Goal: Transaction & Acquisition: Obtain resource

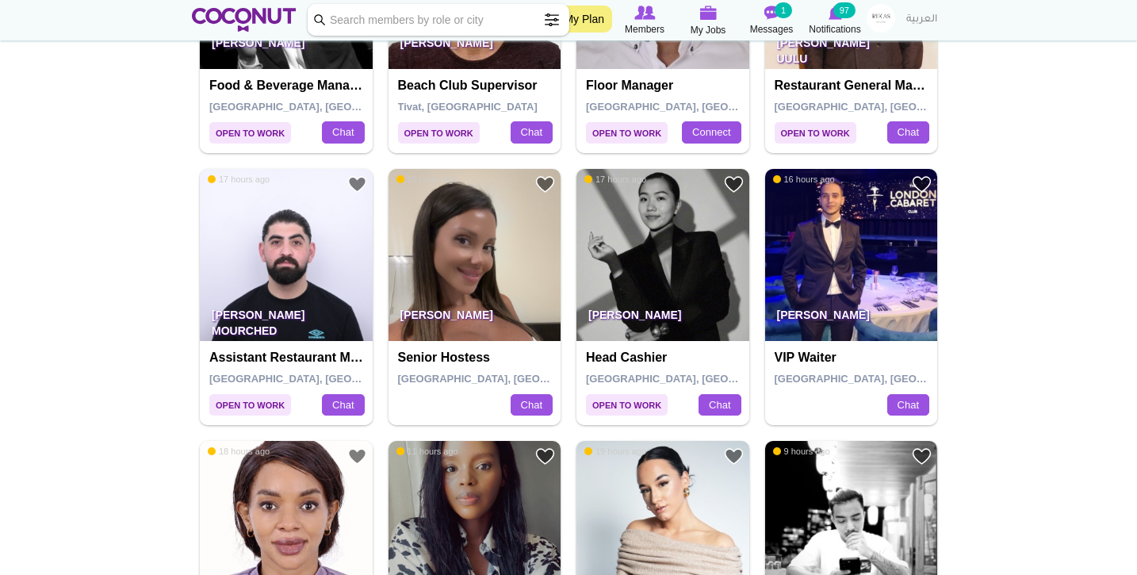
scroll to position [2549, 0]
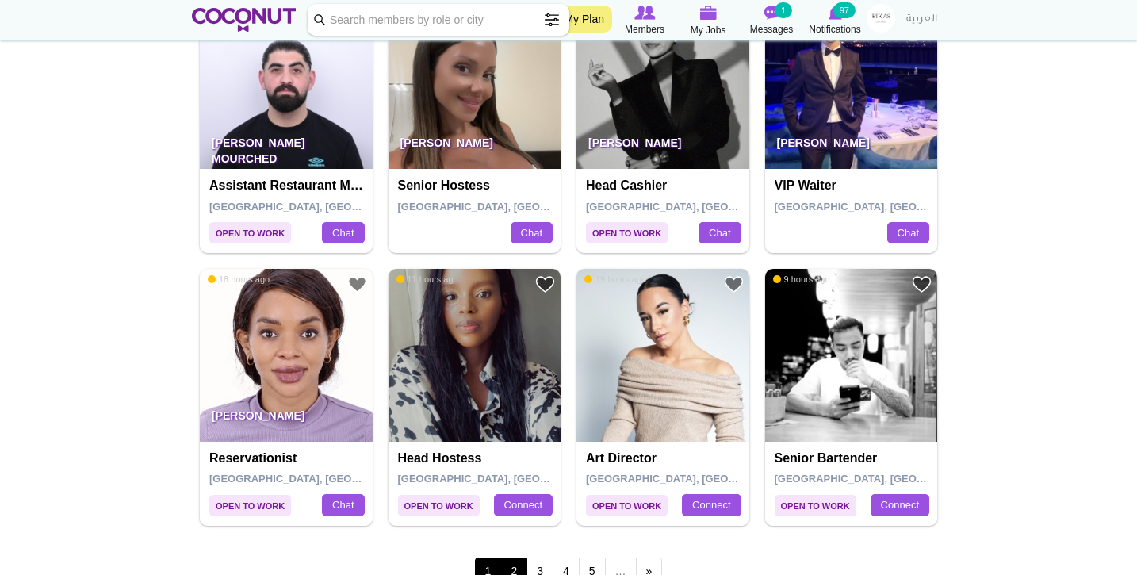
click at [514, 558] on link "2" at bounding box center [513, 571] width 27 height 27
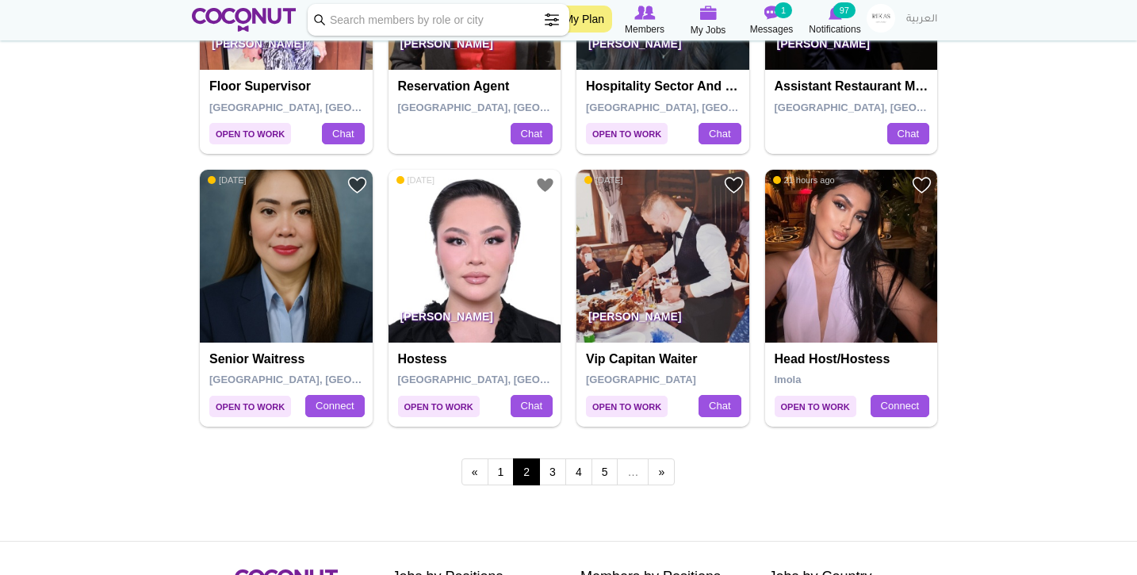
scroll to position [2652, 0]
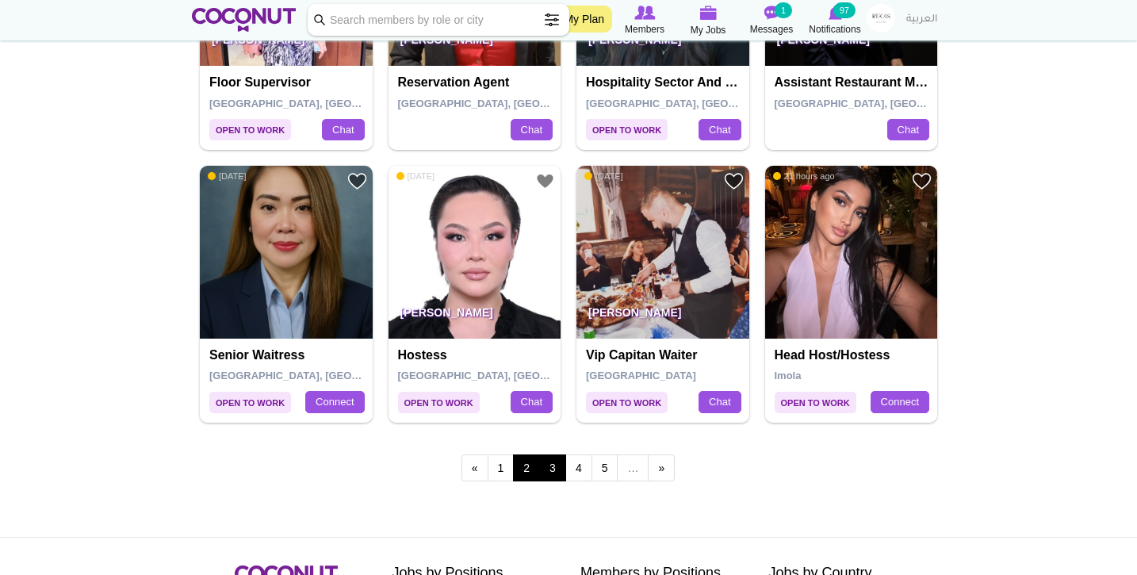
click at [564, 457] on link "3" at bounding box center [552, 467] width 27 height 27
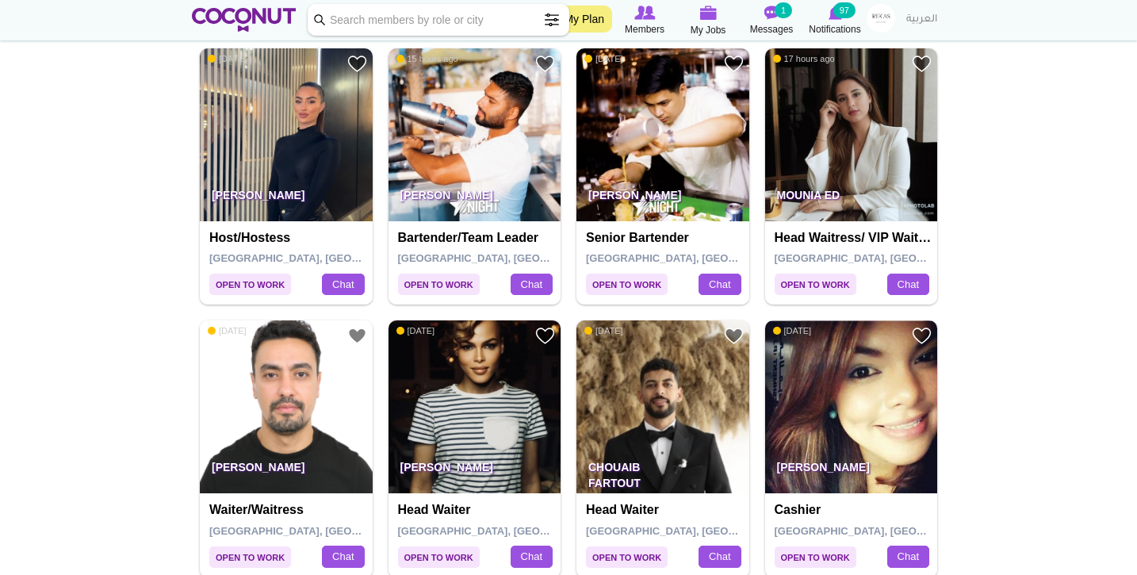
scroll to position [1136, 0]
click at [276, 177] on p "Paula Zarco" at bounding box center [286, 199] width 173 height 44
click at [286, 131] on img at bounding box center [286, 134] width 173 height 173
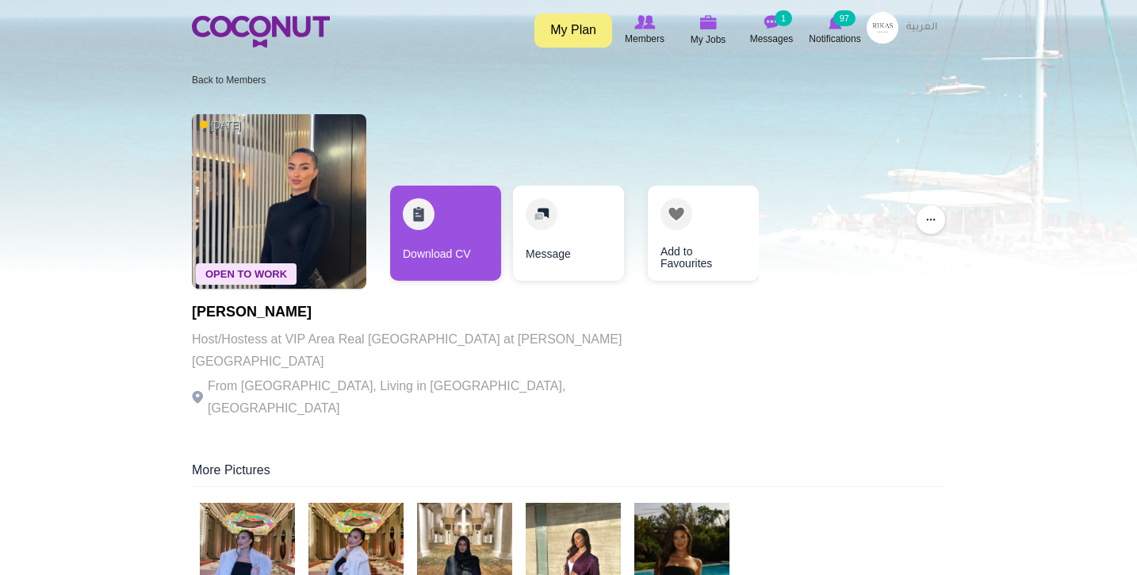
click at [265, 516] on img at bounding box center [247, 550] width 95 height 95
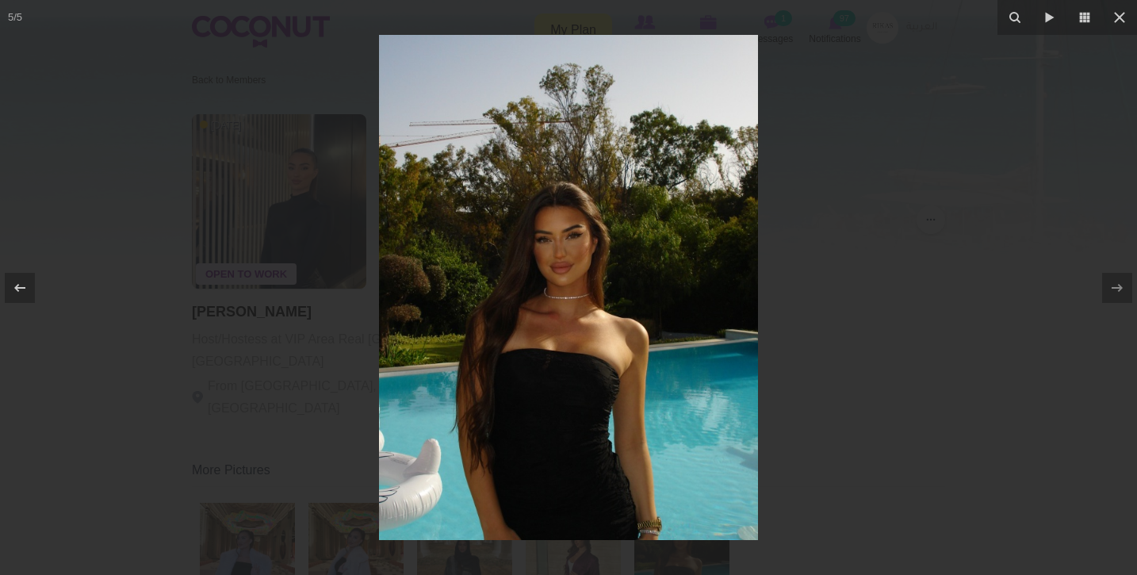
click at [197, 482] on div at bounding box center [568, 287] width 1137 height 575
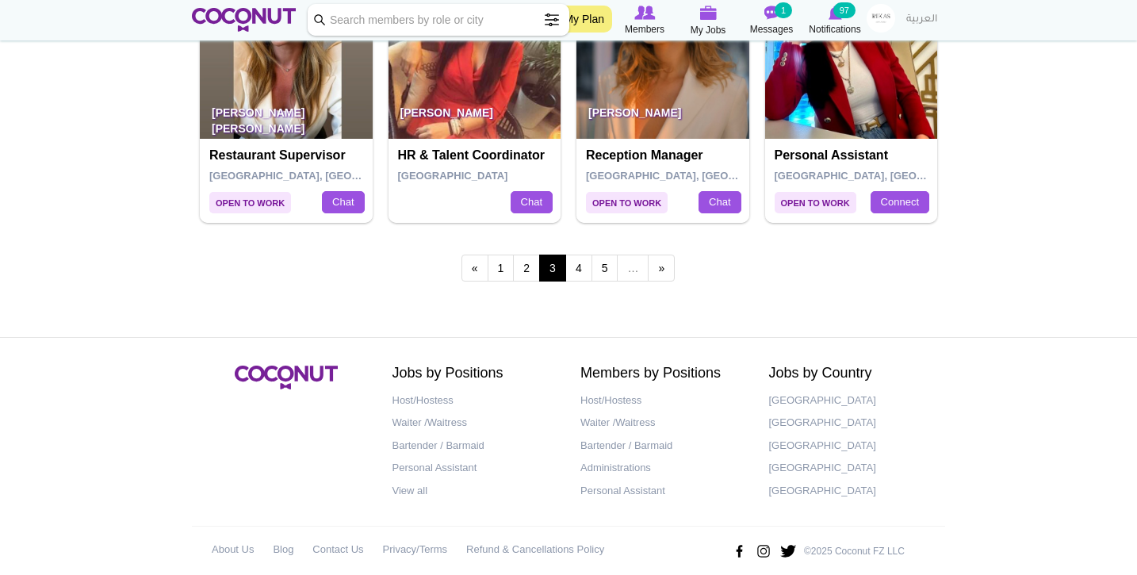
scroll to position [2851, 0]
click at [578, 258] on link "4" at bounding box center [578, 268] width 27 height 27
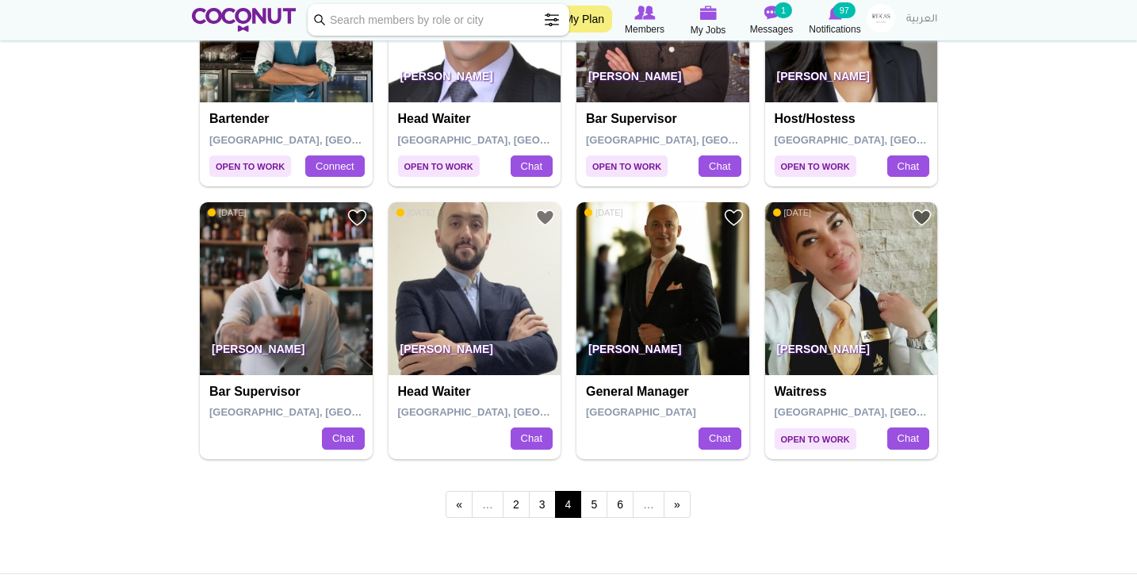
scroll to position [2641, 0]
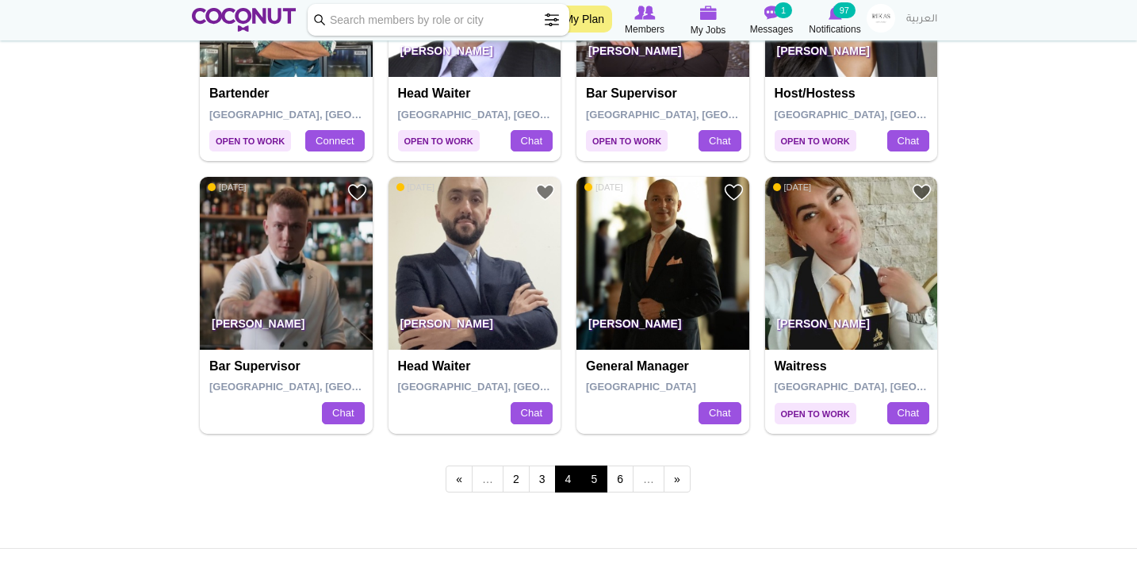
click at [596, 466] on link "5" at bounding box center [594, 479] width 27 height 27
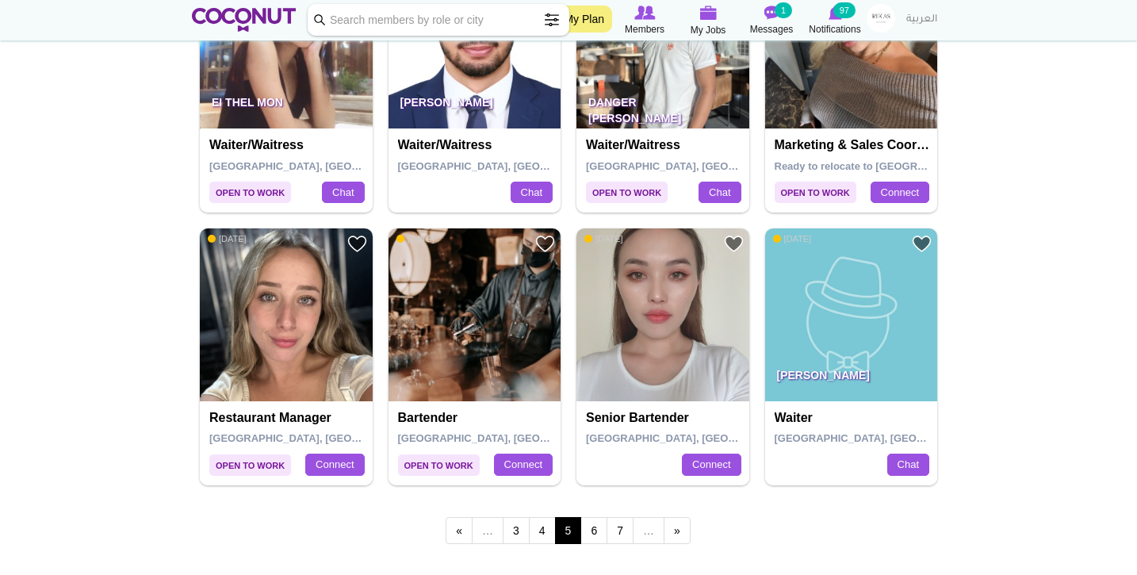
scroll to position [2601, 0]
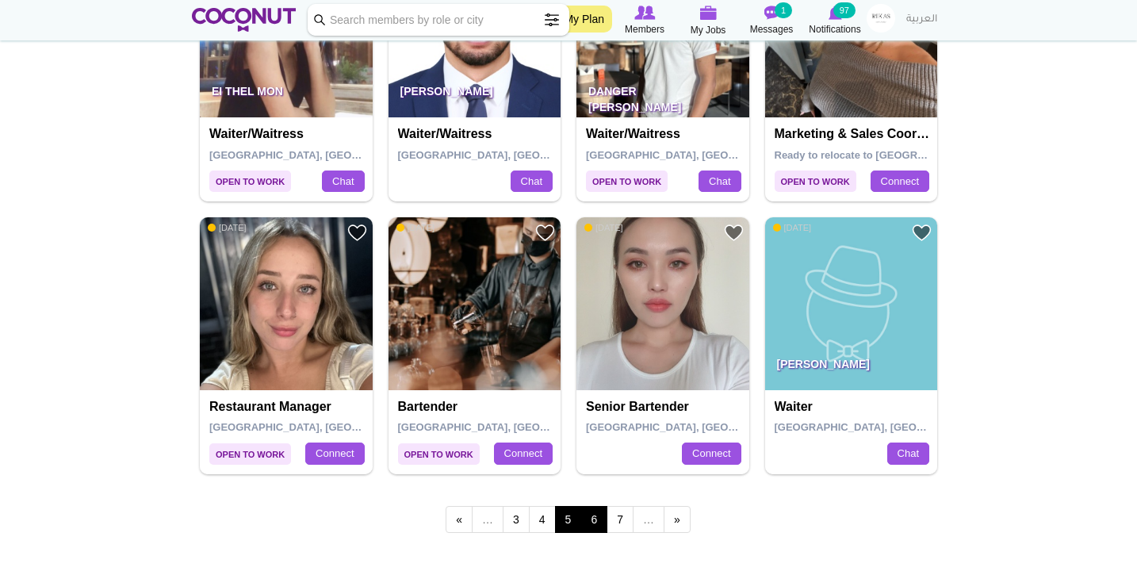
click at [599, 506] on link "6" at bounding box center [594, 519] width 27 height 27
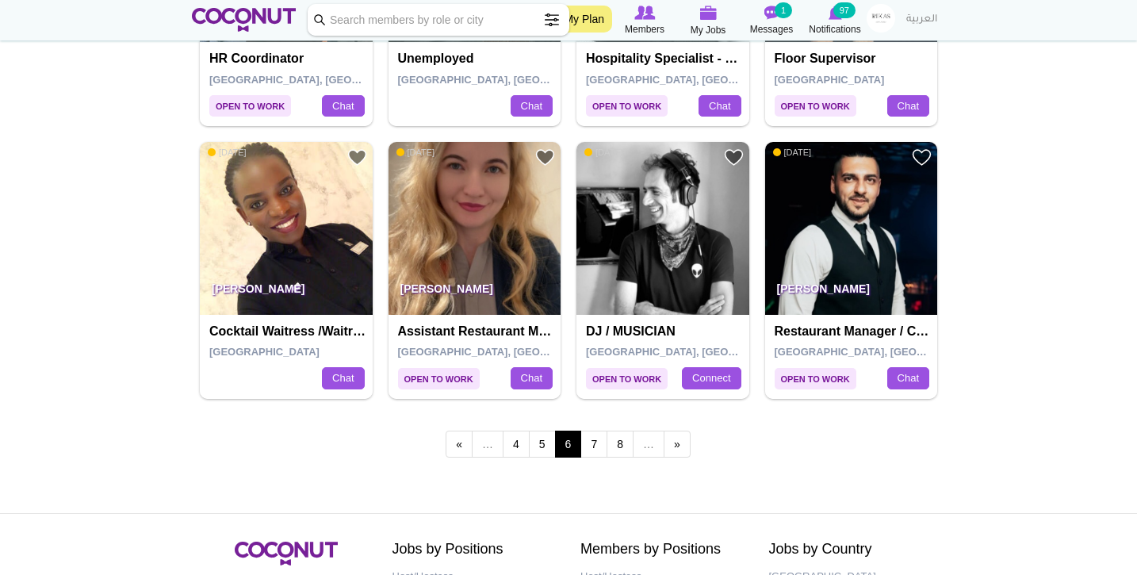
scroll to position [2688, 0]
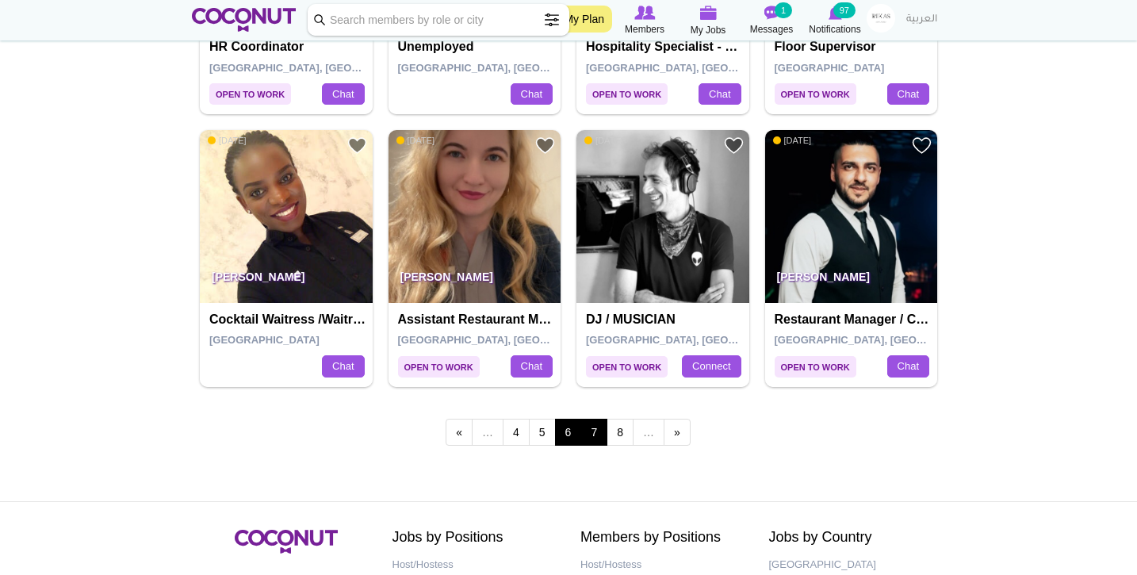
click at [596, 419] on link "7" at bounding box center [594, 432] width 27 height 27
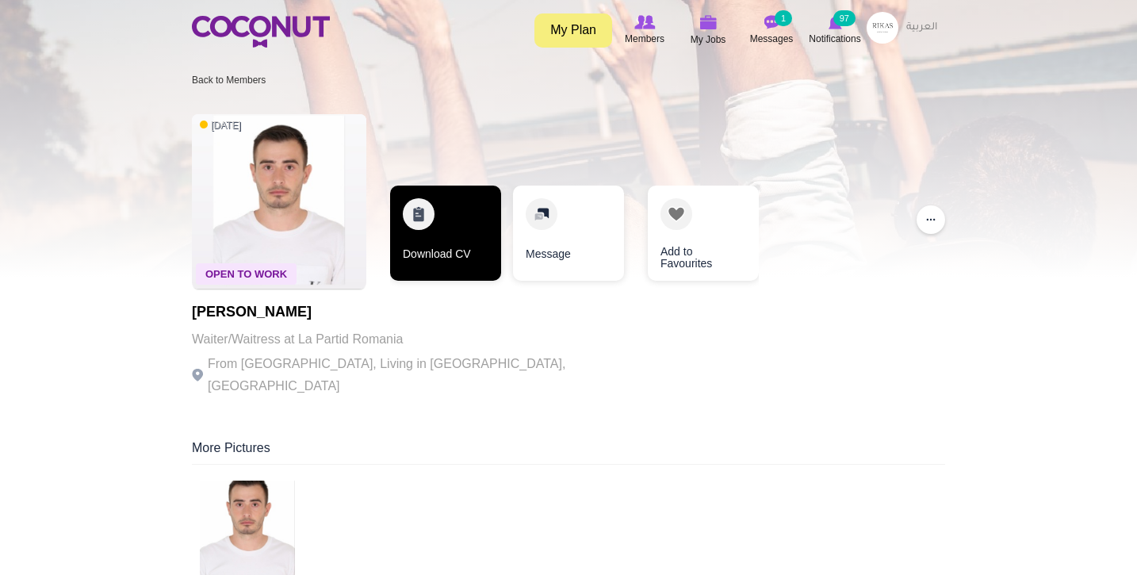
click at [439, 242] on link "Download CV" at bounding box center [445, 233] width 111 height 95
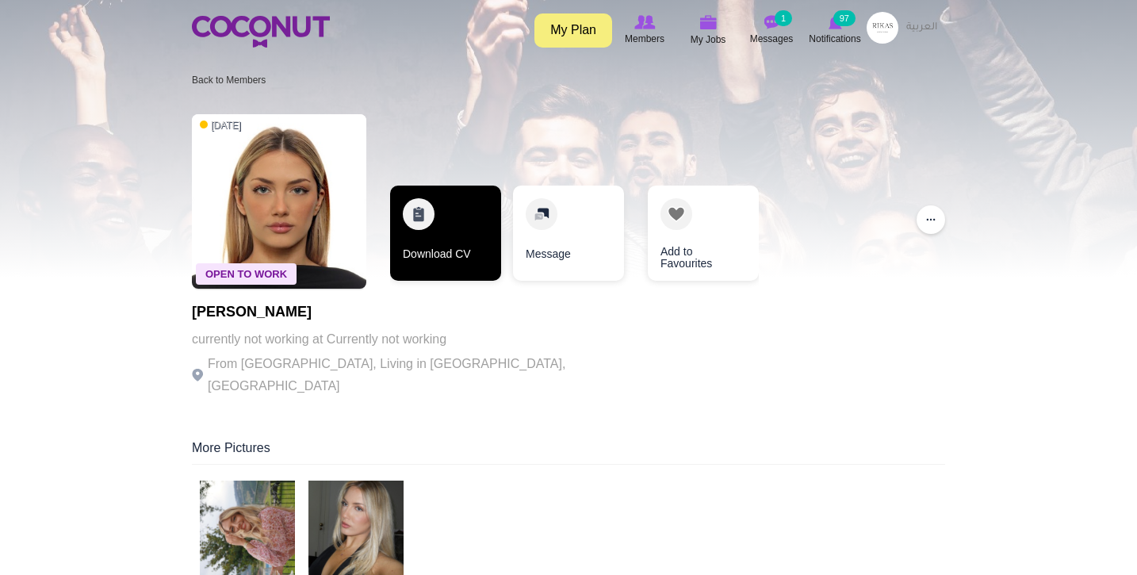
click at [465, 239] on link "Download CV" at bounding box center [445, 233] width 111 height 95
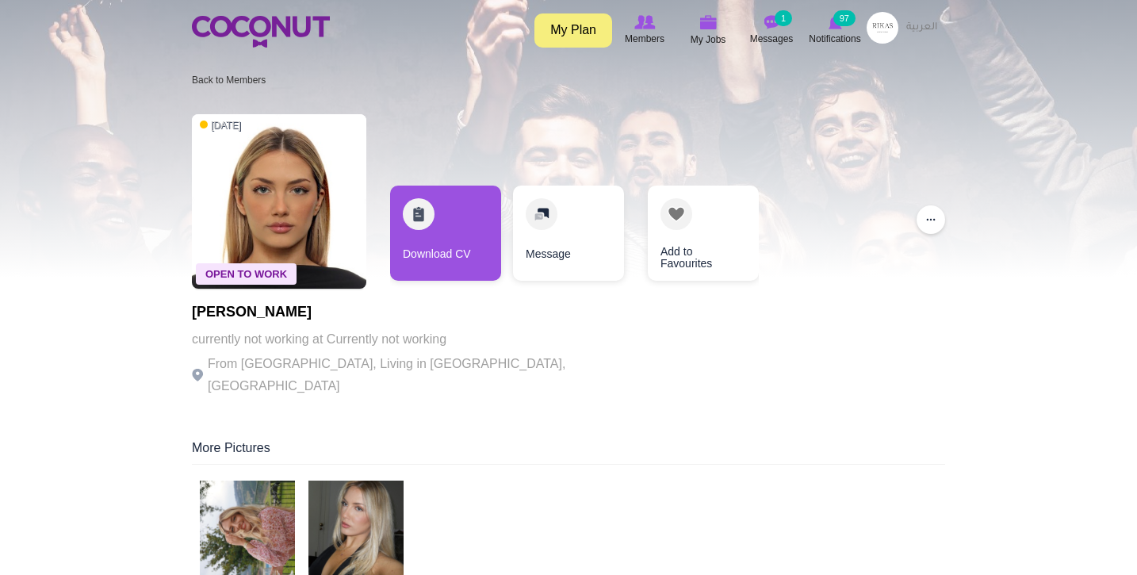
click at [281, 508] on img at bounding box center [247, 528] width 95 height 95
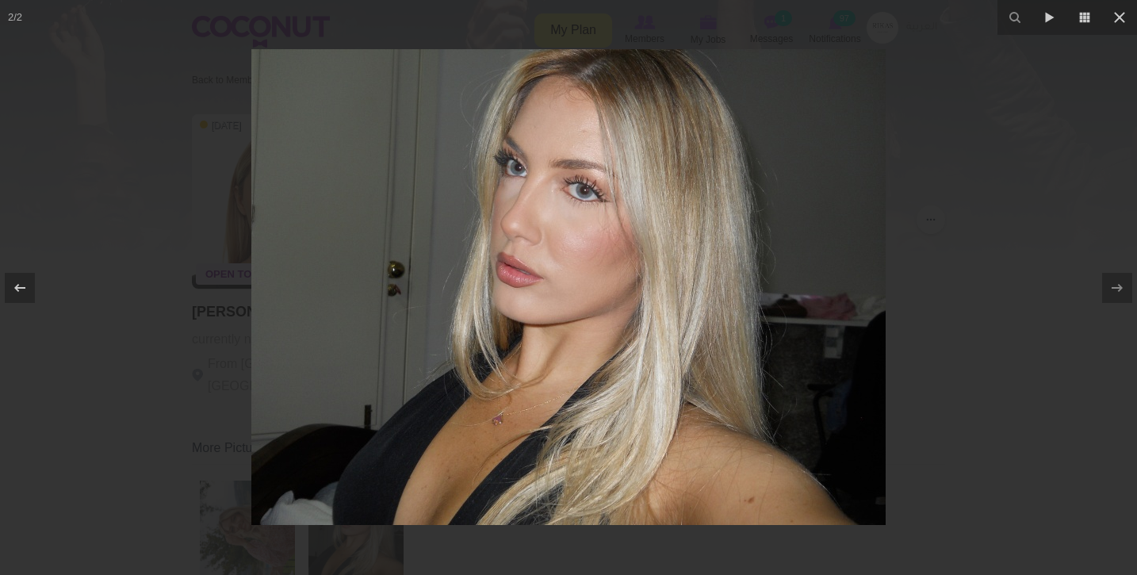
click at [203, 420] on div at bounding box center [568, 287] width 1137 height 575
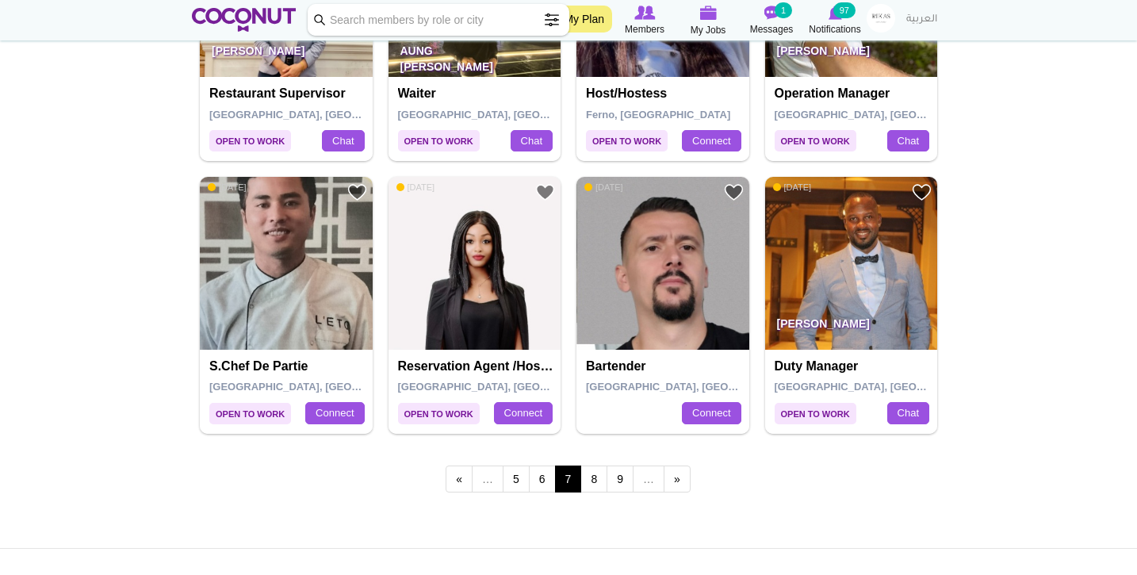
scroll to position [2647, 0]
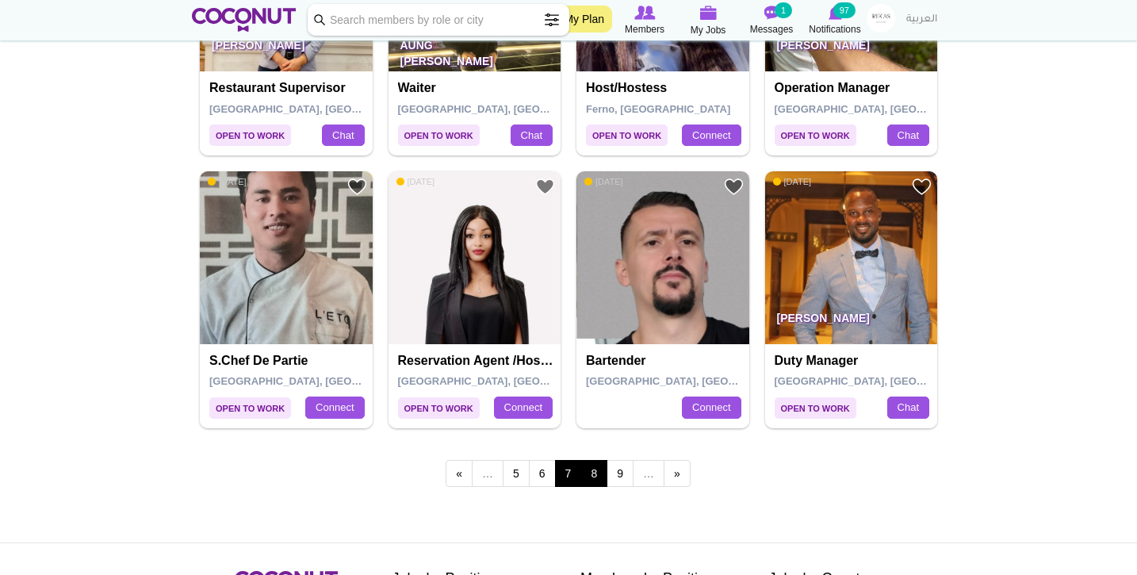
click at [595, 461] on link "8" at bounding box center [594, 473] width 27 height 27
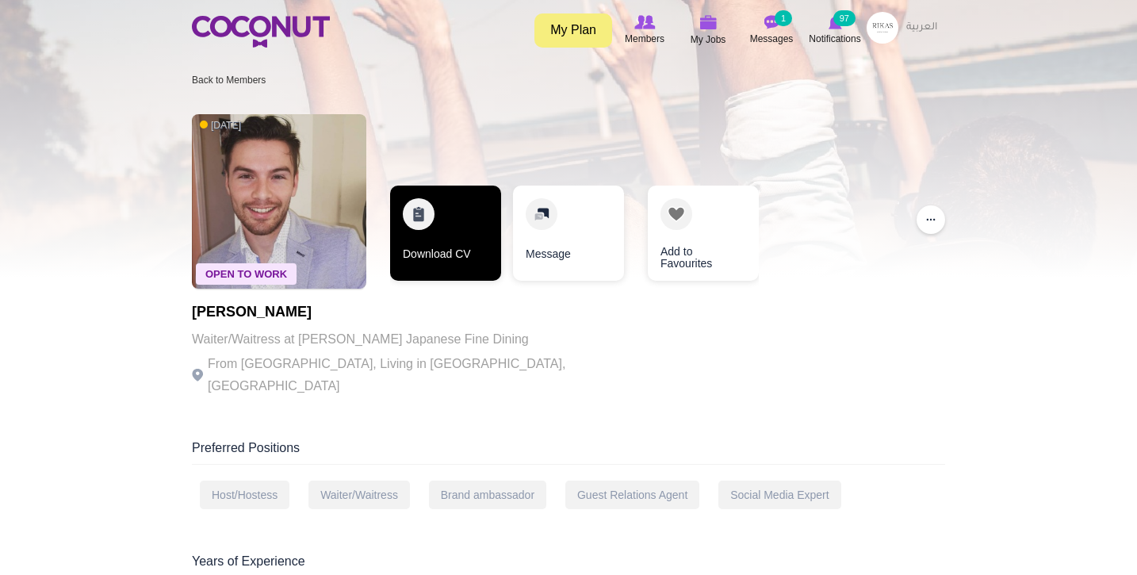
click at [438, 252] on link "Download CV" at bounding box center [445, 233] width 111 height 95
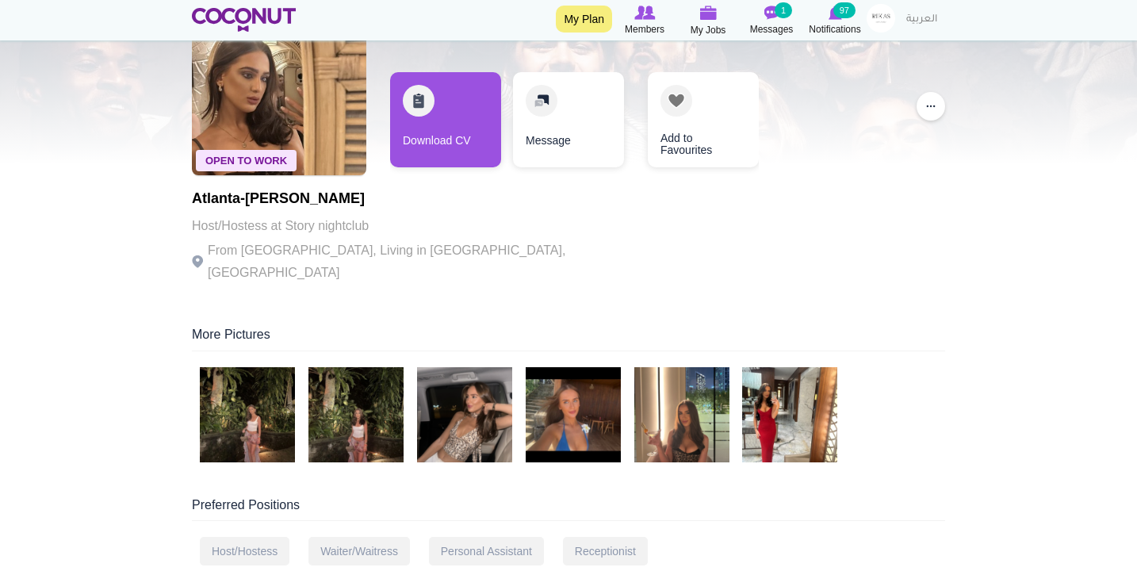
scroll to position [152, 0]
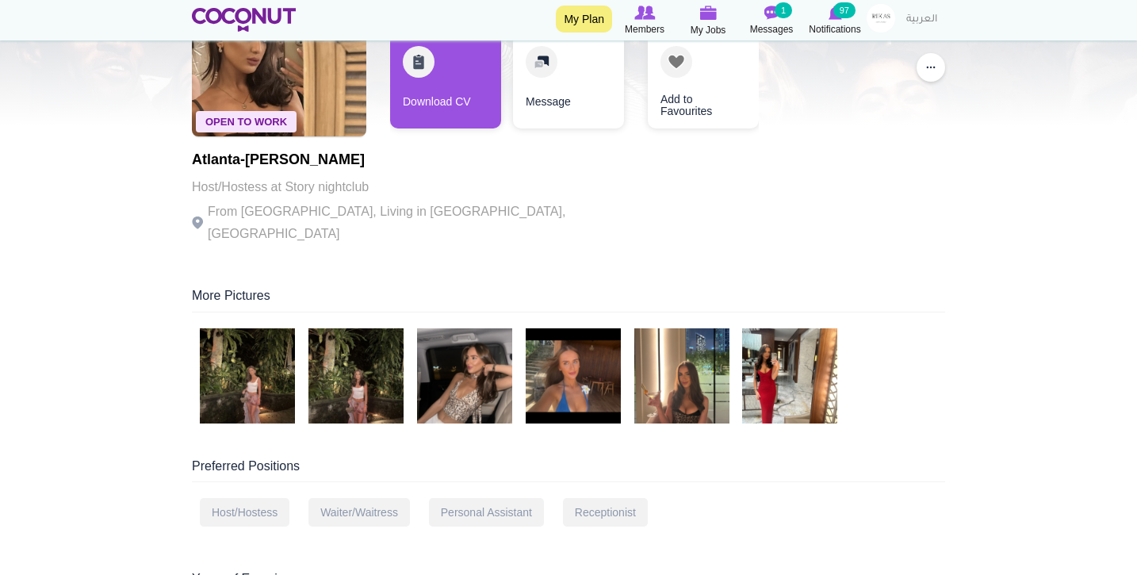
click at [270, 385] on img at bounding box center [247, 375] width 95 height 95
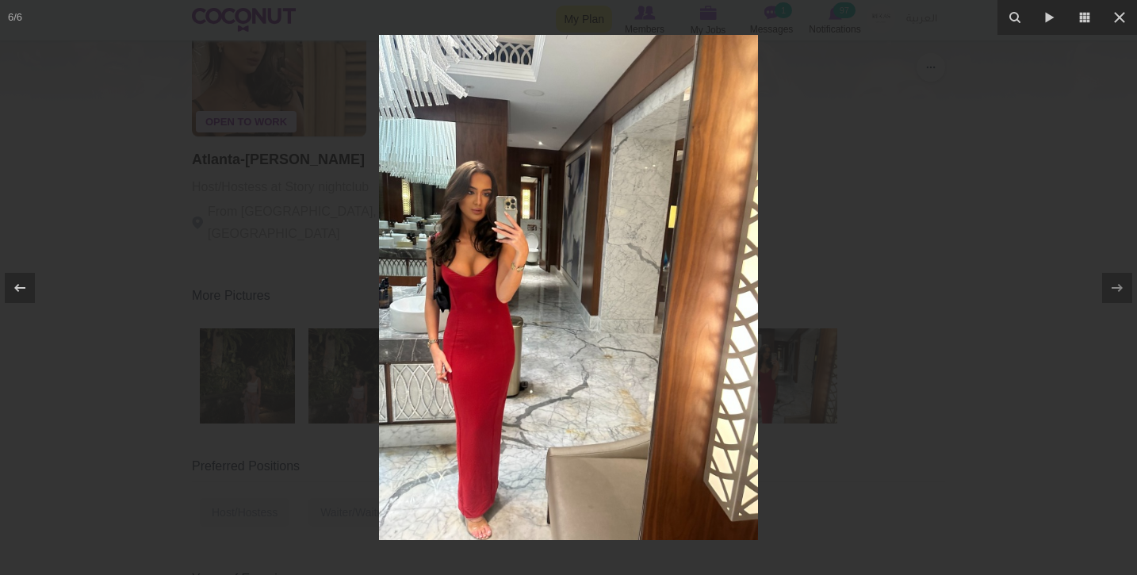
click at [201, 341] on div at bounding box center [568, 287] width 1137 height 575
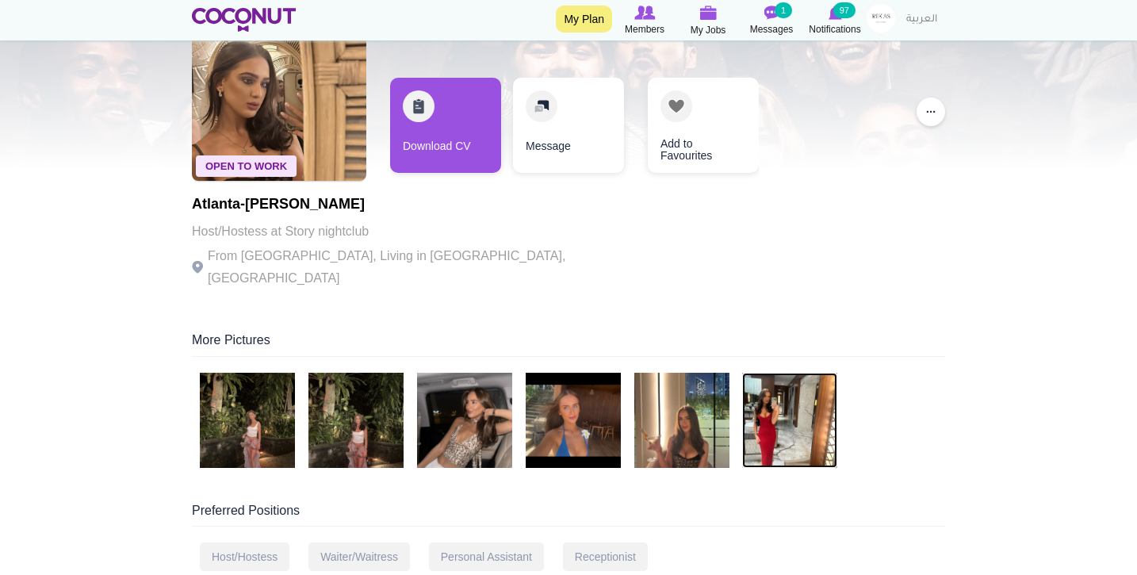
scroll to position [107, 0]
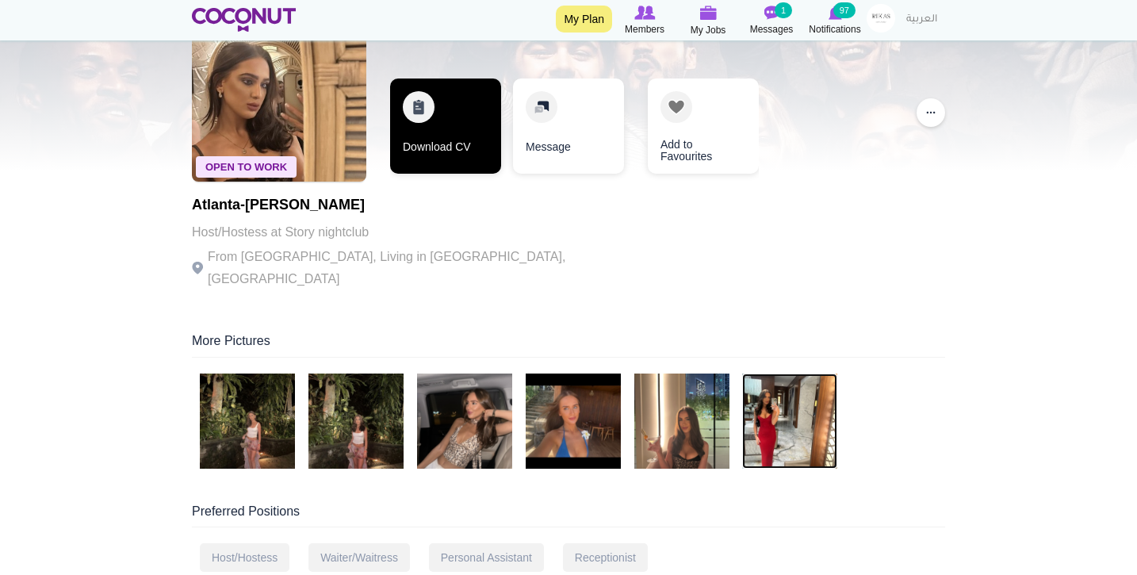
click at [436, 136] on link "Download CV" at bounding box center [445, 126] width 111 height 95
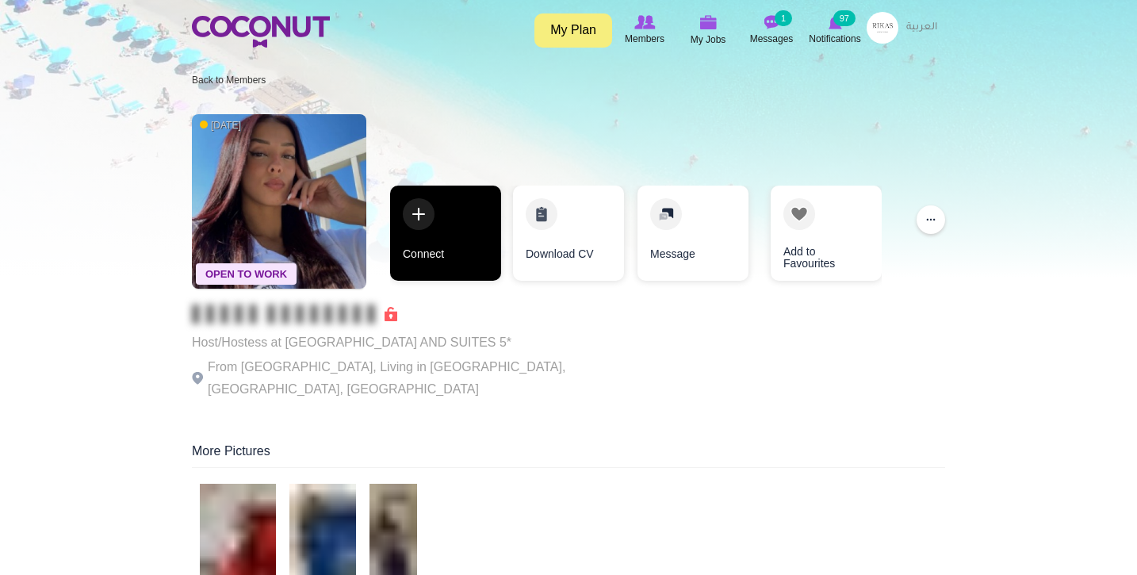
click at [459, 251] on link "Connect" at bounding box center [445, 233] width 111 height 95
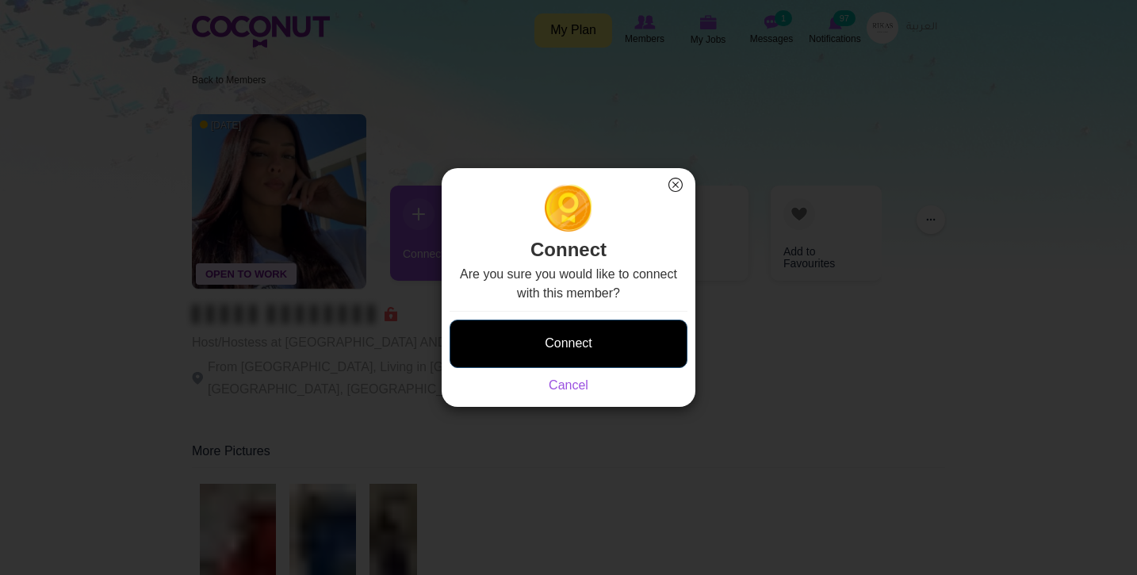
click at [542, 351] on button "Connect" at bounding box center [569, 344] width 238 height 48
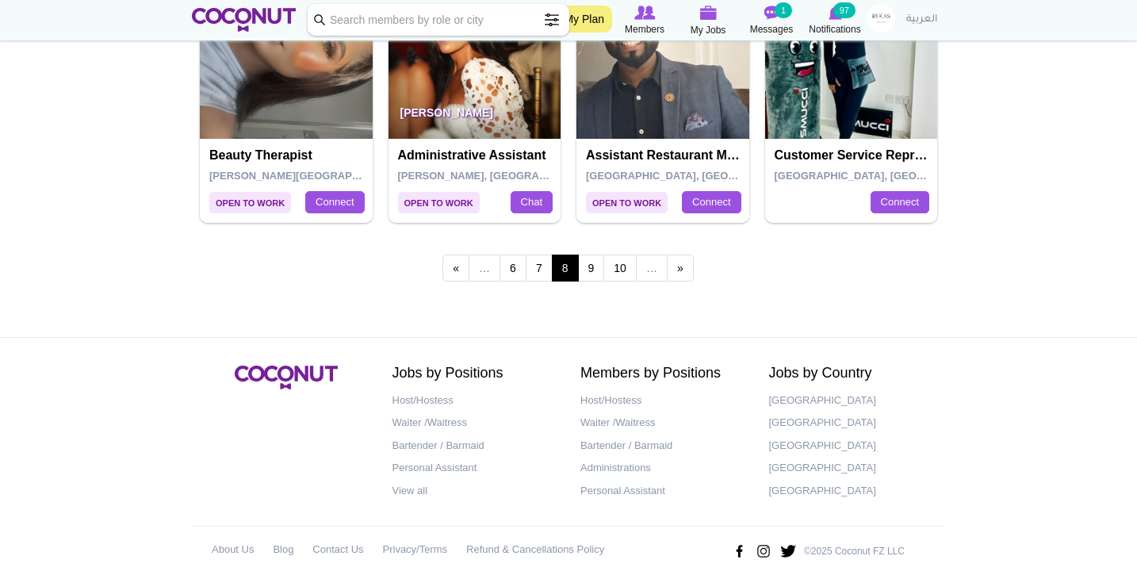
scroll to position [2815, 0]
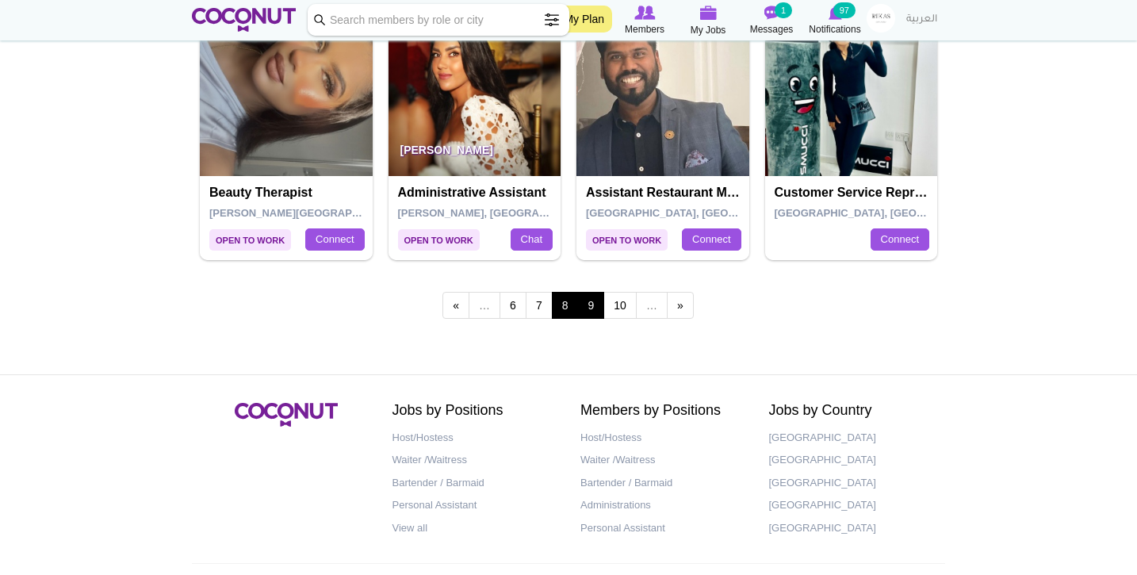
click at [594, 292] on link "9" at bounding box center [591, 305] width 27 height 27
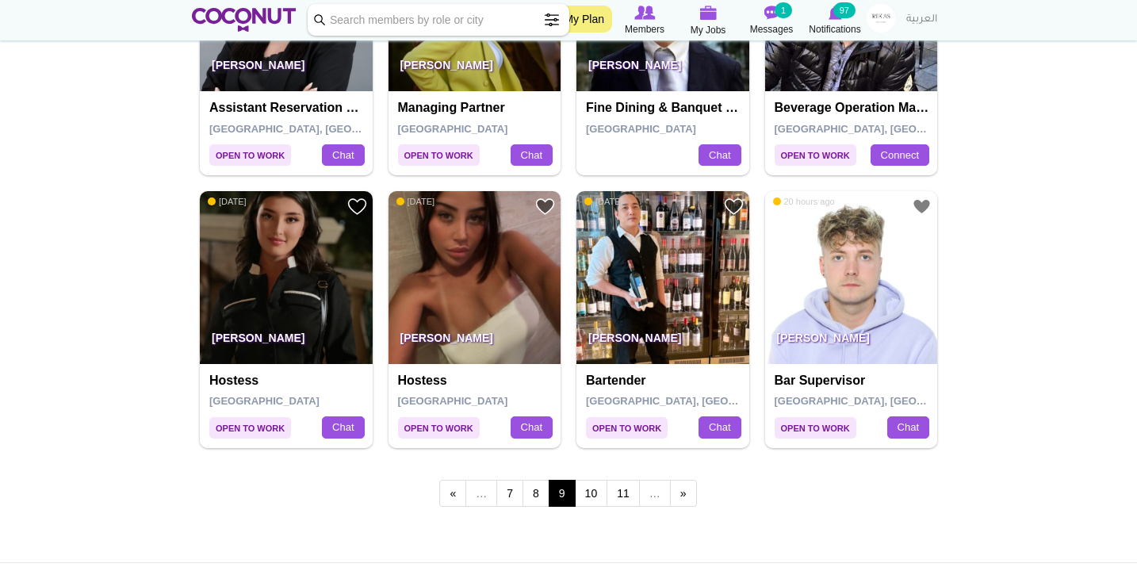
scroll to position [2647, 0]
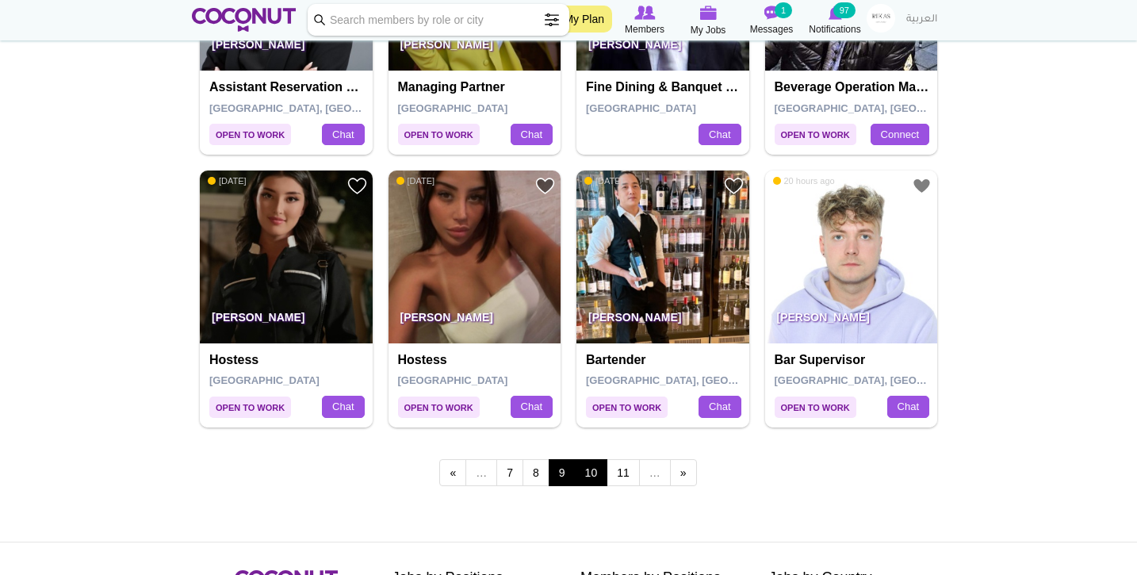
click at [603, 464] on link "10" at bounding box center [591, 472] width 33 height 27
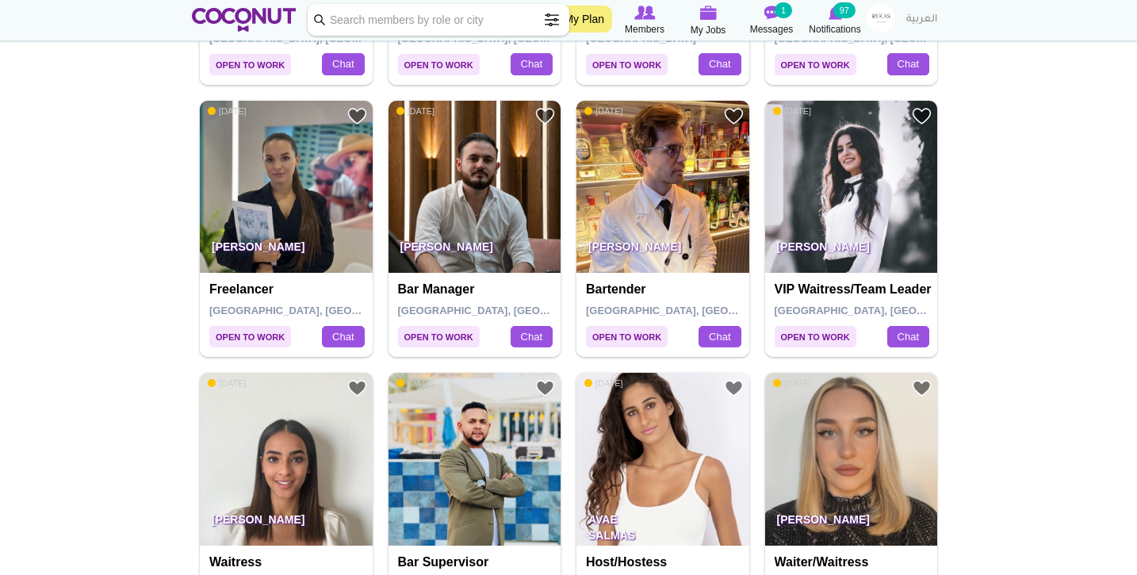
scroll to position [1632, 0]
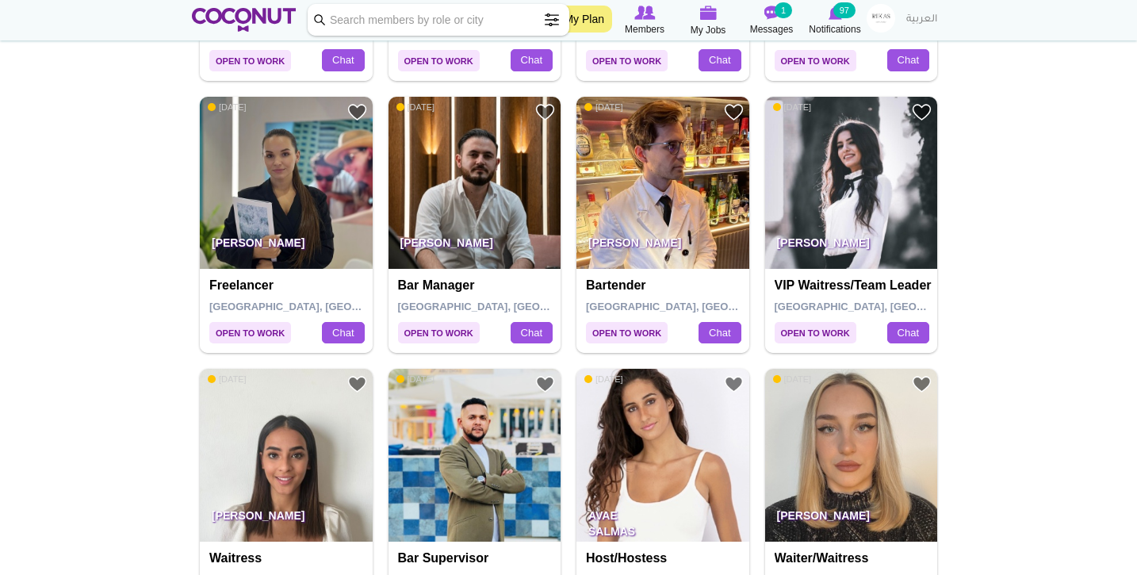
click at [1115, 304] on body "Toggle navigation My Plan Members My Jobs Post a Job Messages 1 Notifications 9…" at bounding box center [568, 90] width 1137 height 3444
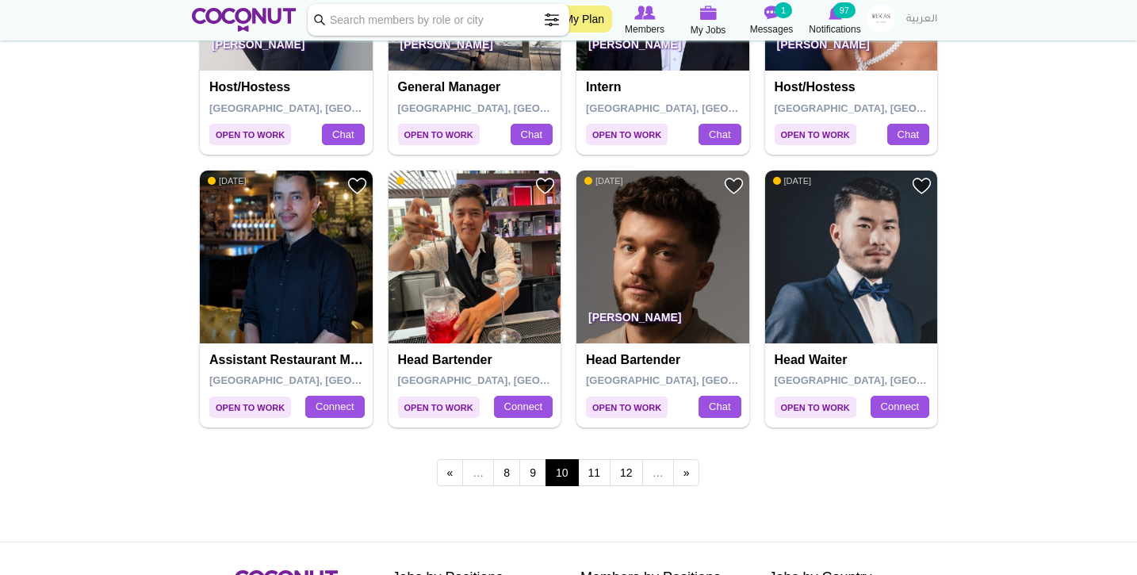
scroll to position [2670, 0]
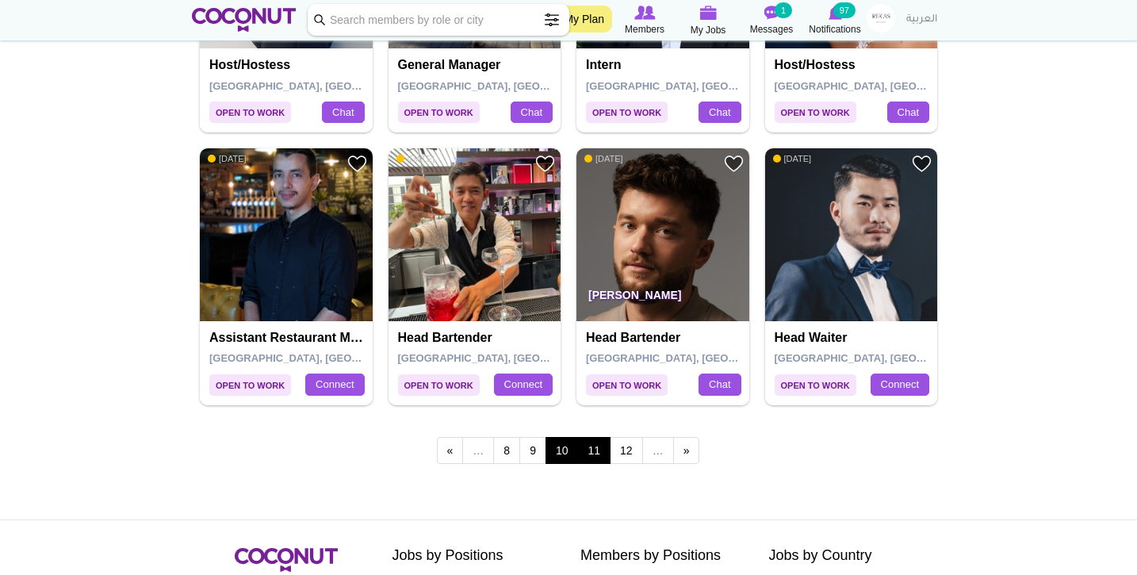
click at [593, 438] on link "11" at bounding box center [594, 450] width 33 height 27
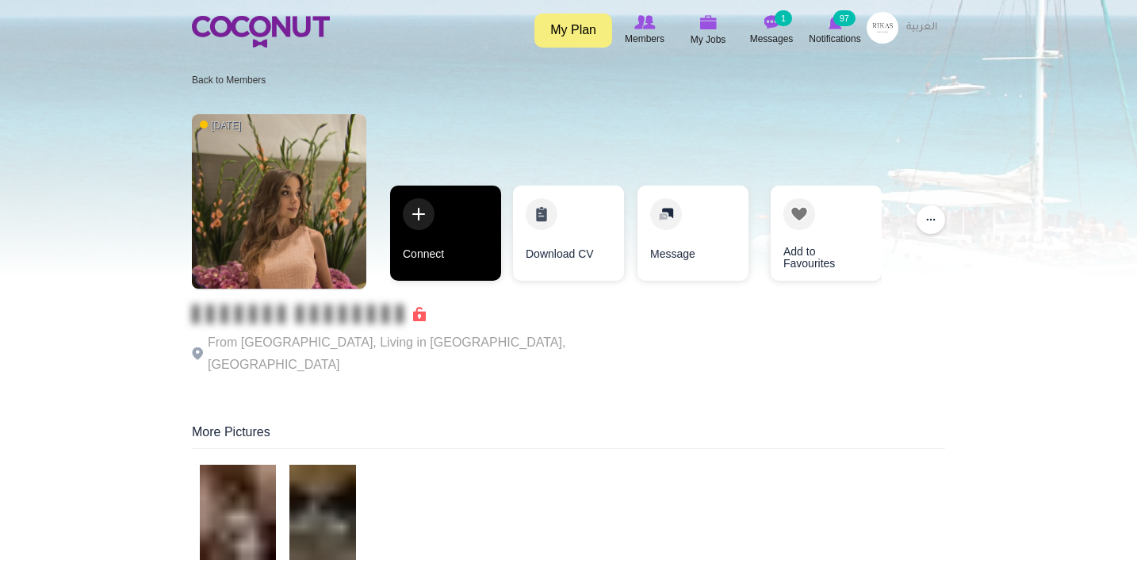
click at [470, 233] on link "Connect" at bounding box center [445, 233] width 111 height 95
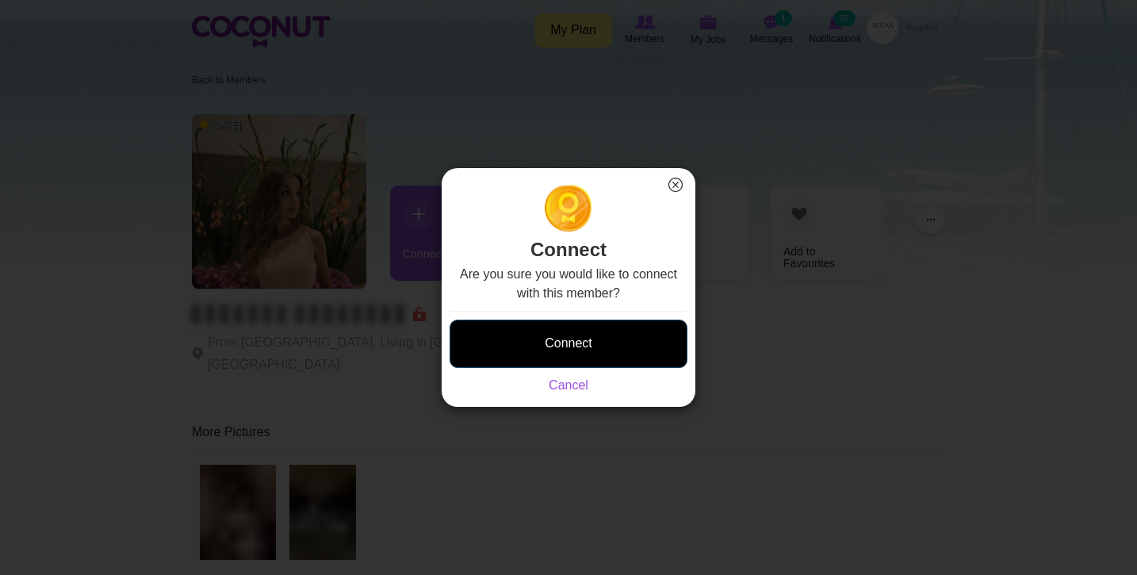
click at [562, 335] on button "Connect" at bounding box center [569, 344] width 238 height 48
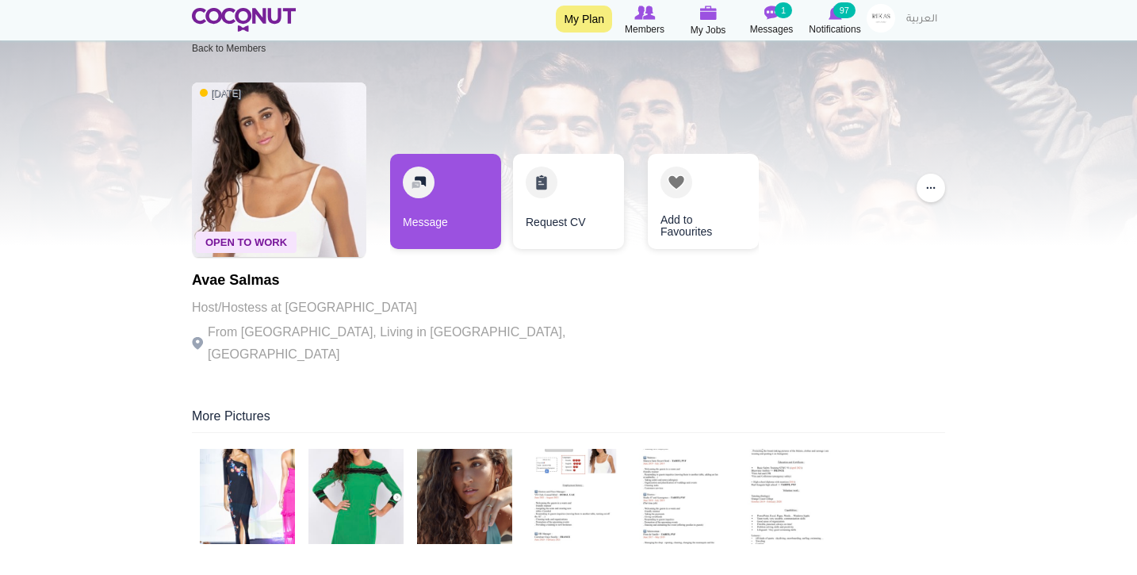
scroll to position [41, 0]
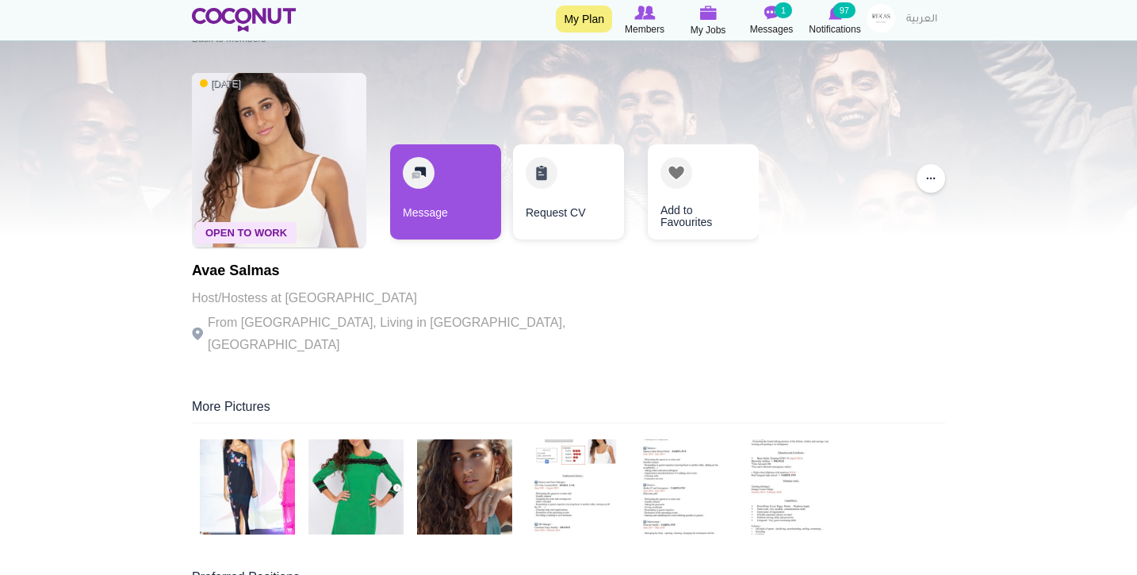
click at [259, 471] on img at bounding box center [247, 486] width 95 height 95
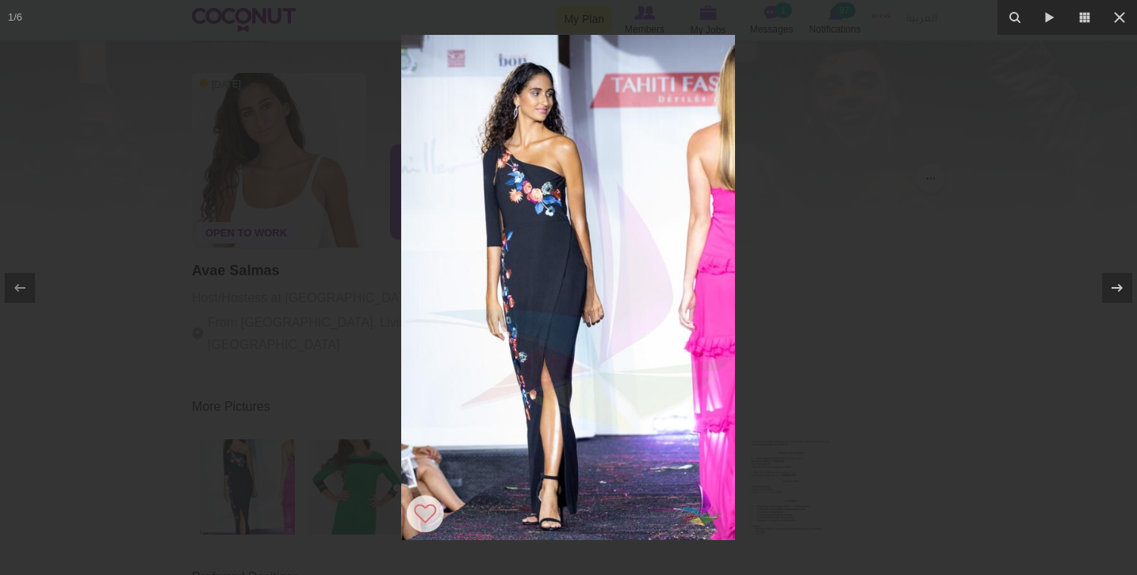
click at [227, 299] on div at bounding box center [568, 287] width 1137 height 575
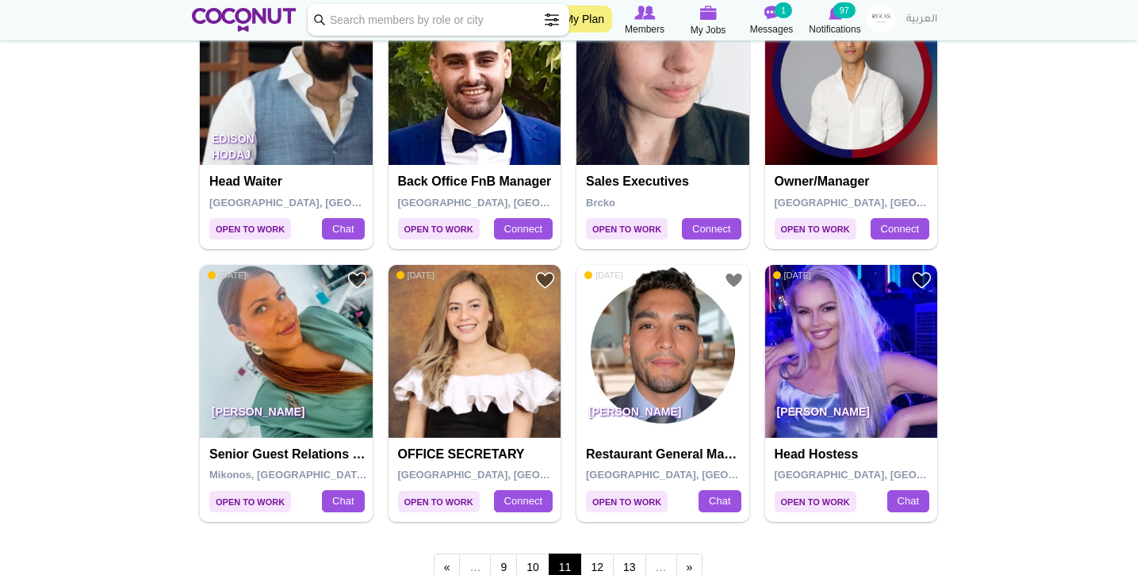
scroll to position [2557, 0]
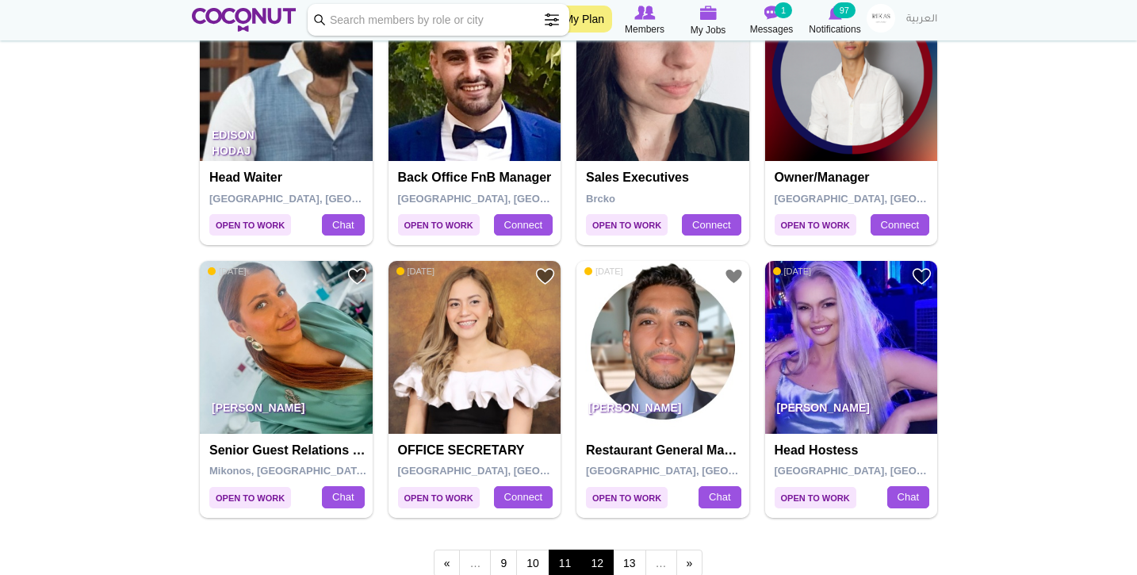
click at [590, 550] on link "12" at bounding box center [597, 563] width 33 height 27
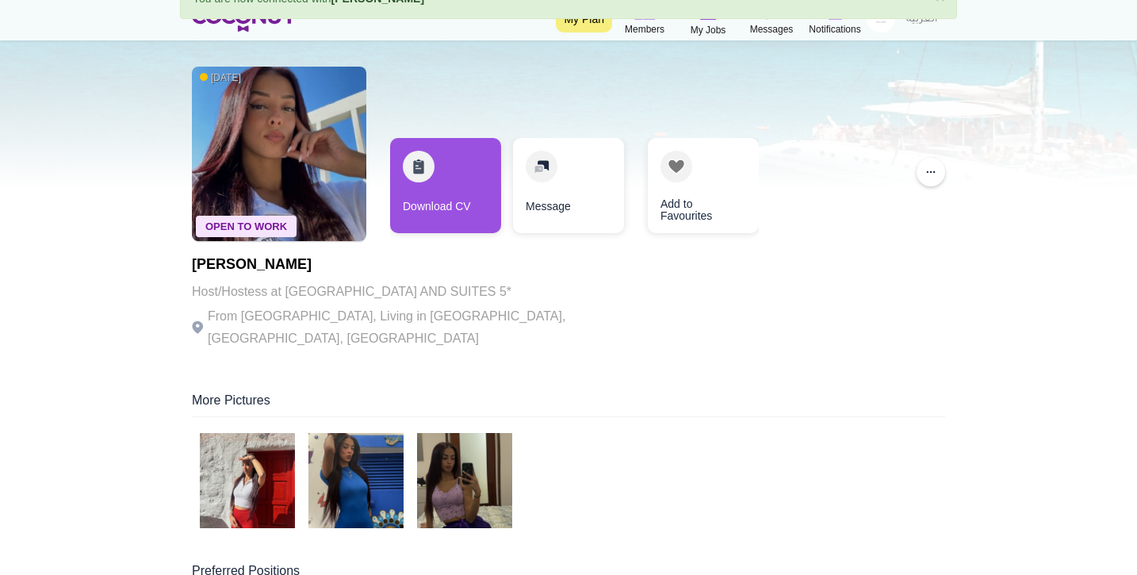
scroll to position [93, 0]
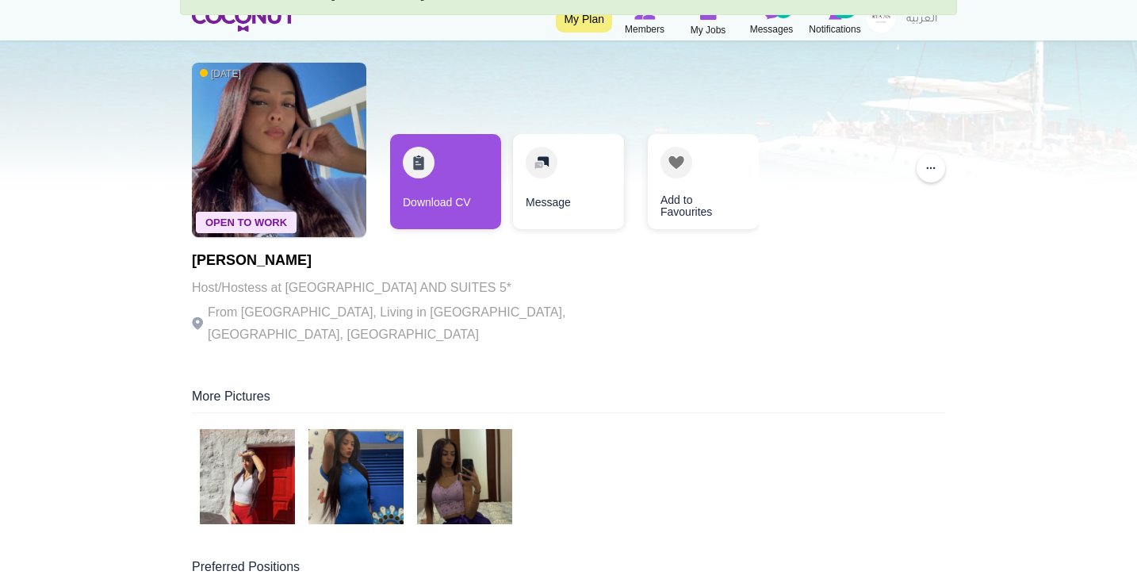
click at [291, 453] on img at bounding box center [247, 476] width 95 height 95
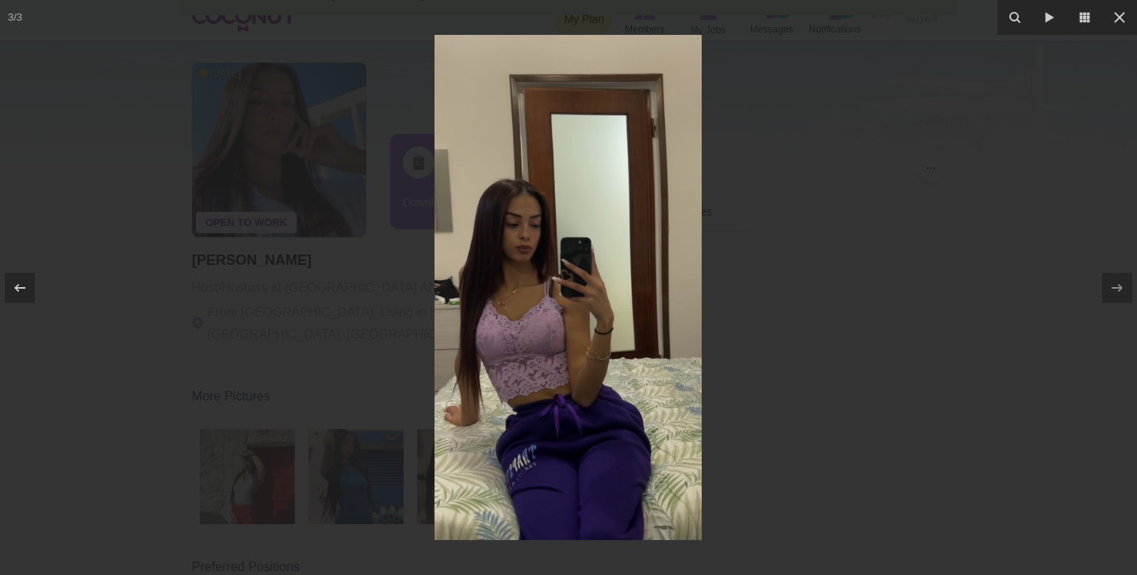
click at [264, 335] on div at bounding box center [568, 287] width 1137 height 575
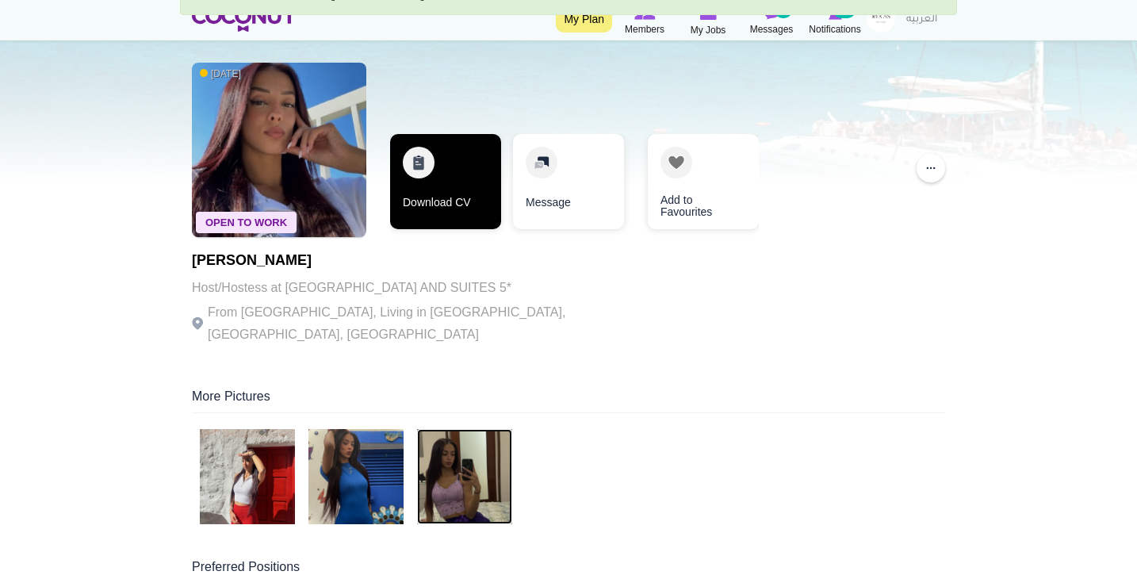
click at [462, 197] on link "Download CV" at bounding box center [445, 181] width 111 height 95
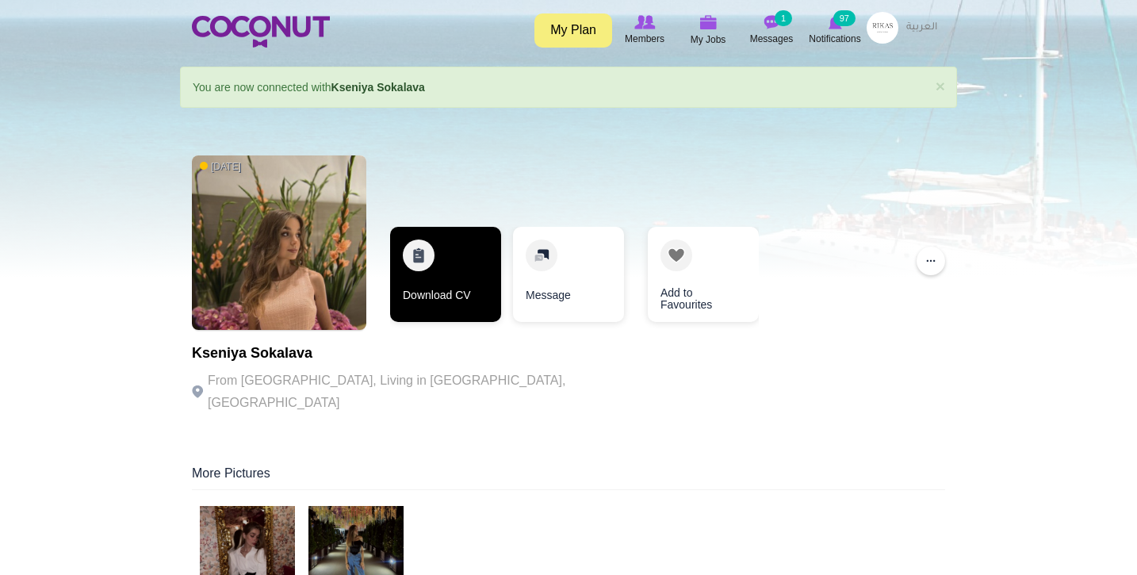
click at [472, 290] on link "Download CV" at bounding box center [445, 274] width 111 height 95
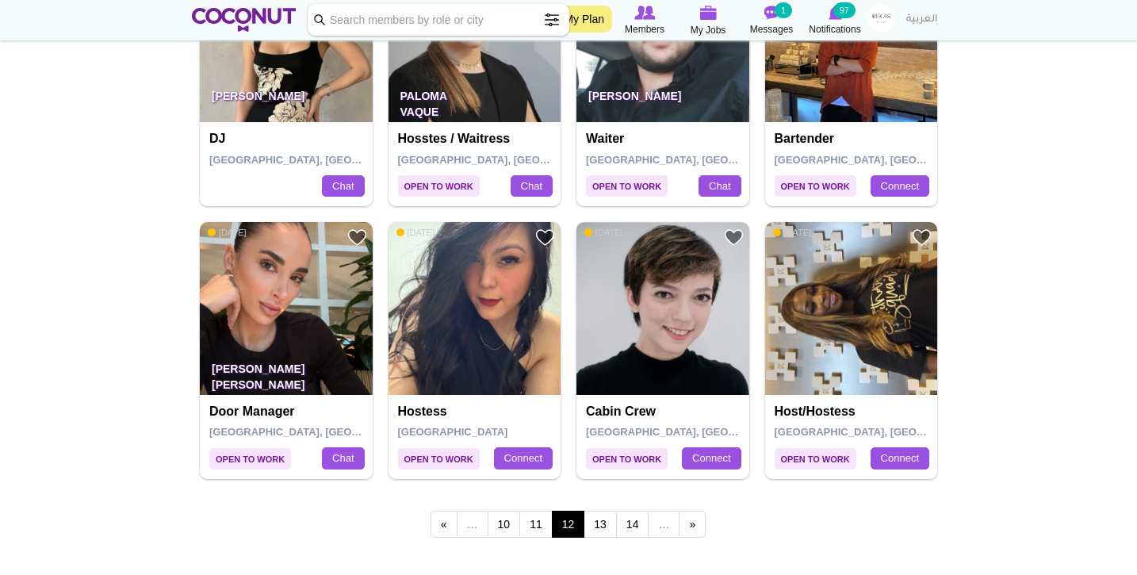
scroll to position [2611, 0]
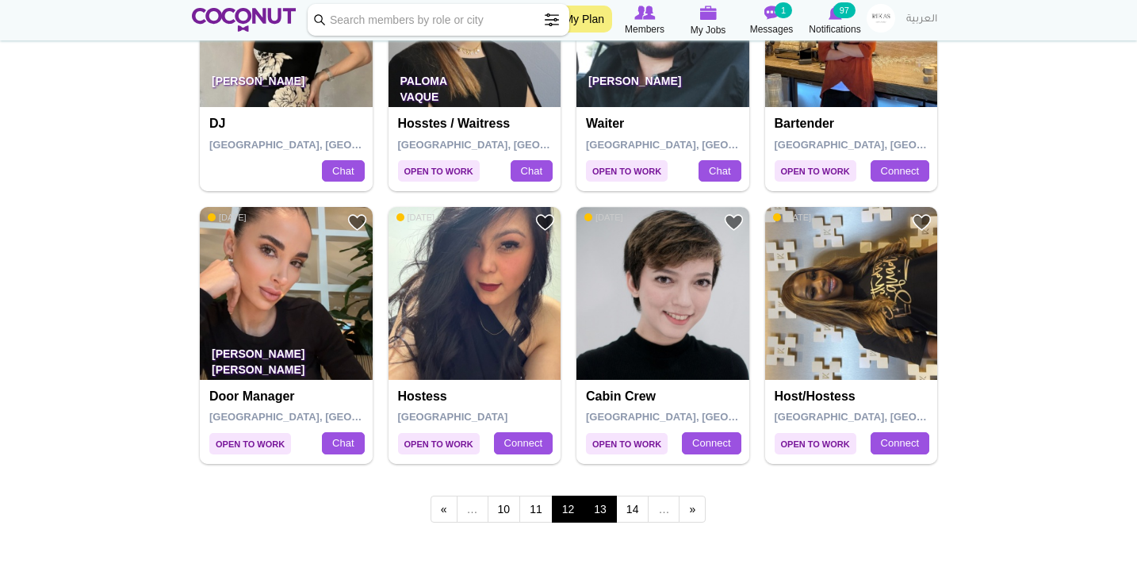
click at [607, 496] on link "13" at bounding box center [600, 509] width 33 height 27
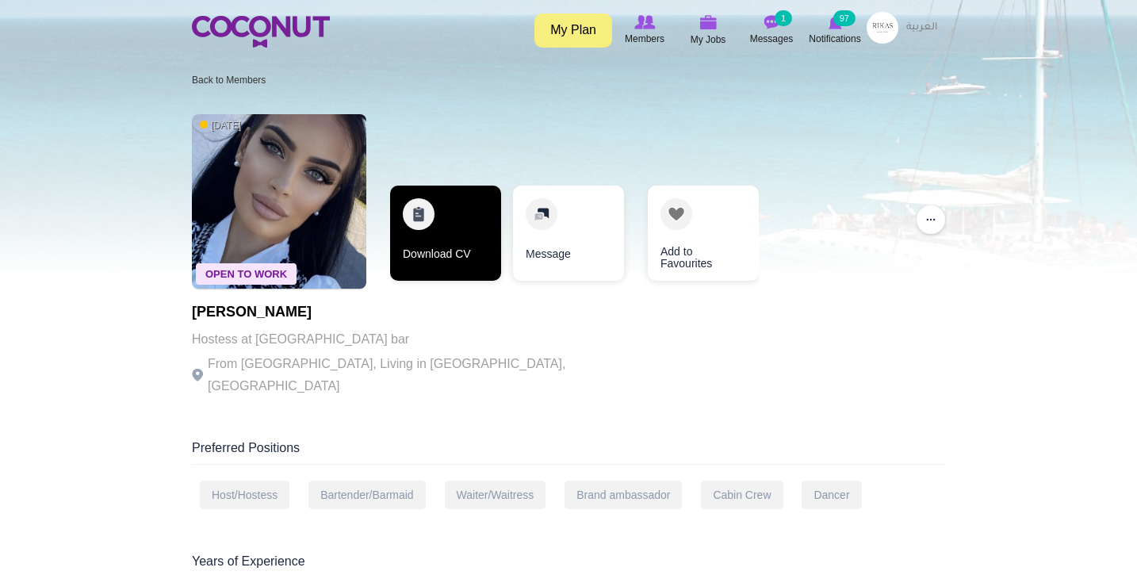
click at [431, 241] on link "Download CV" at bounding box center [445, 233] width 111 height 95
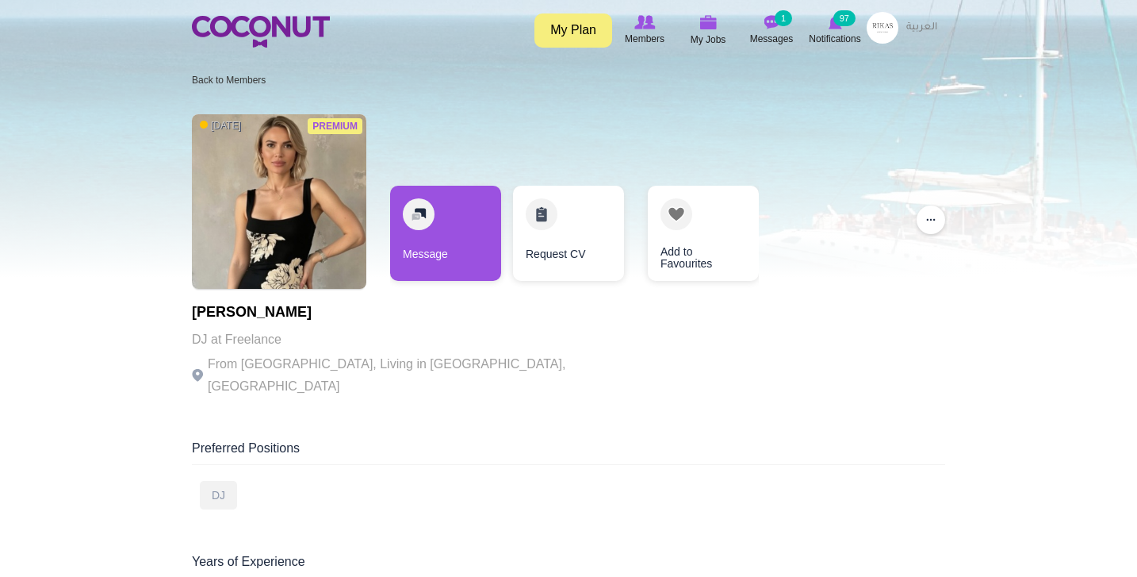
click at [447, 295] on div "Message Request CV Add to Favourites" at bounding box center [574, 241] width 385 height 111
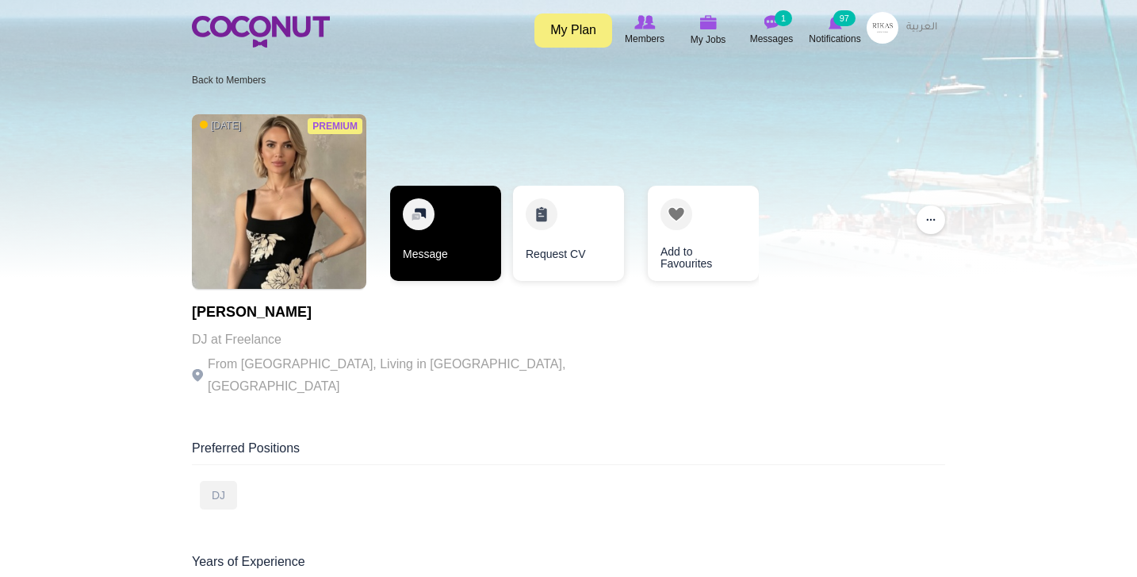
click at [447, 259] on link "Message" at bounding box center [445, 233] width 111 height 95
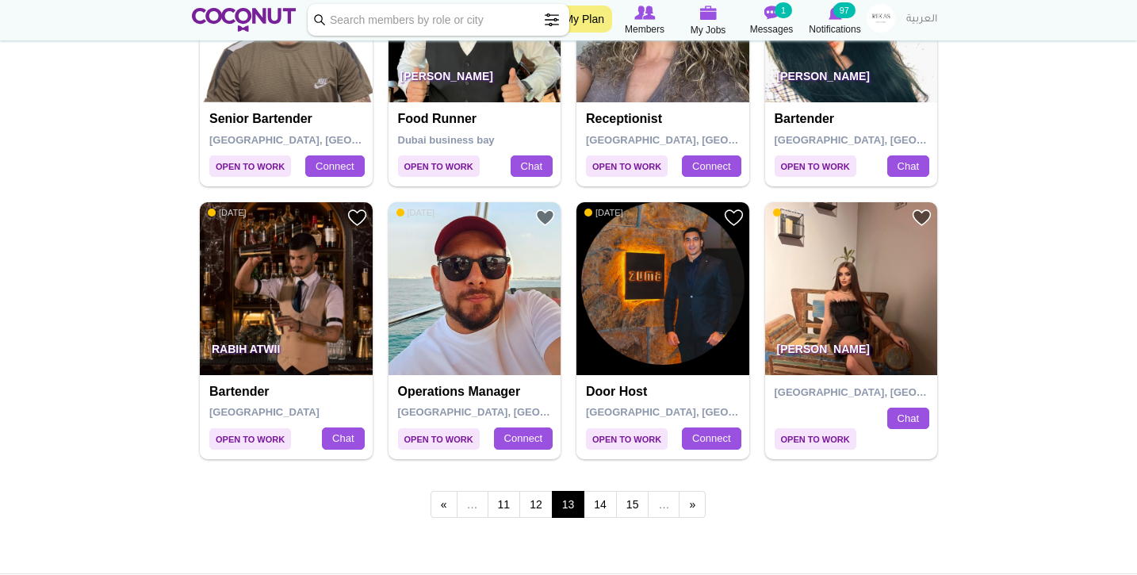
scroll to position [2620, 0]
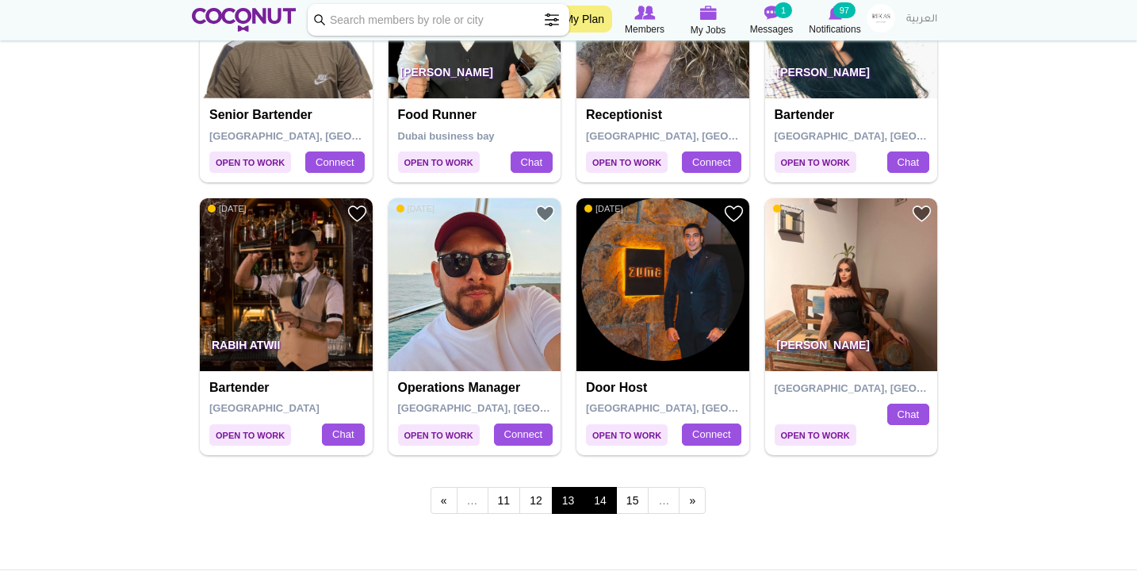
click at [595, 489] on link "14" at bounding box center [600, 500] width 33 height 27
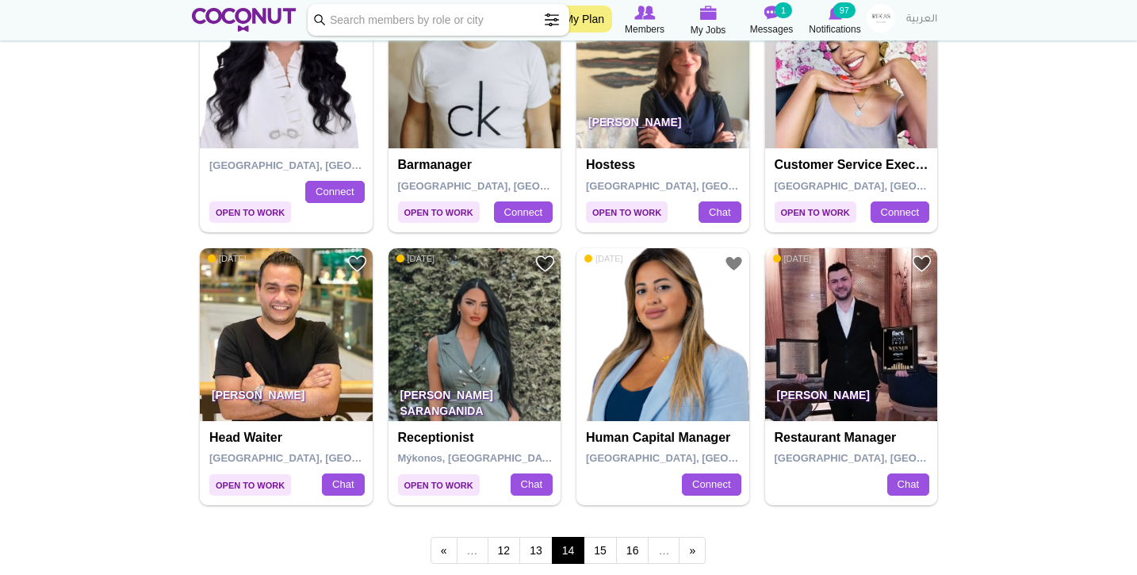
scroll to position [2570, 0]
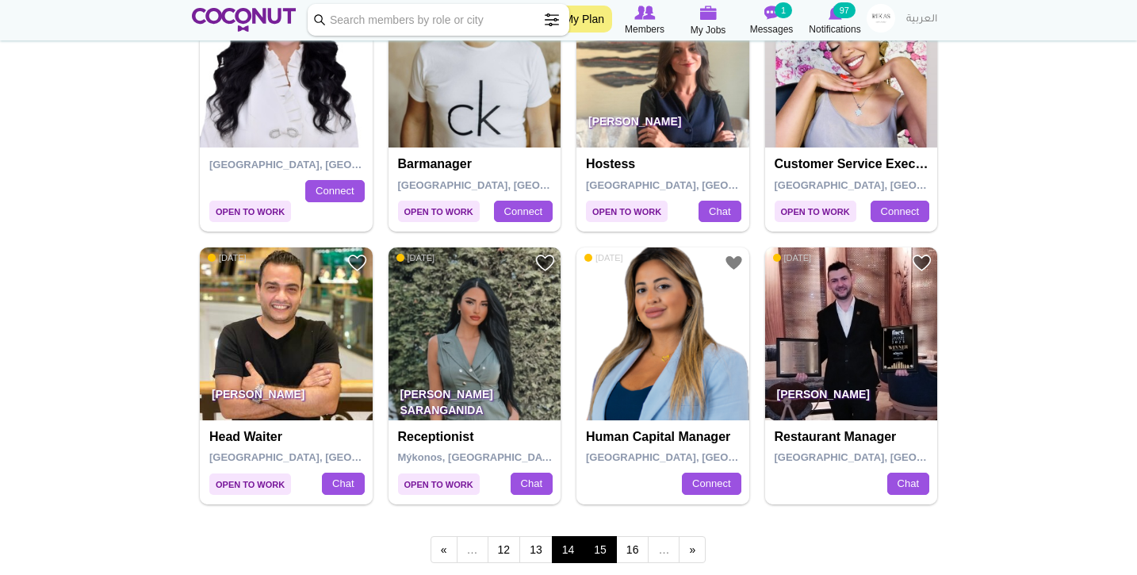
click at [600, 540] on link "15" at bounding box center [600, 549] width 33 height 27
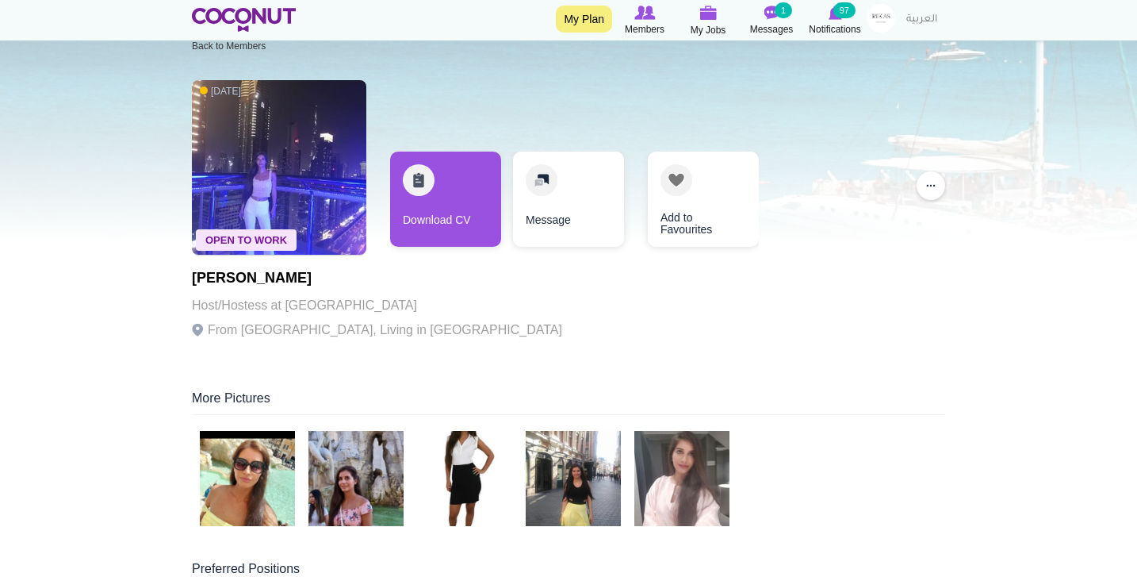
scroll to position [60, 0]
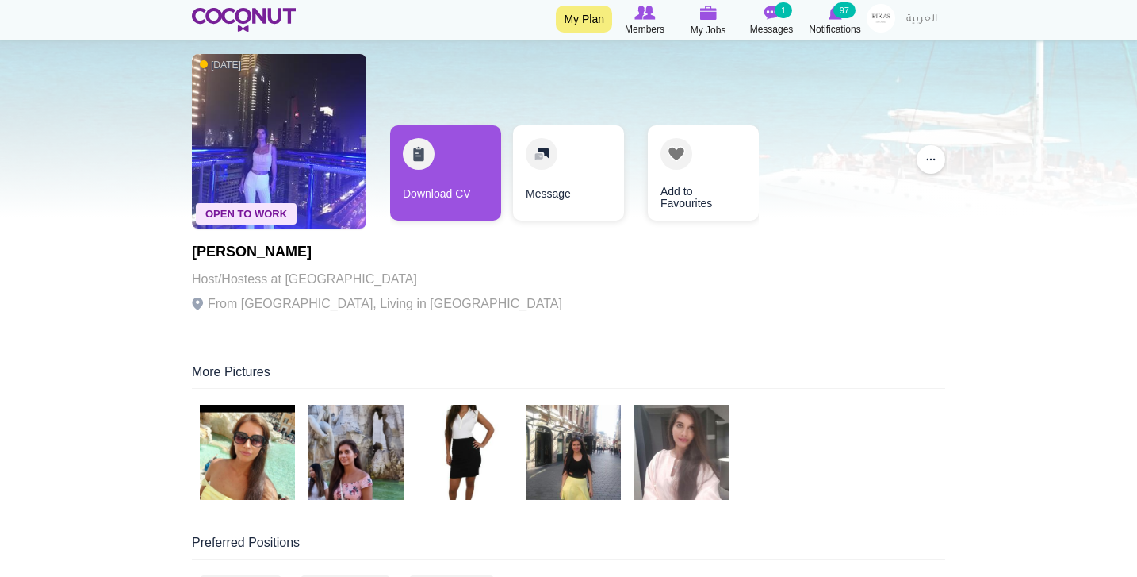
click at [265, 449] on img at bounding box center [247, 451] width 95 height 95
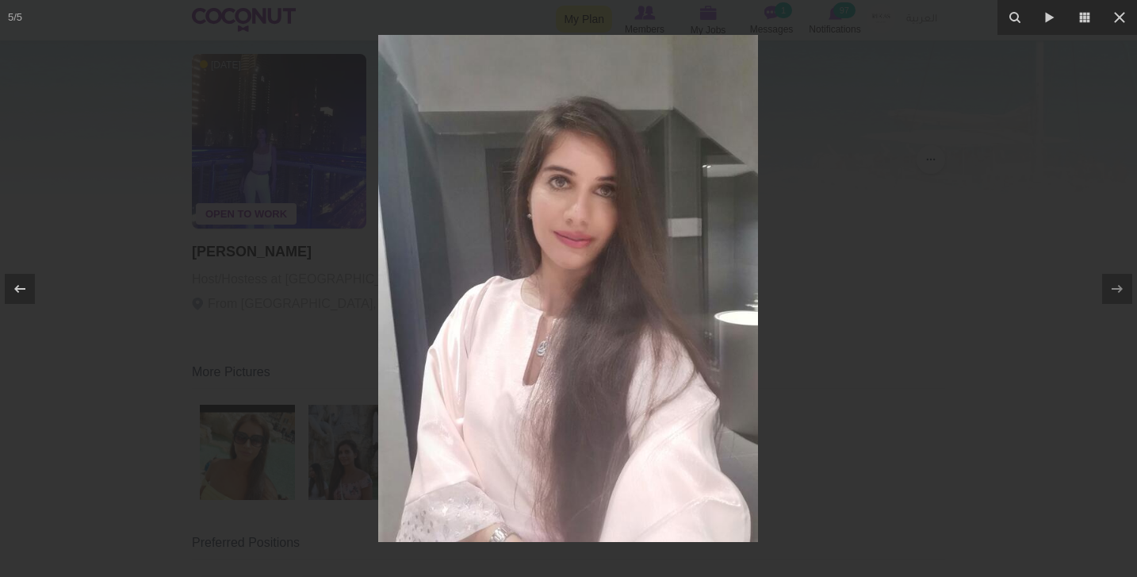
click at [296, 275] on div at bounding box center [568, 288] width 1137 height 577
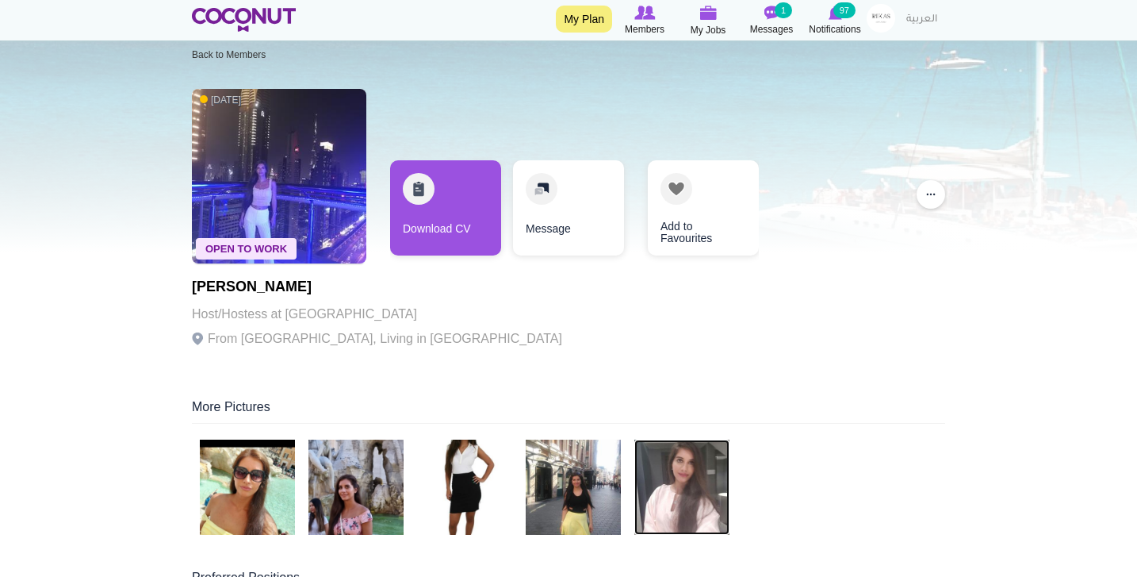
scroll to position [10, 0]
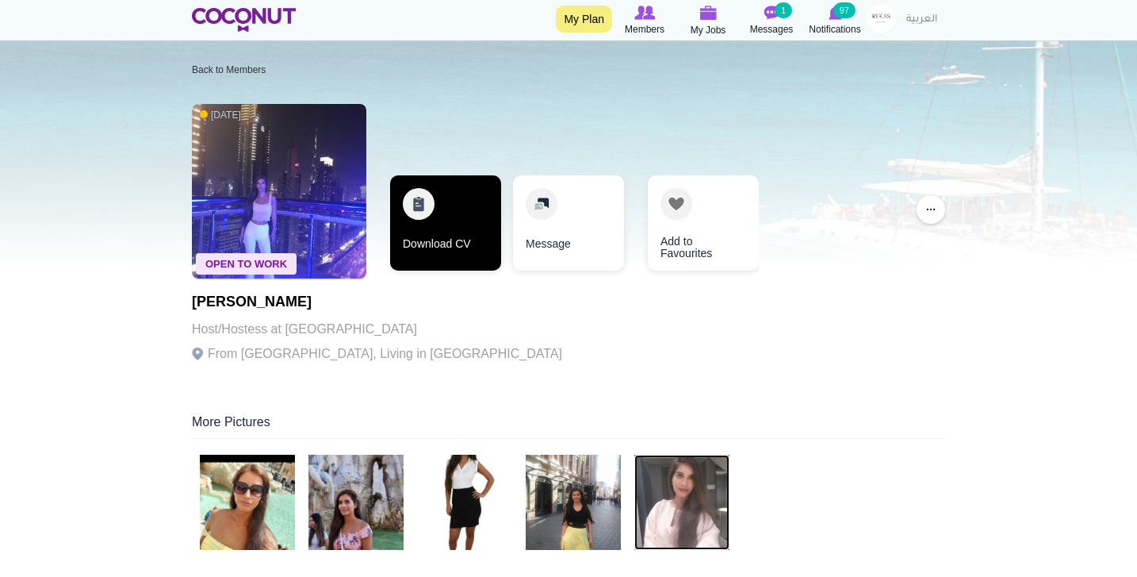
click at [482, 216] on link "Download CV" at bounding box center [445, 222] width 111 height 95
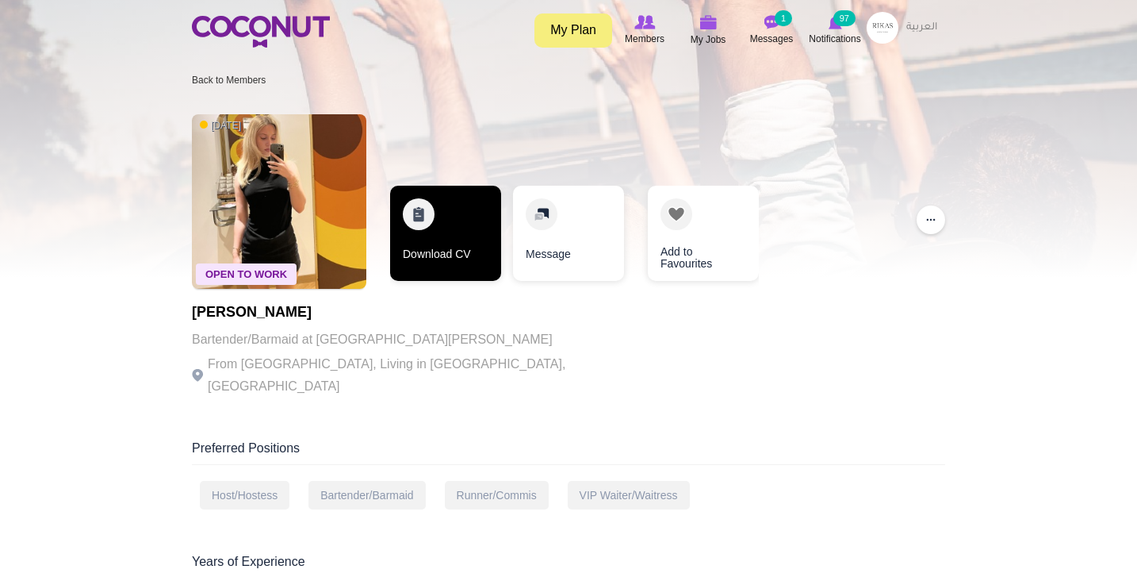
click at [481, 231] on link "Download CV" at bounding box center [445, 233] width 111 height 95
click at [472, 209] on link "Download CV" at bounding box center [445, 233] width 111 height 95
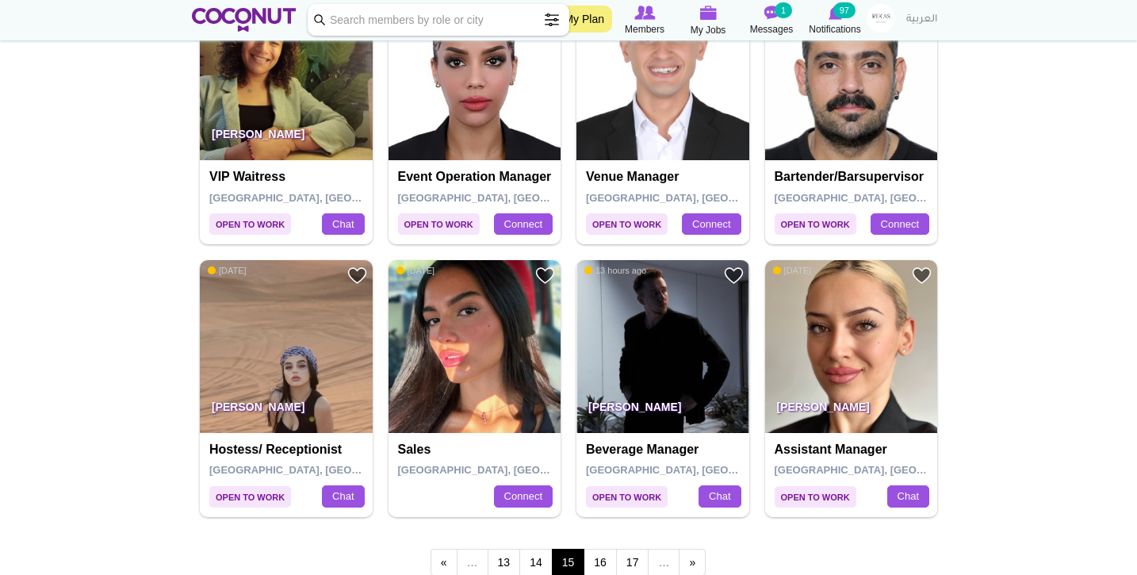
scroll to position [2562, 0]
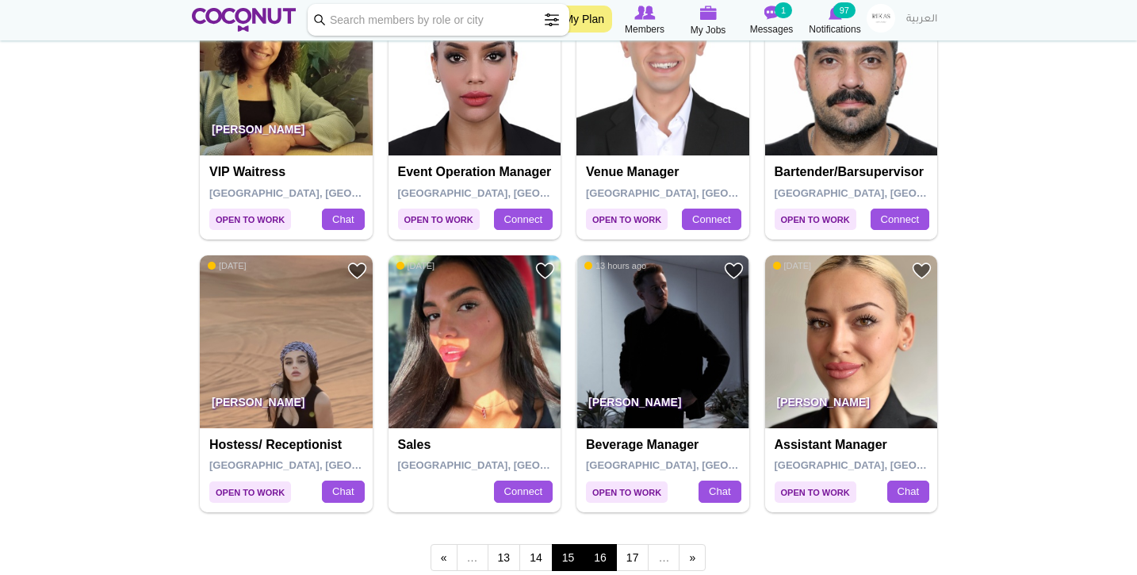
click at [606, 547] on link "16" at bounding box center [600, 557] width 33 height 27
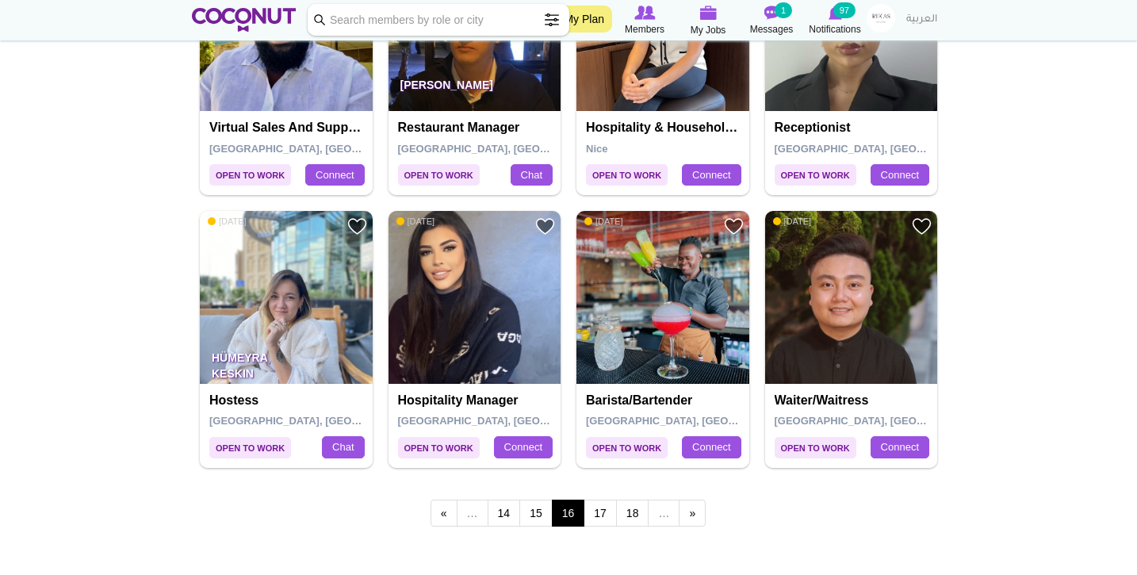
scroll to position [2608, 0]
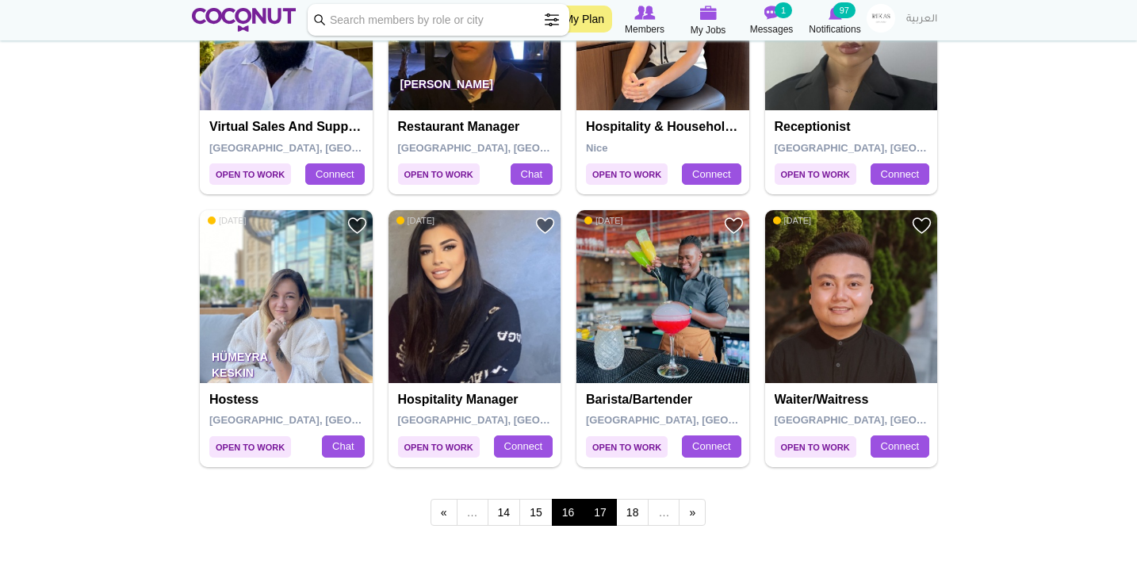
click at [598, 499] on link "17" at bounding box center [600, 512] width 33 height 27
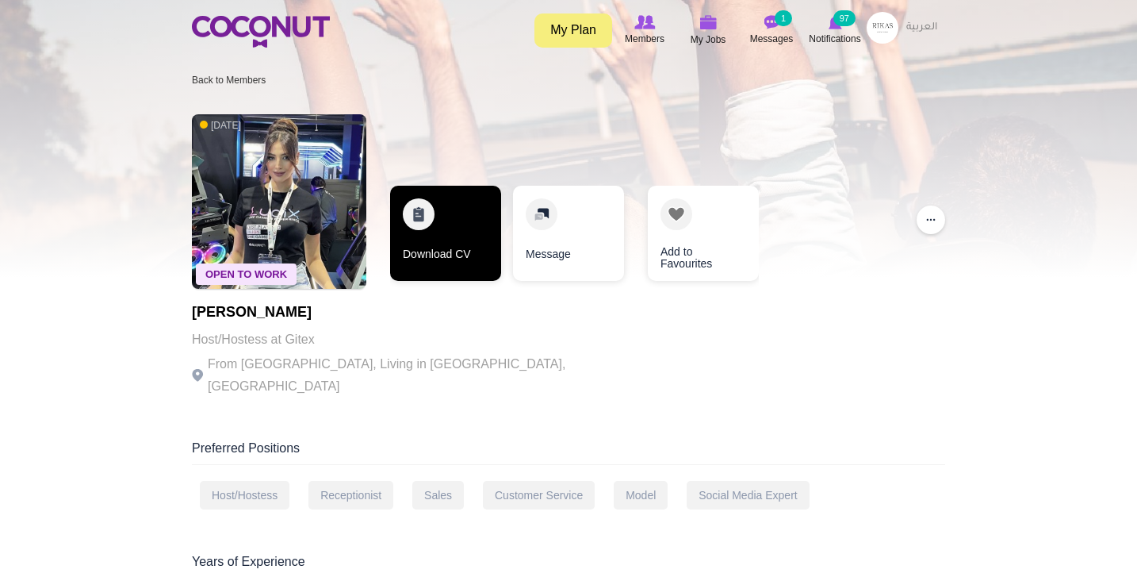
click at [466, 234] on link "Download CV" at bounding box center [445, 233] width 111 height 95
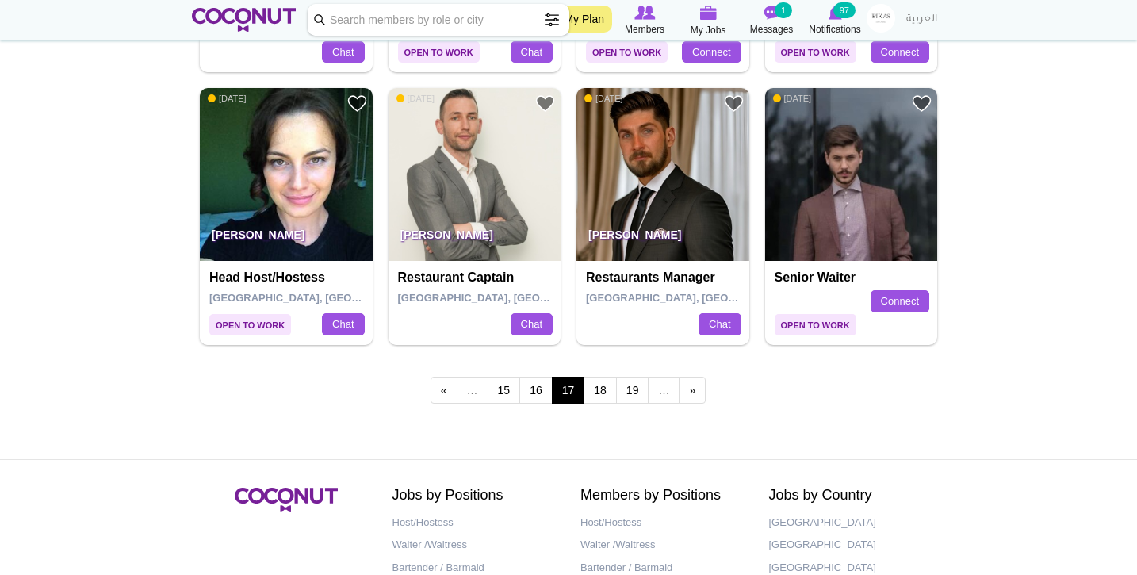
scroll to position [2726, 0]
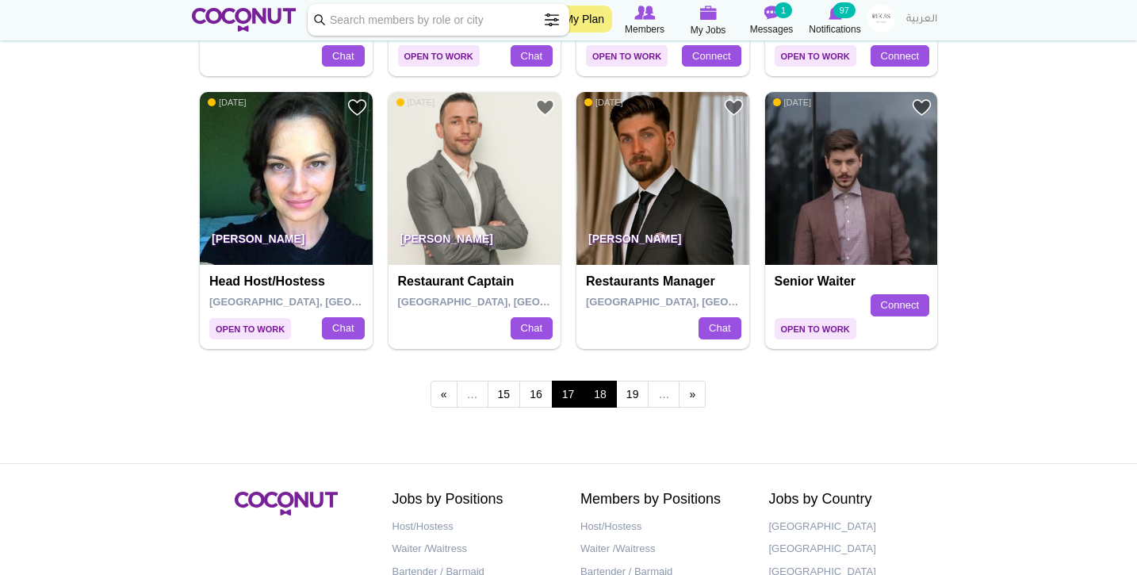
click at [603, 383] on link "18" at bounding box center [600, 394] width 33 height 27
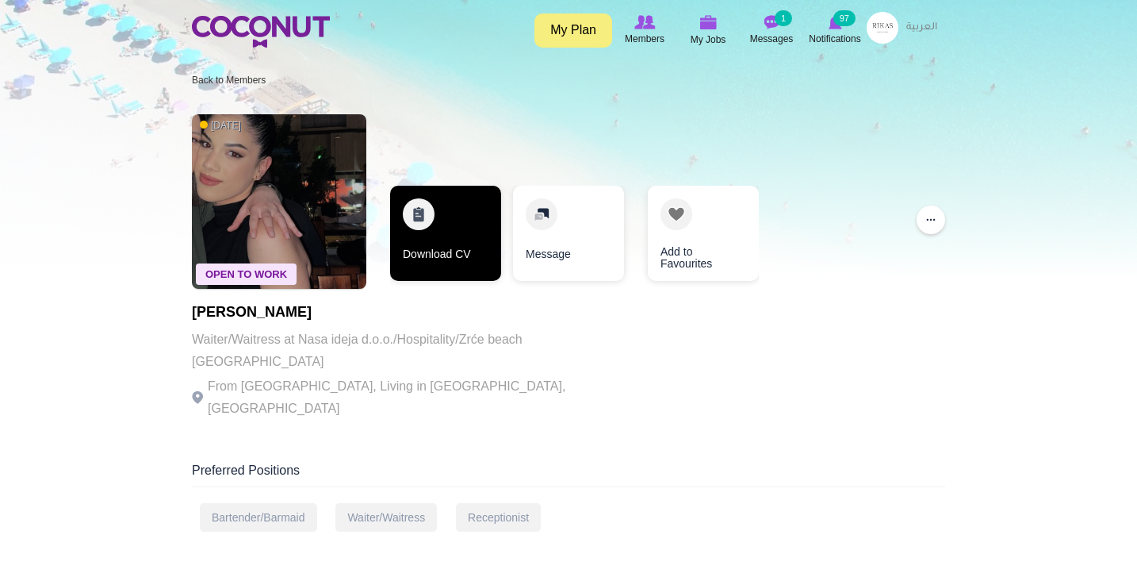
click at [447, 238] on link "Download CV" at bounding box center [445, 233] width 111 height 95
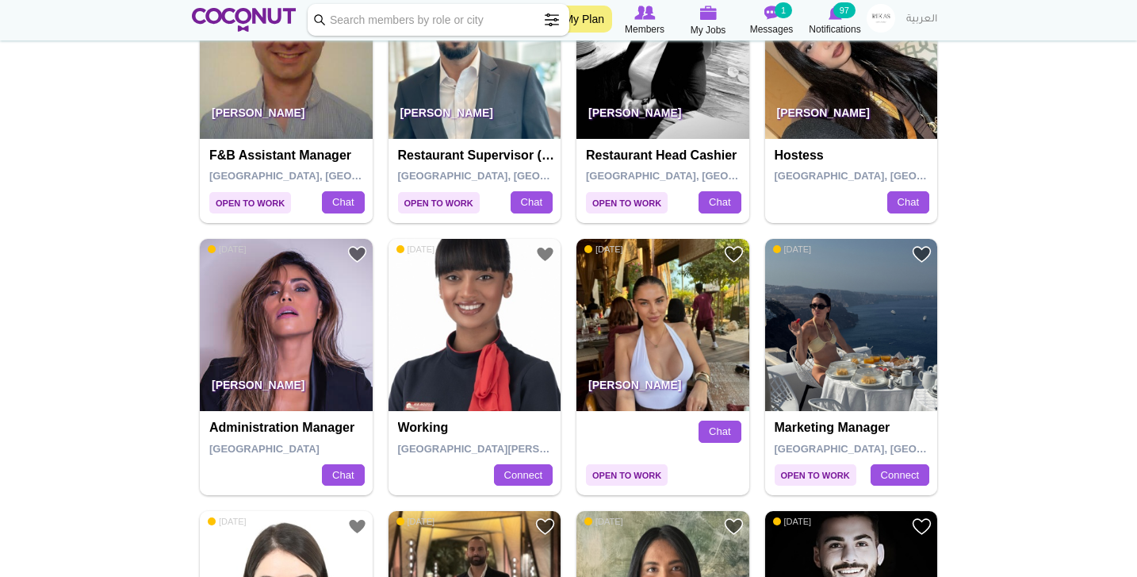
scroll to position [675, 0]
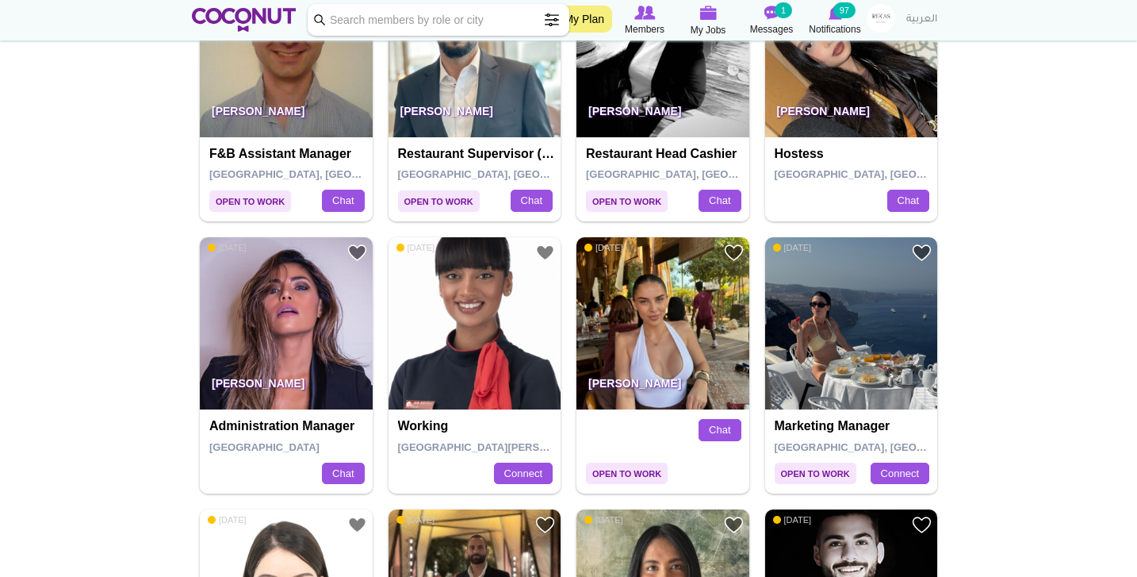
click at [295, 316] on img at bounding box center [286, 323] width 173 height 173
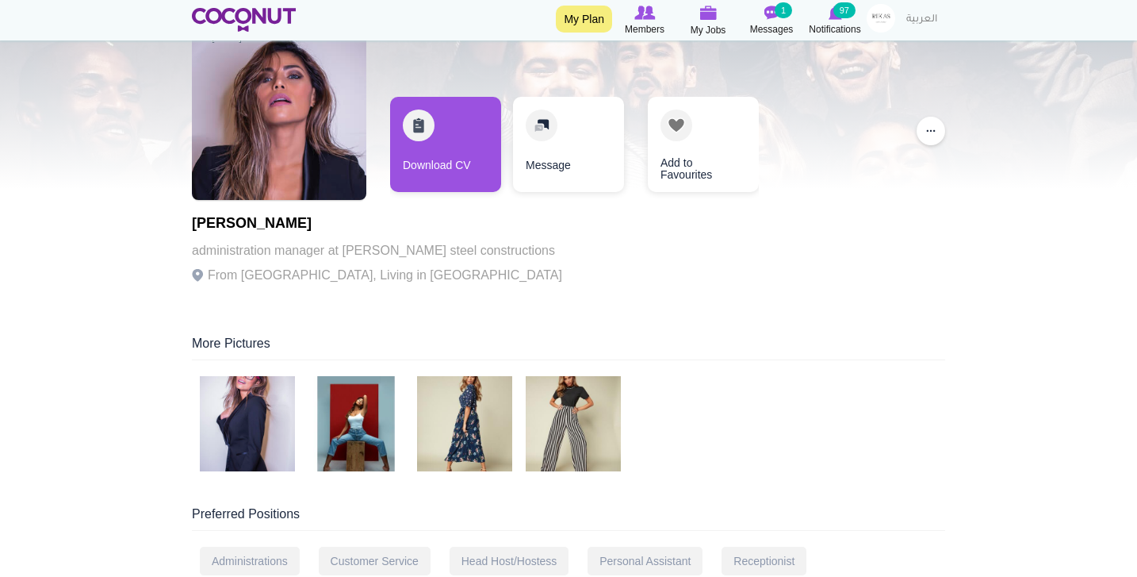
scroll to position [98, 0]
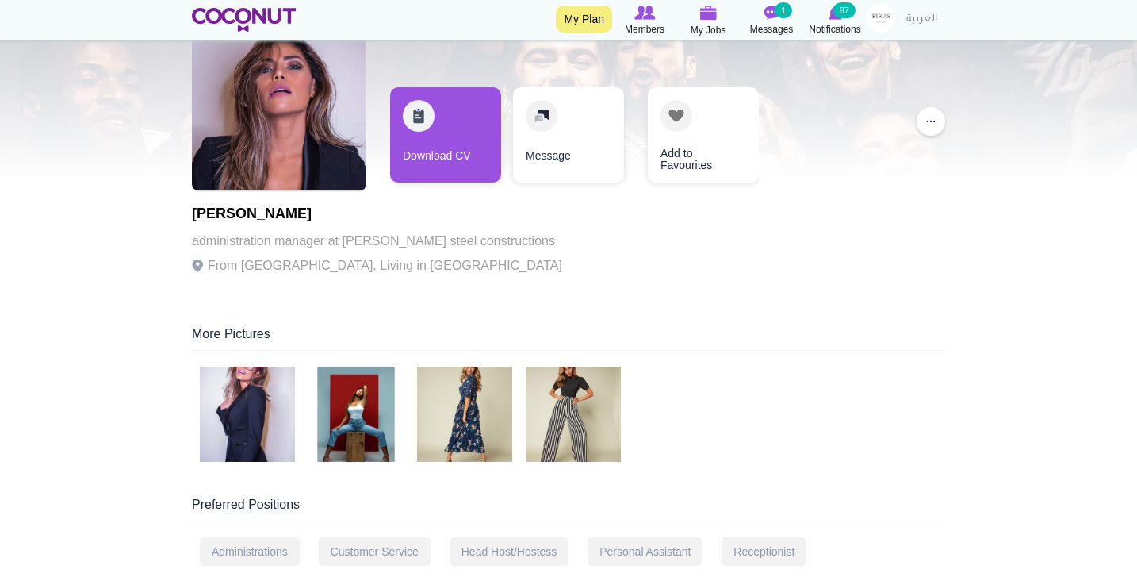
click at [252, 410] on img at bounding box center [247, 413] width 95 height 95
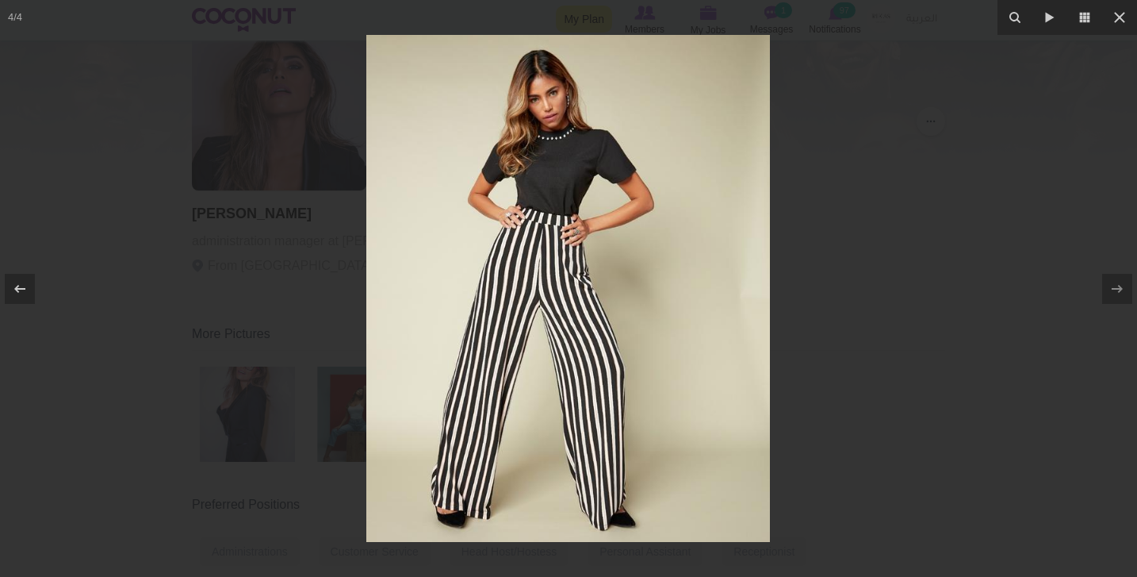
click at [205, 355] on div at bounding box center [568, 288] width 1137 height 577
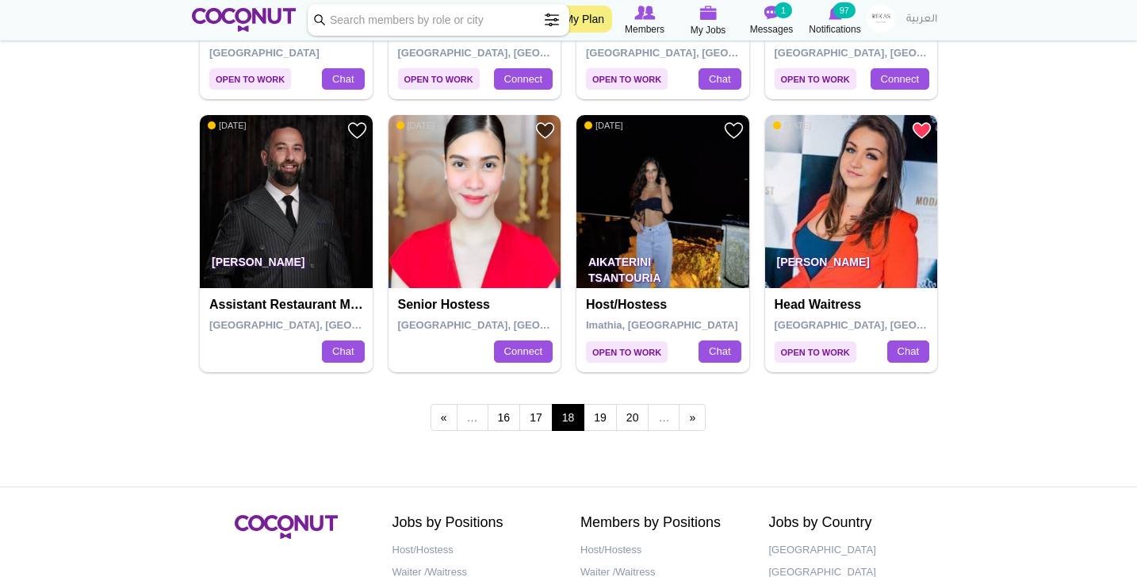
scroll to position [2704, 0]
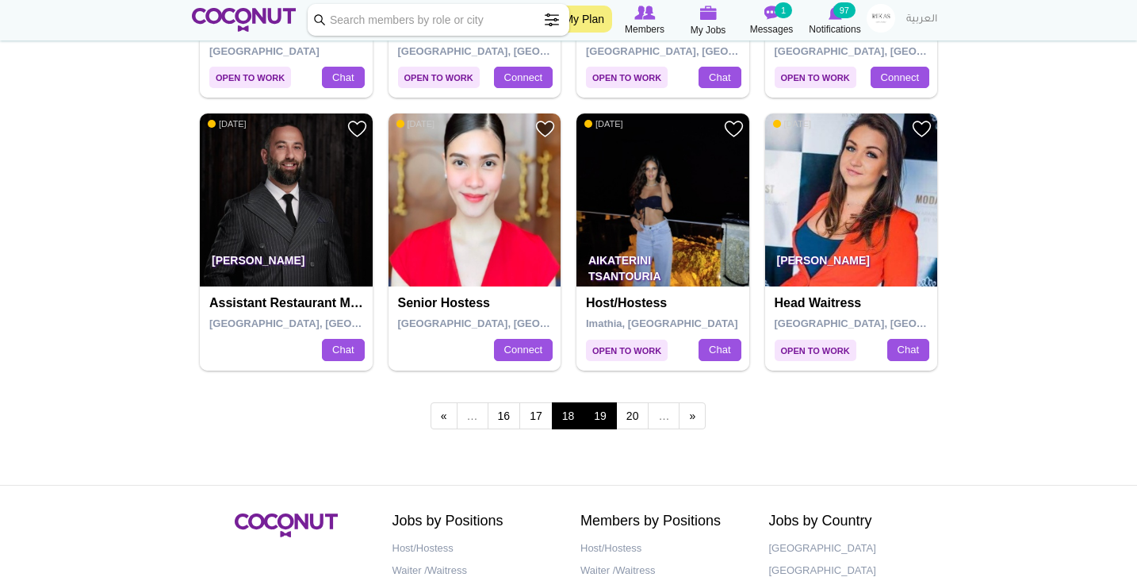
click at [608, 407] on link "19" at bounding box center [600, 415] width 33 height 27
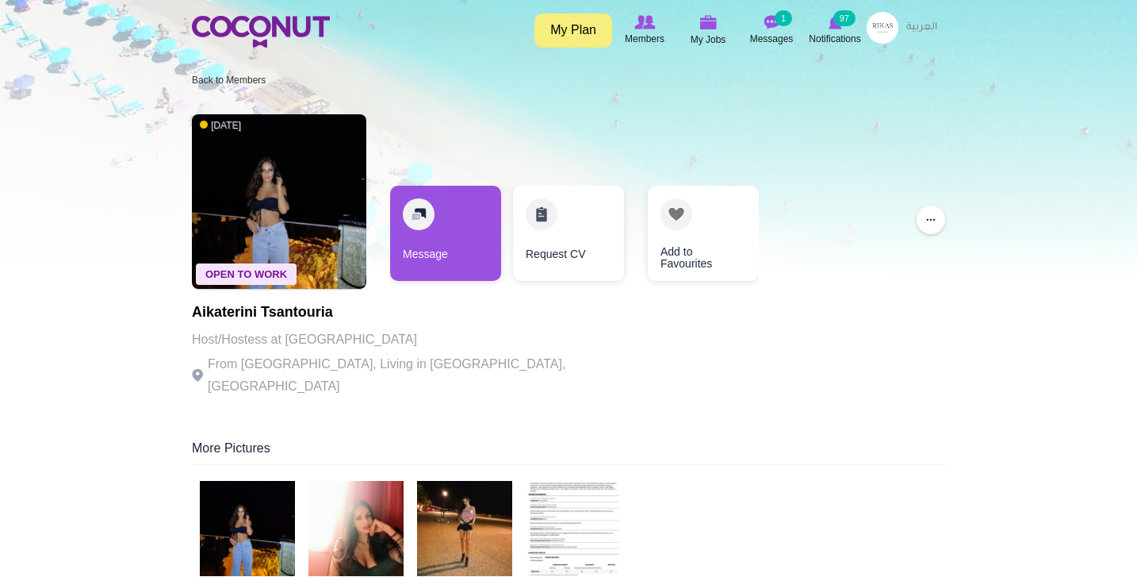
click at [560, 481] on img at bounding box center [573, 528] width 95 height 95
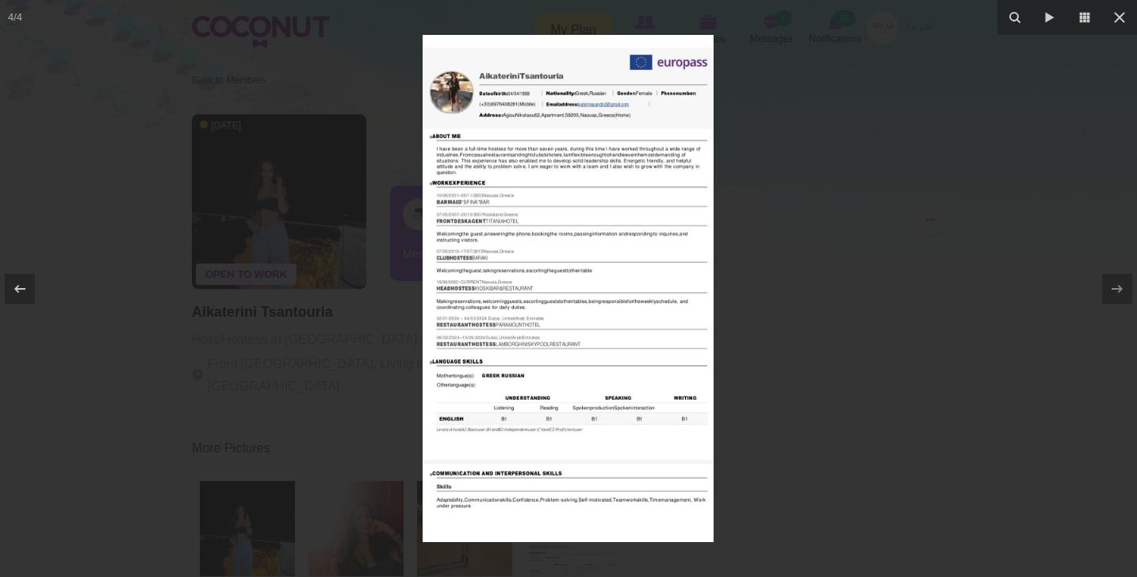
click at [366, 355] on div at bounding box center [568, 288] width 1137 height 577
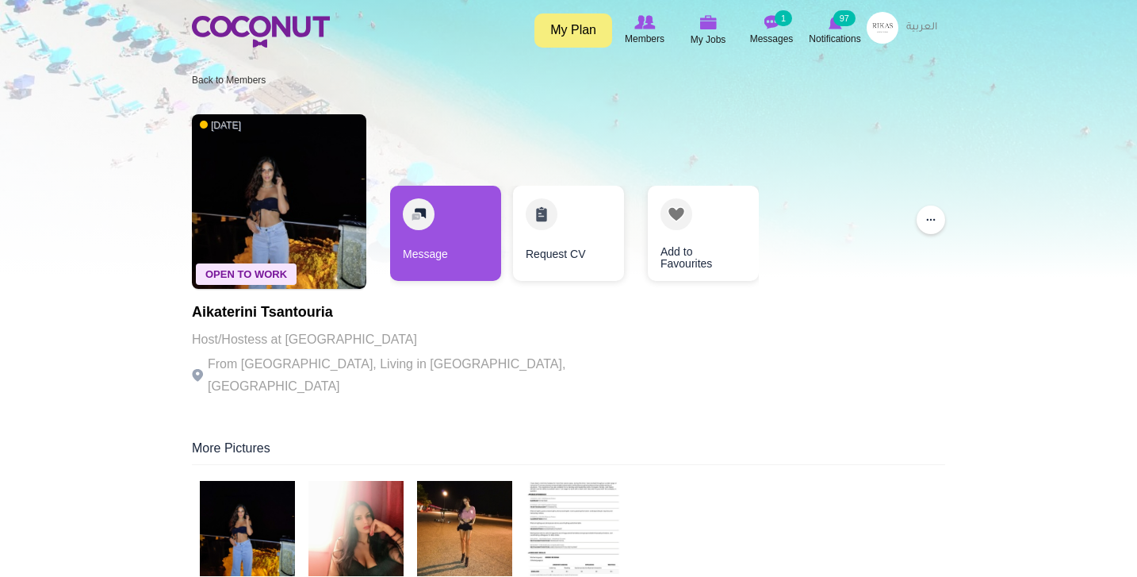
click at [342, 506] on img at bounding box center [356, 528] width 95 height 95
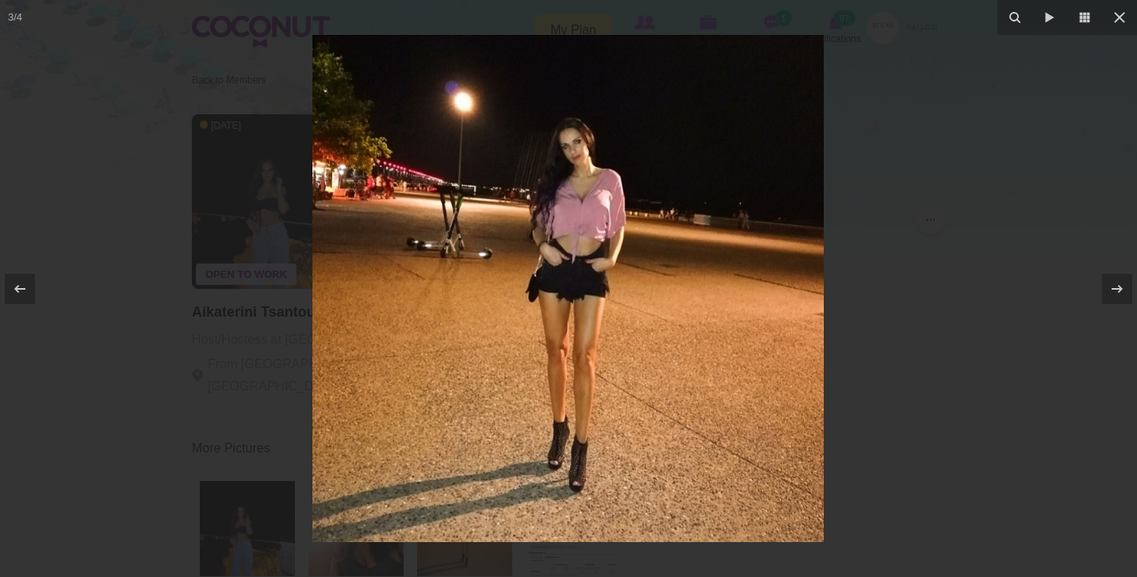
click at [231, 358] on div at bounding box center [568, 288] width 1137 height 577
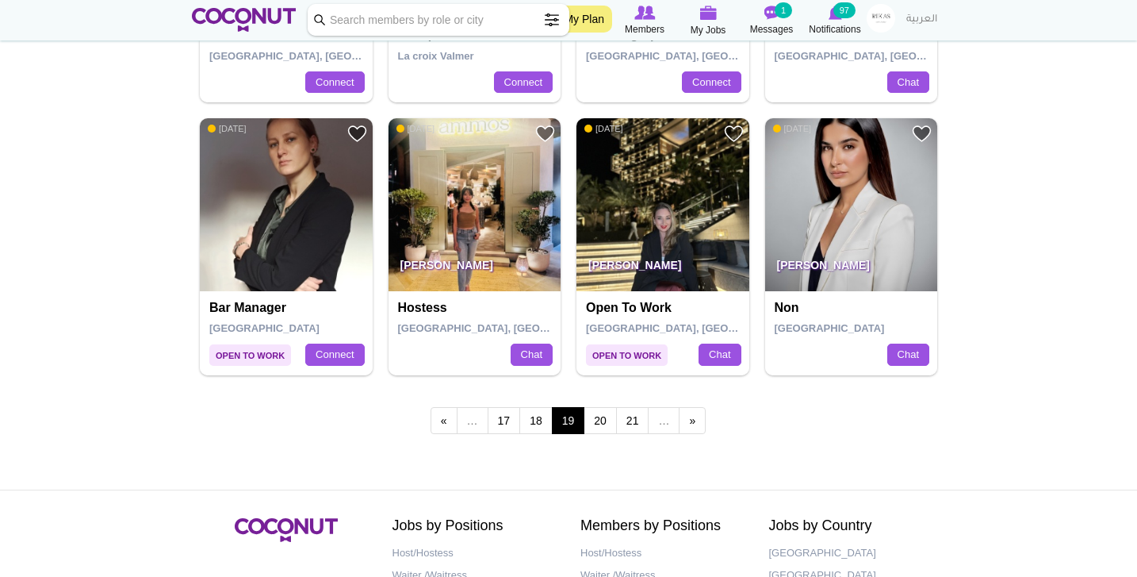
scroll to position [2719, 0]
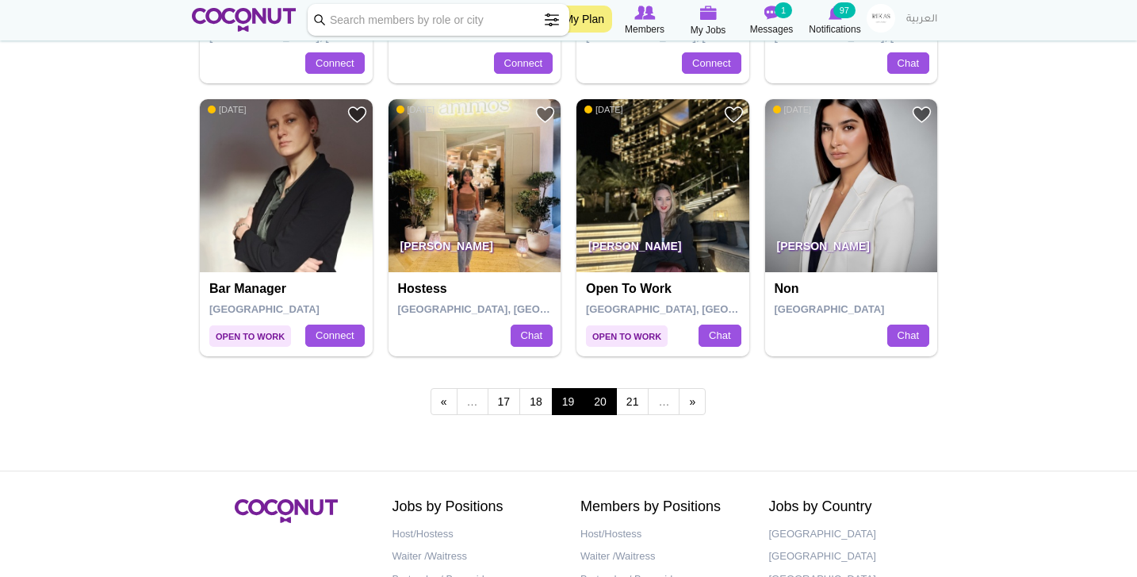
click at [606, 388] on link "20" at bounding box center [600, 401] width 33 height 27
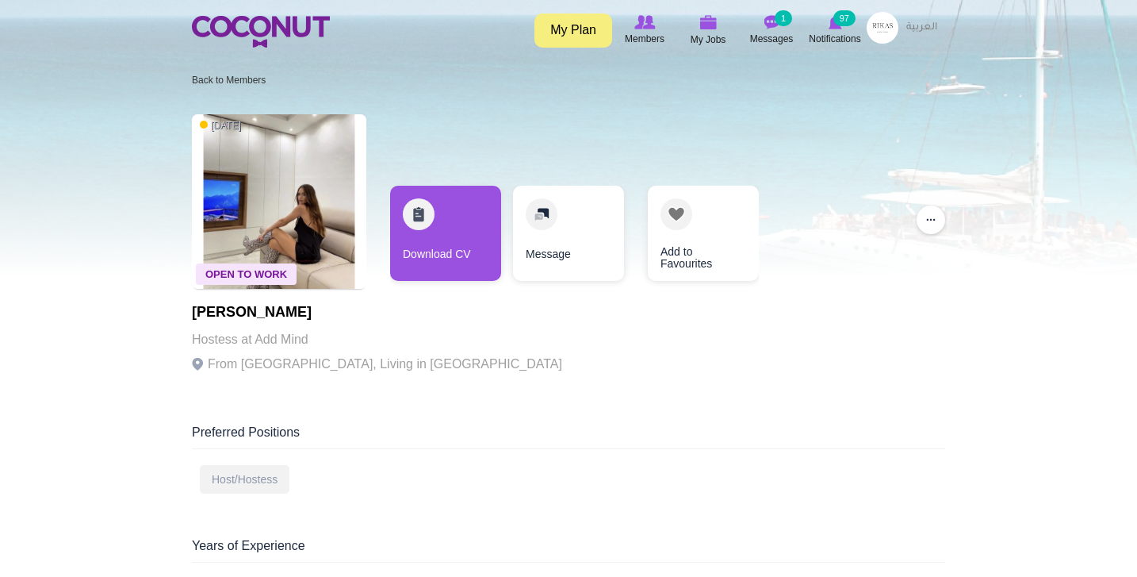
click at [283, 193] on img at bounding box center [279, 201] width 174 height 174
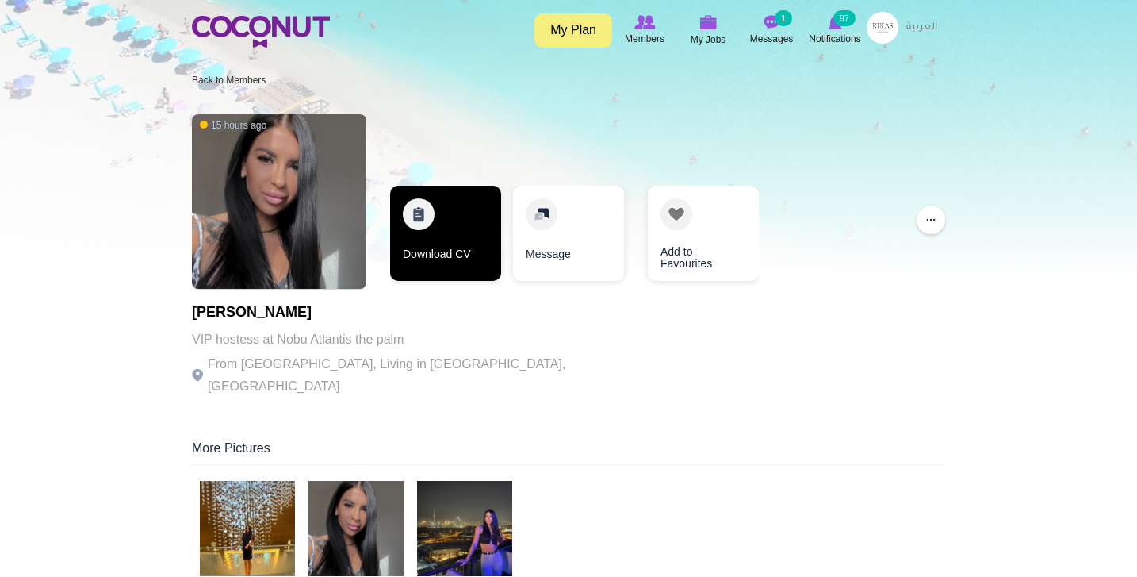
click at [449, 241] on link "Download CV" at bounding box center [445, 233] width 111 height 95
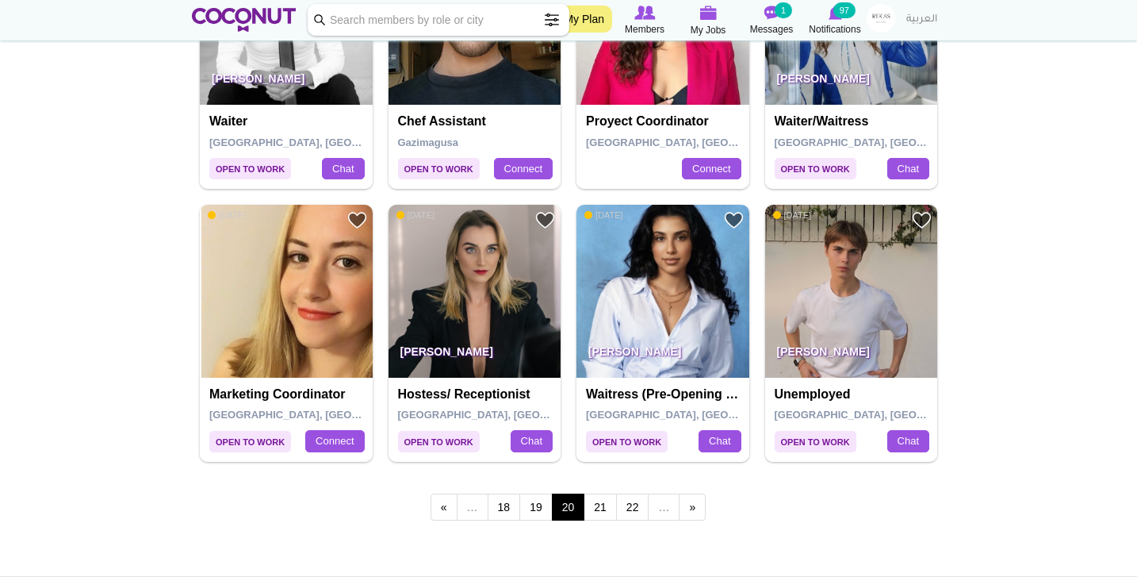
scroll to position [2614, 0]
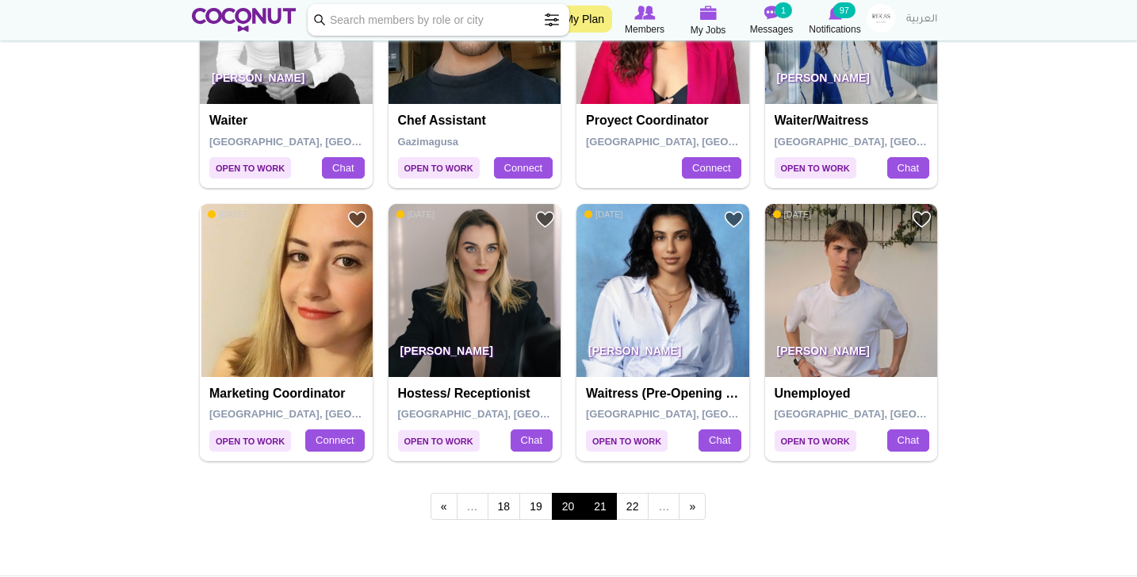
click at [600, 493] on link "21" at bounding box center [600, 506] width 33 height 27
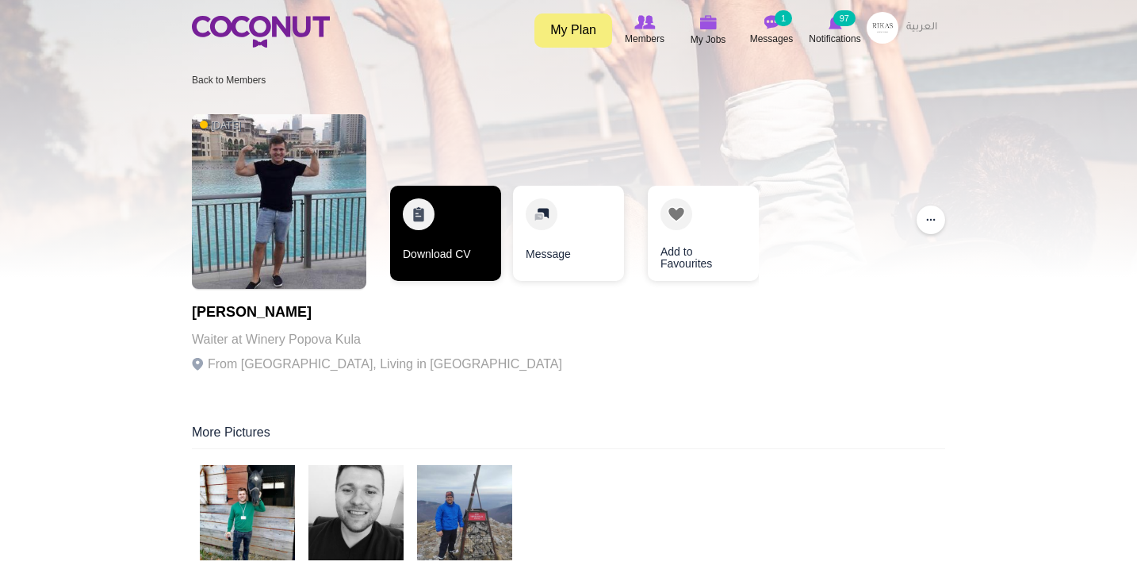
click at [458, 231] on link "Download CV" at bounding box center [445, 233] width 111 height 95
click at [462, 274] on link "Download CV" at bounding box center [445, 233] width 111 height 95
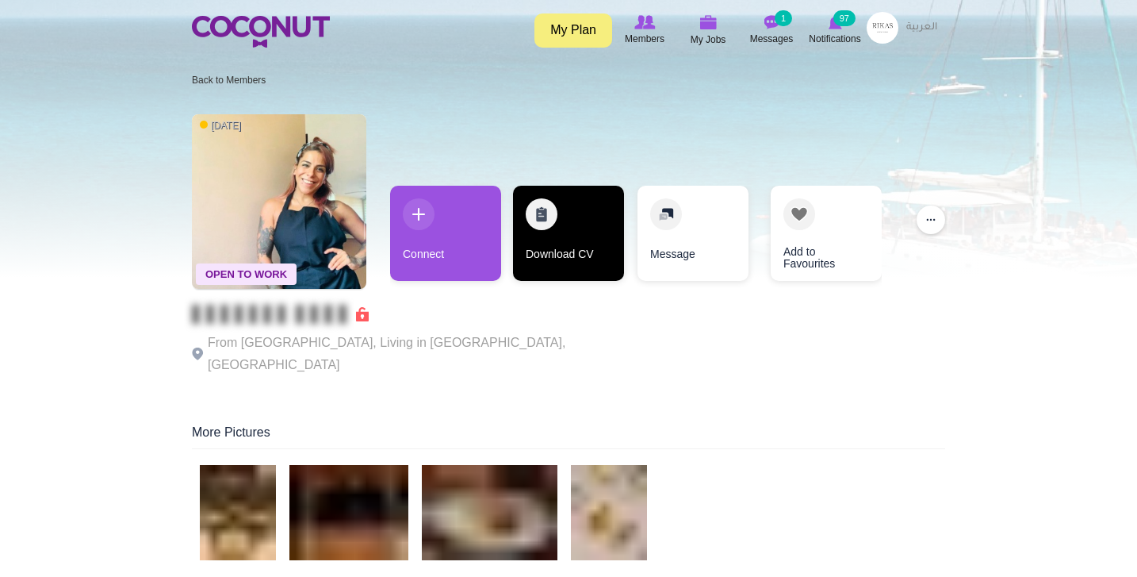
click at [562, 228] on link "Download CV" at bounding box center [568, 233] width 111 height 95
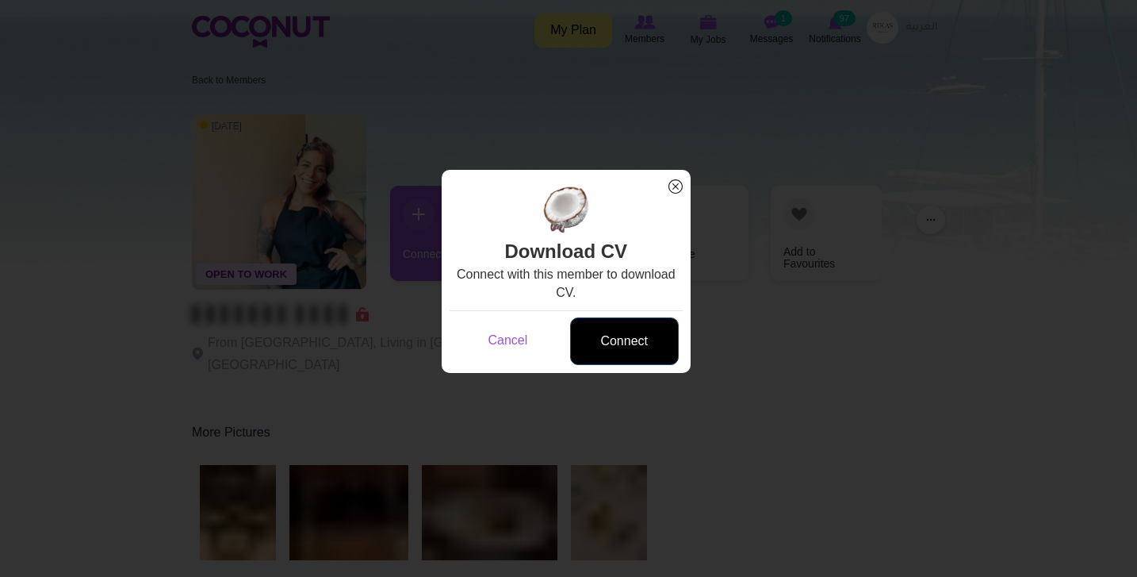
click at [605, 337] on link "Connect" at bounding box center [624, 341] width 109 height 48
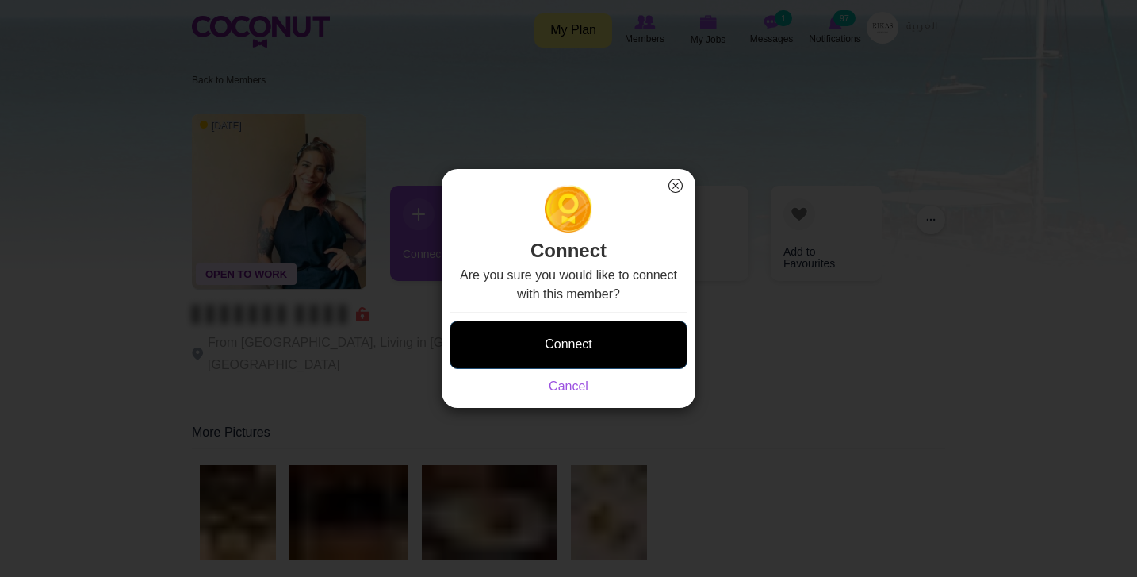
click at [595, 332] on button "Connect" at bounding box center [569, 344] width 238 height 48
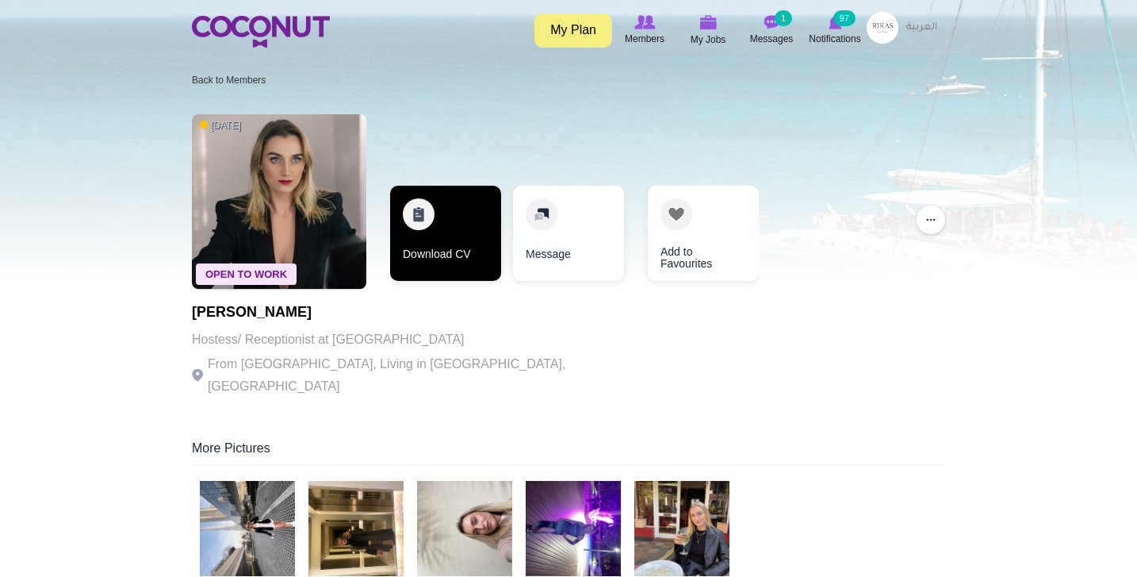
click at [416, 255] on link "Download CV" at bounding box center [445, 233] width 111 height 95
click at [425, 240] on link "Download CV" at bounding box center [445, 233] width 111 height 95
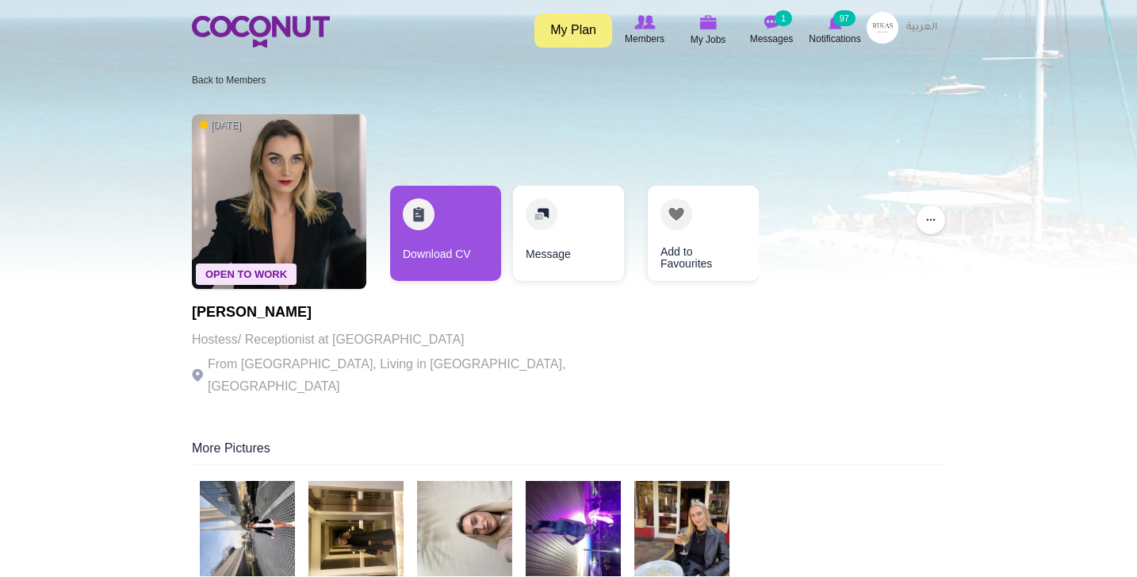
click at [267, 499] on img at bounding box center [247, 528] width 95 height 95
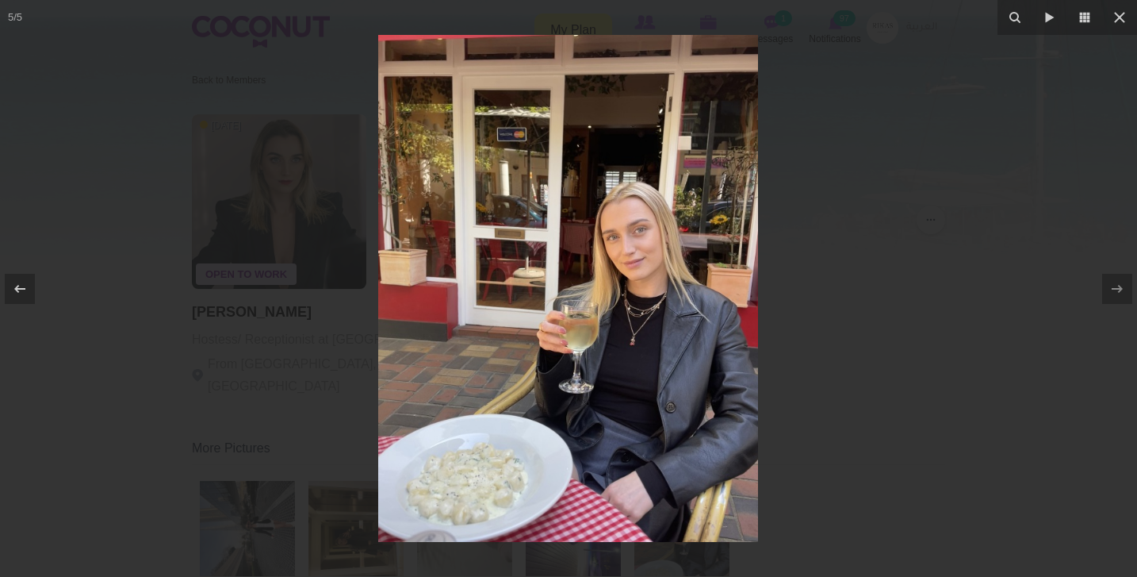
click at [136, 401] on div at bounding box center [568, 288] width 1137 height 577
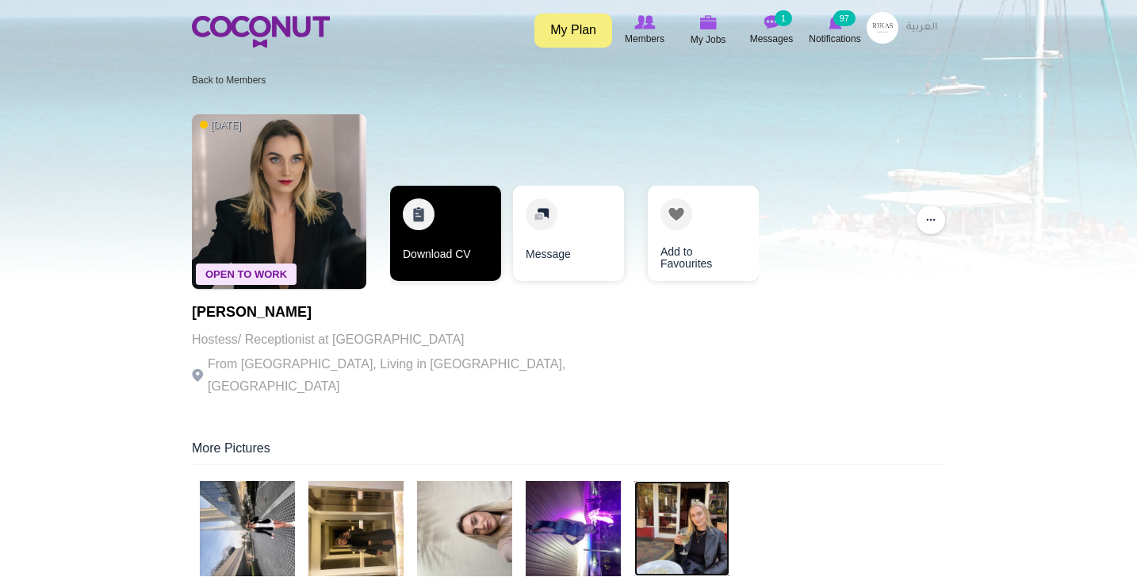
click at [456, 217] on link "Download CV" at bounding box center [445, 233] width 111 height 95
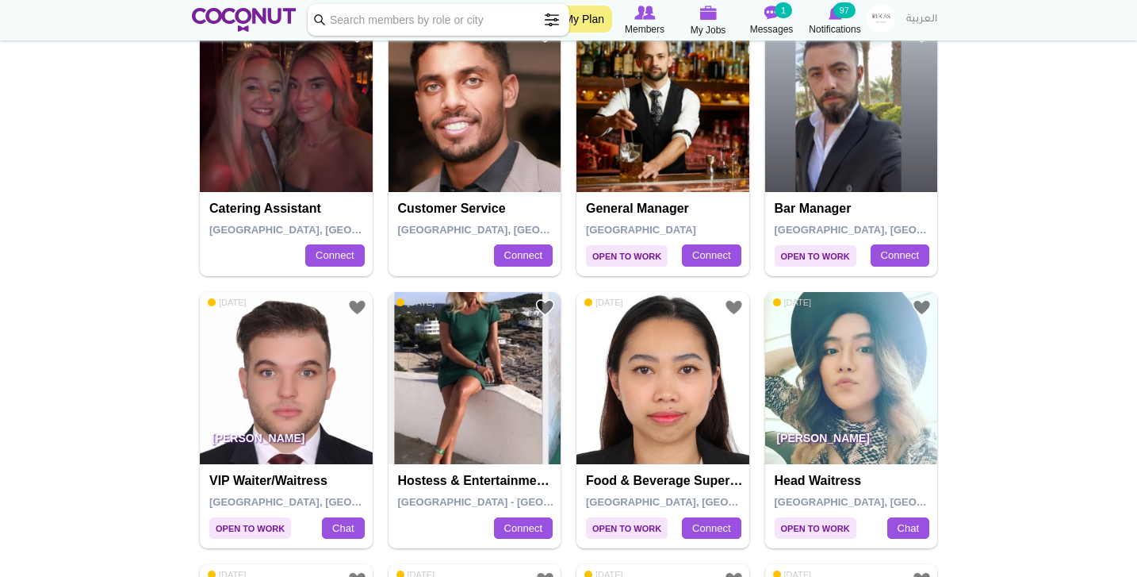
scroll to position [1439, 0]
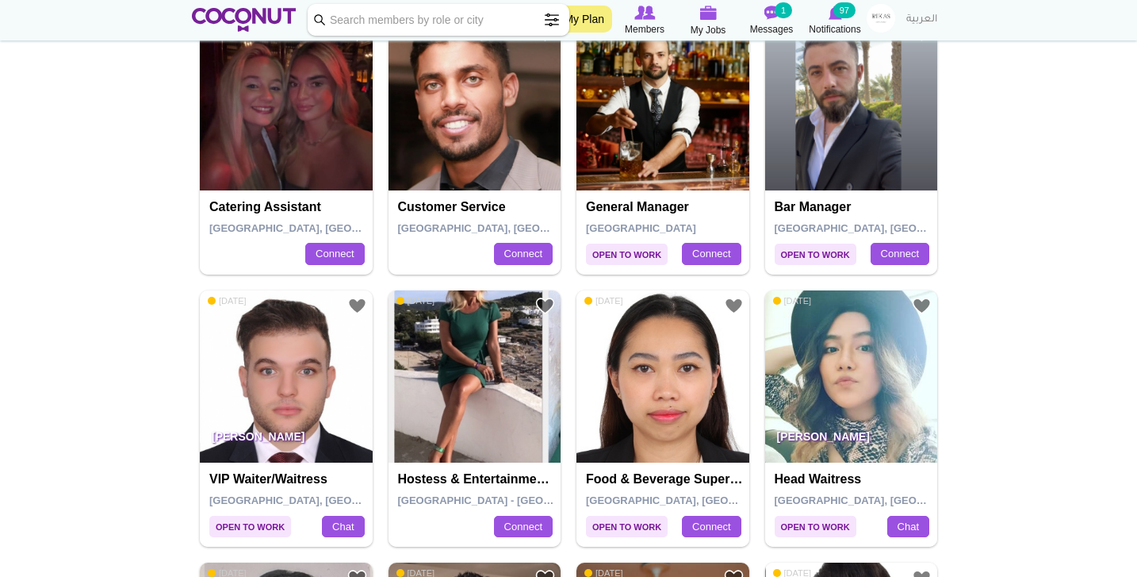
click at [467, 423] on img at bounding box center [475, 376] width 173 height 173
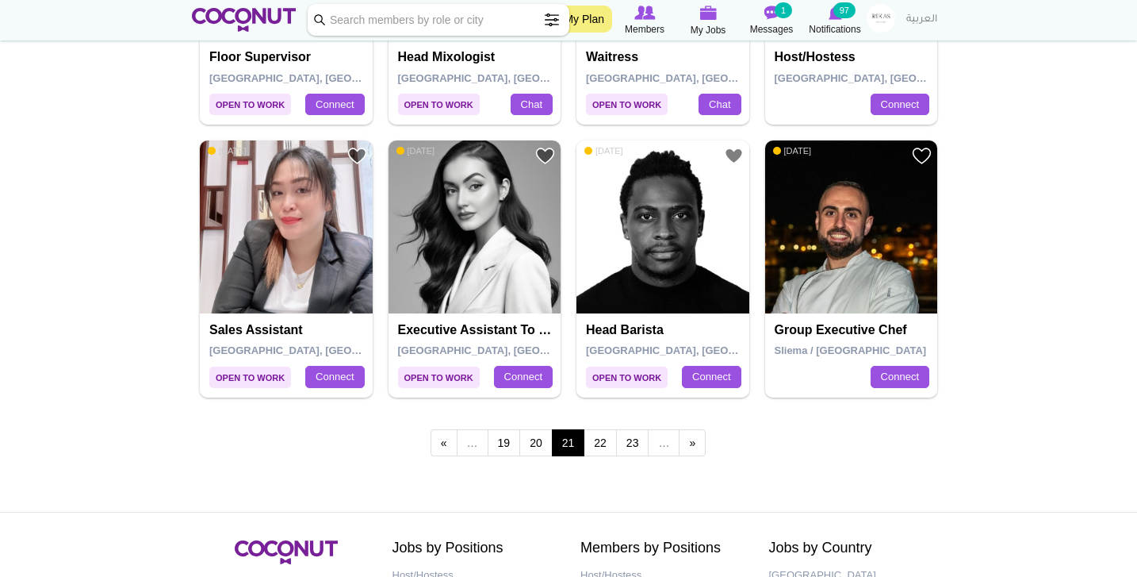
scroll to position [2678, 0]
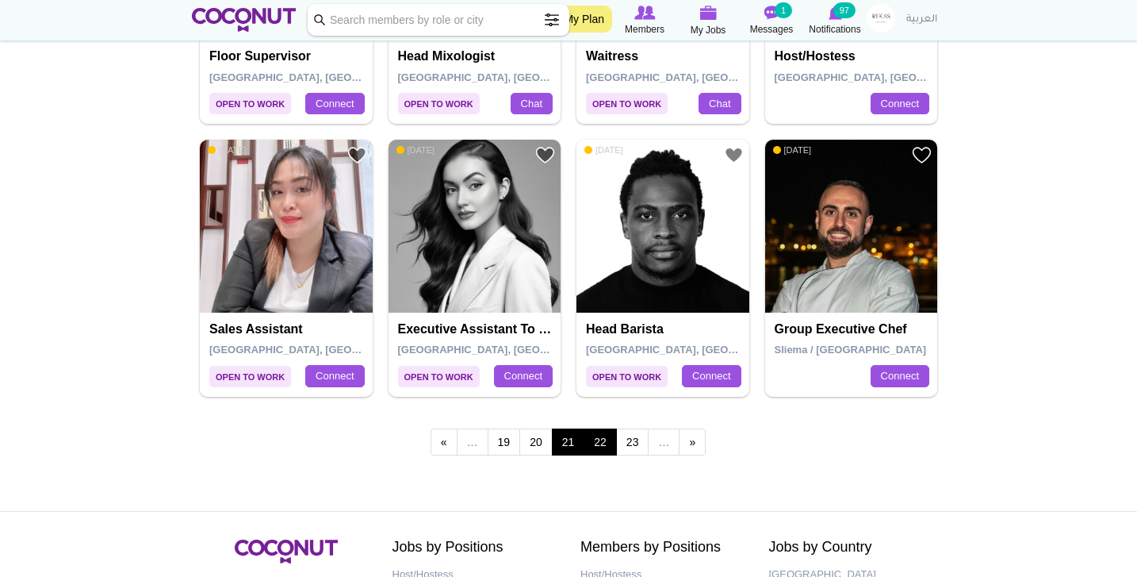
click at [601, 432] on link "22" at bounding box center [600, 441] width 33 height 27
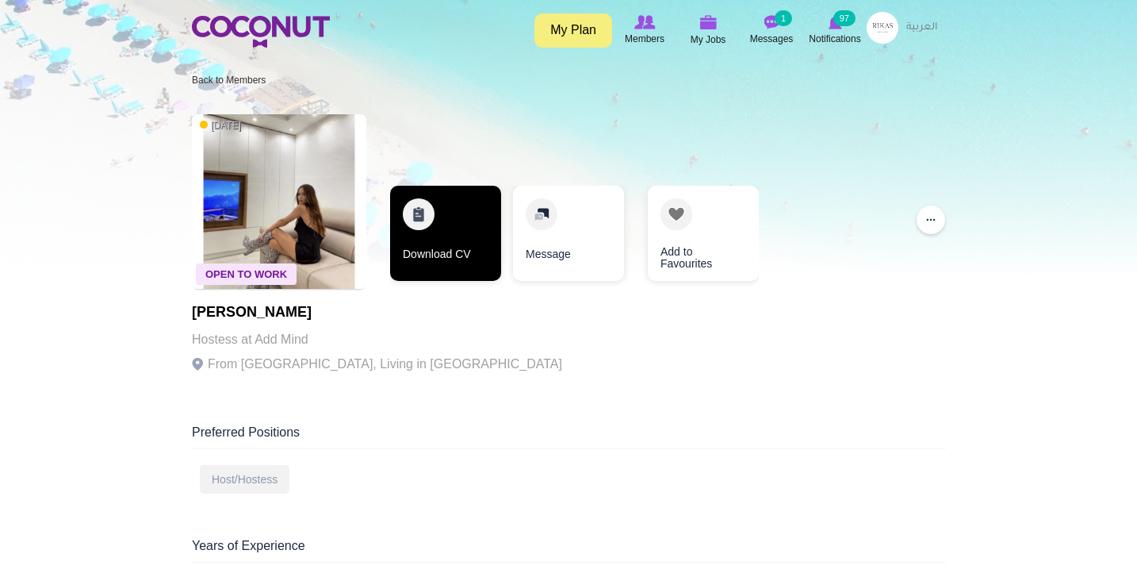
click at [447, 228] on link "Download CV" at bounding box center [445, 233] width 111 height 95
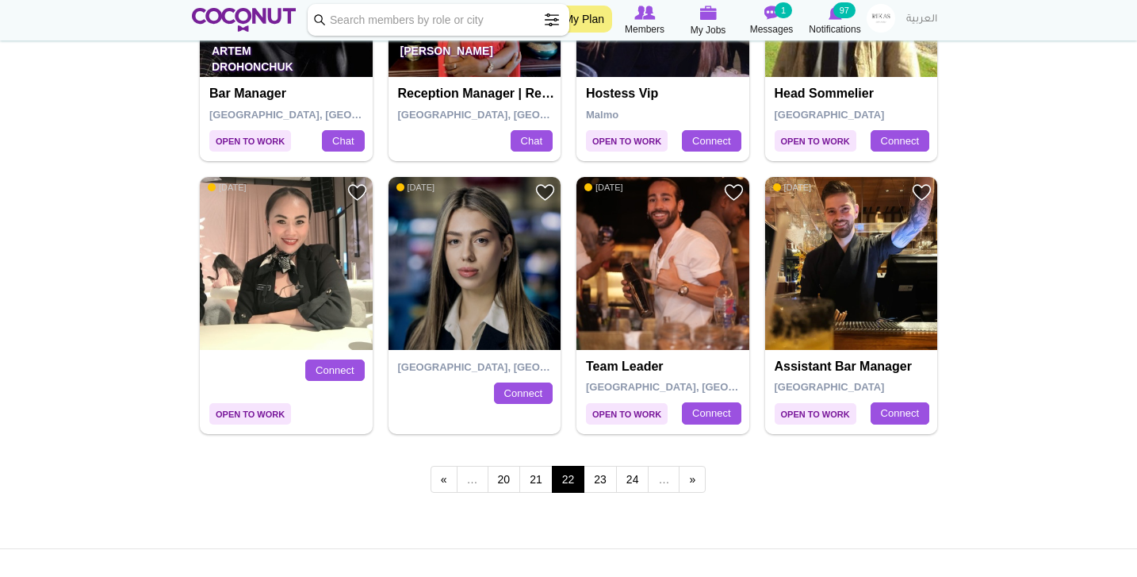
scroll to position [2676, 0]
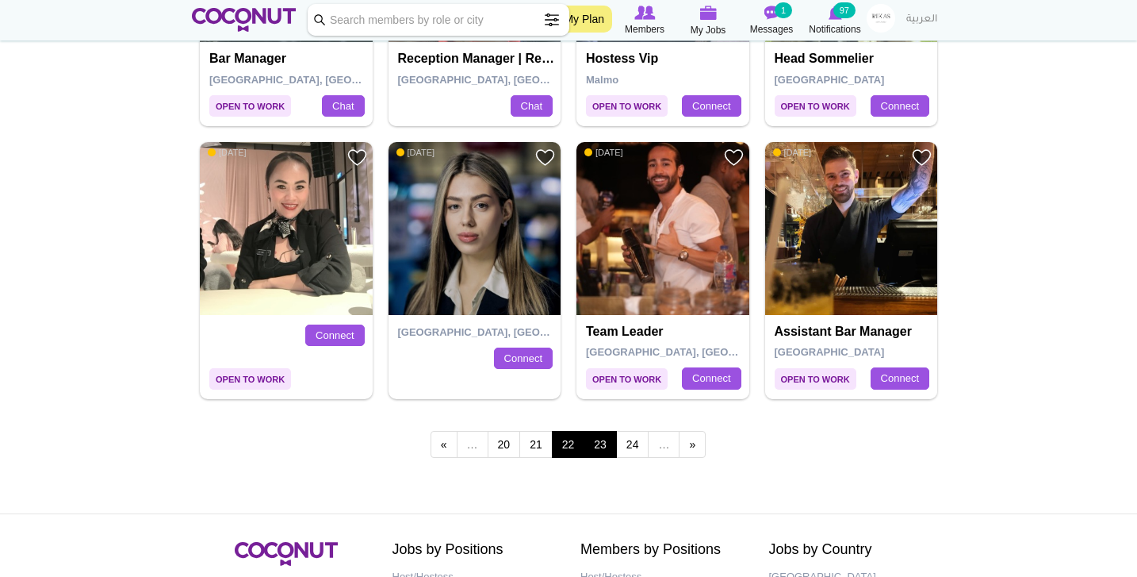
click at [600, 431] on link "23" at bounding box center [600, 444] width 33 height 27
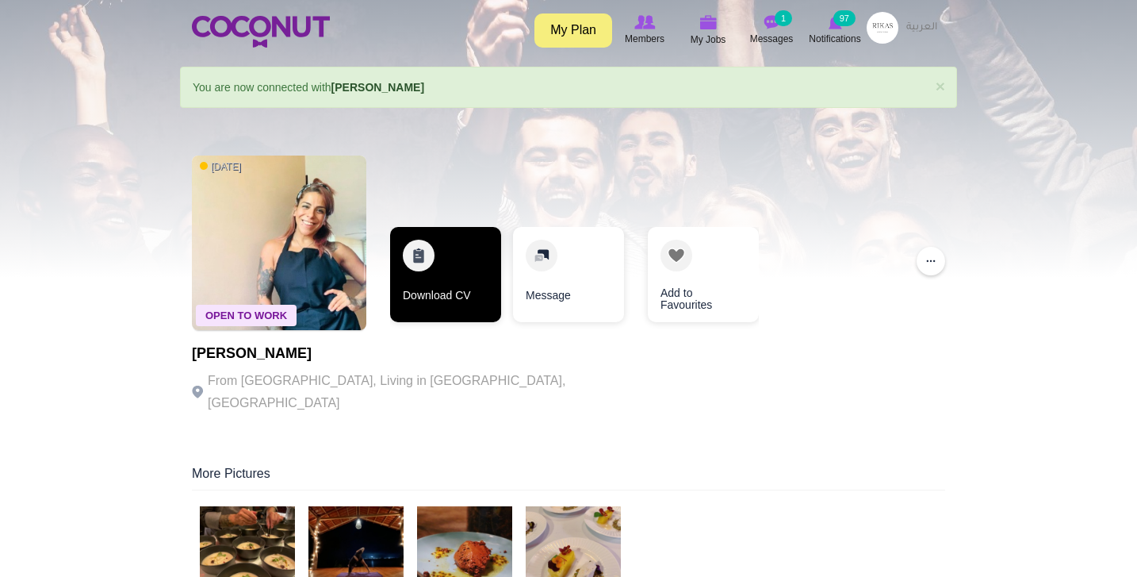
click at [473, 288] on link "Download CV" at bounding box center [445, 274] width 111 height 95
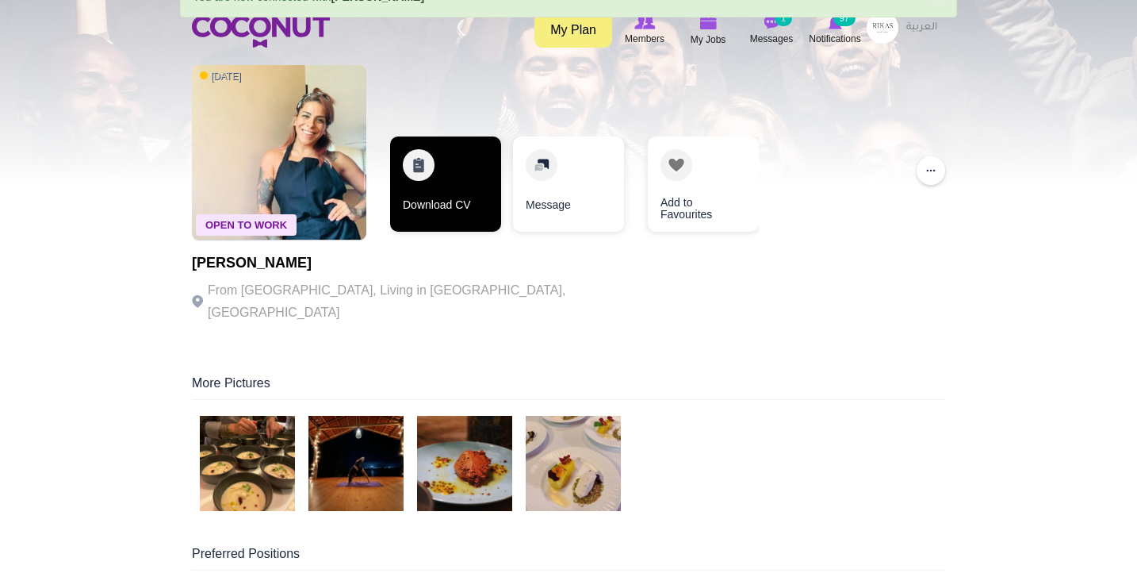
scroll to position [97, 0]
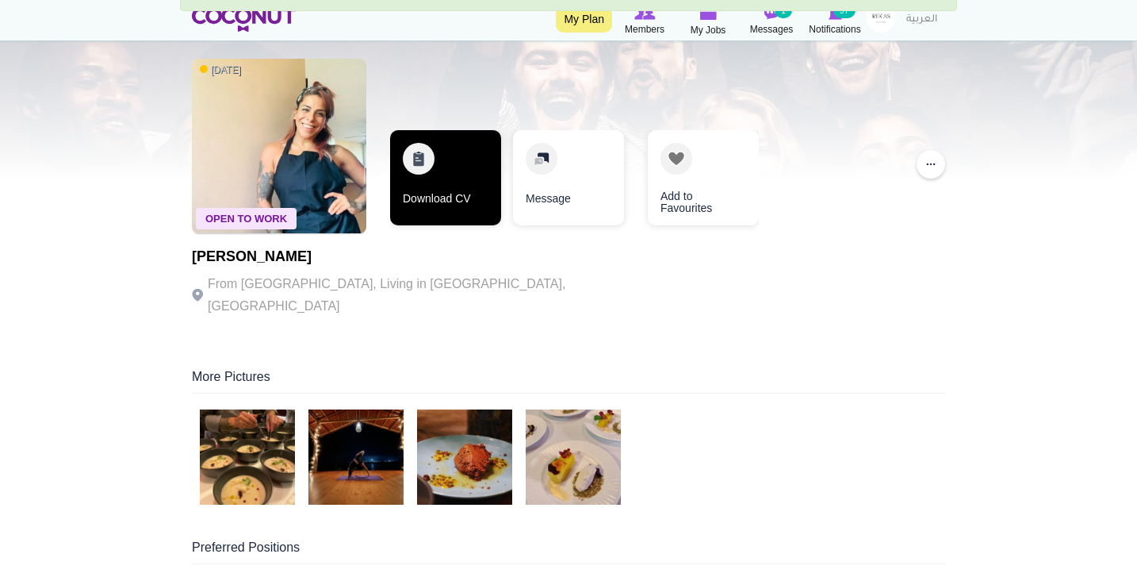
click at [470, 167] on link "Download CV" at bounding box center [445, 177] width 111 height 95
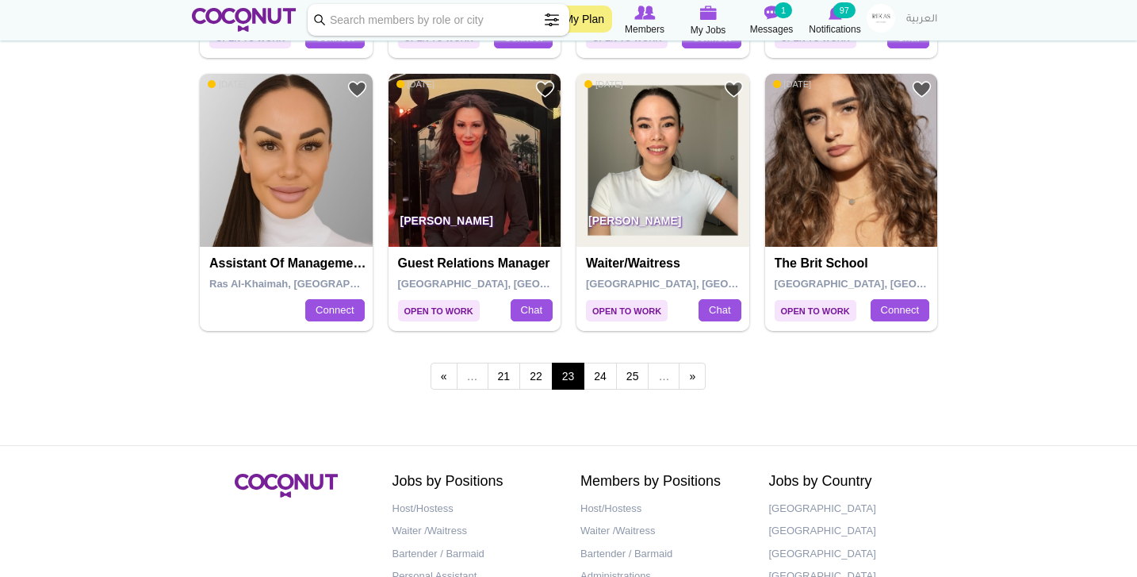
scroll to position [2746, 0]
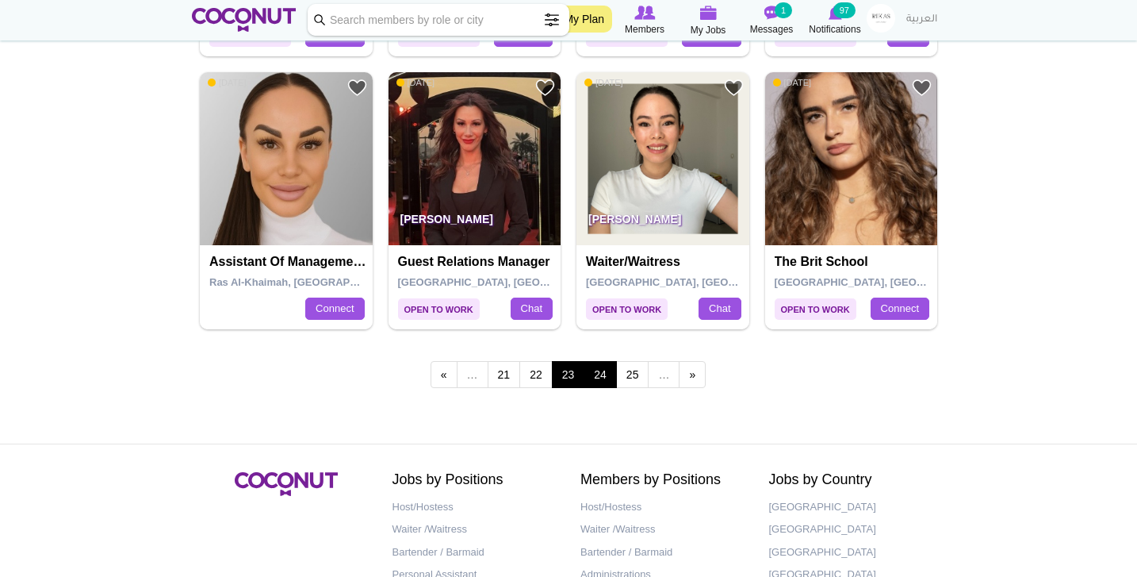
click at [601, 365] on link "24" at bounding box center [600, 374] width 33 height 27
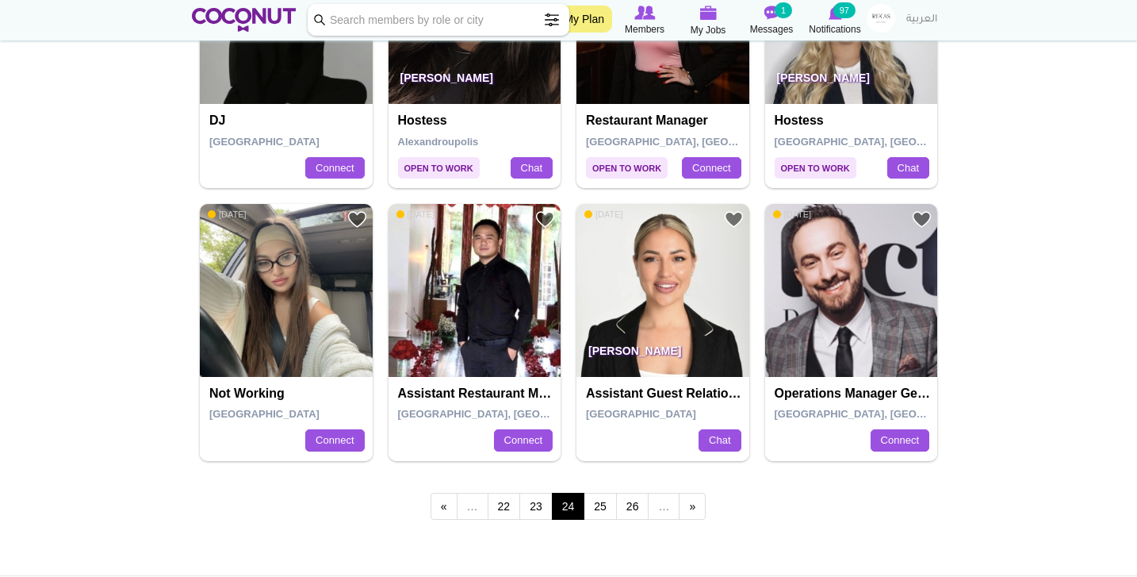
scroll to position [2755, 0]
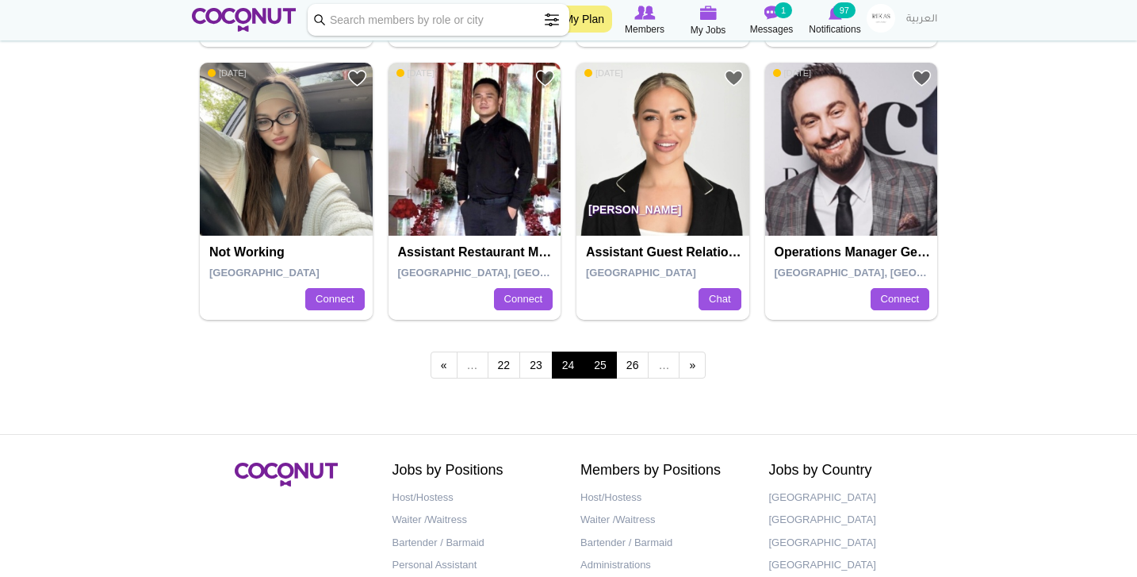
click at [598, 353] on link "25" at bounding box center [600, 364] width 33 height 27
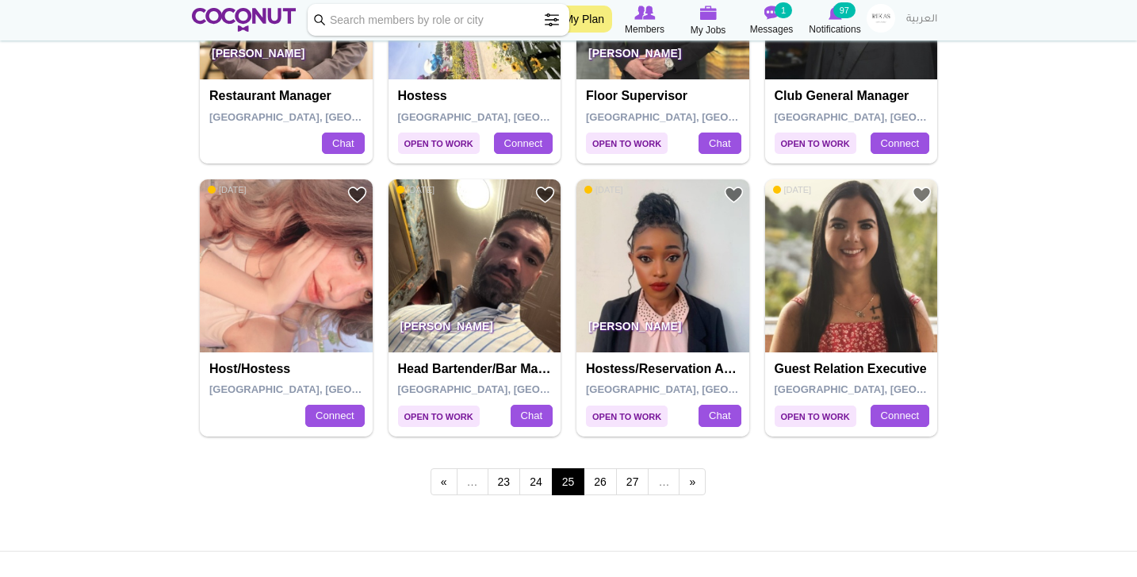
scroll to position [2647, 0]
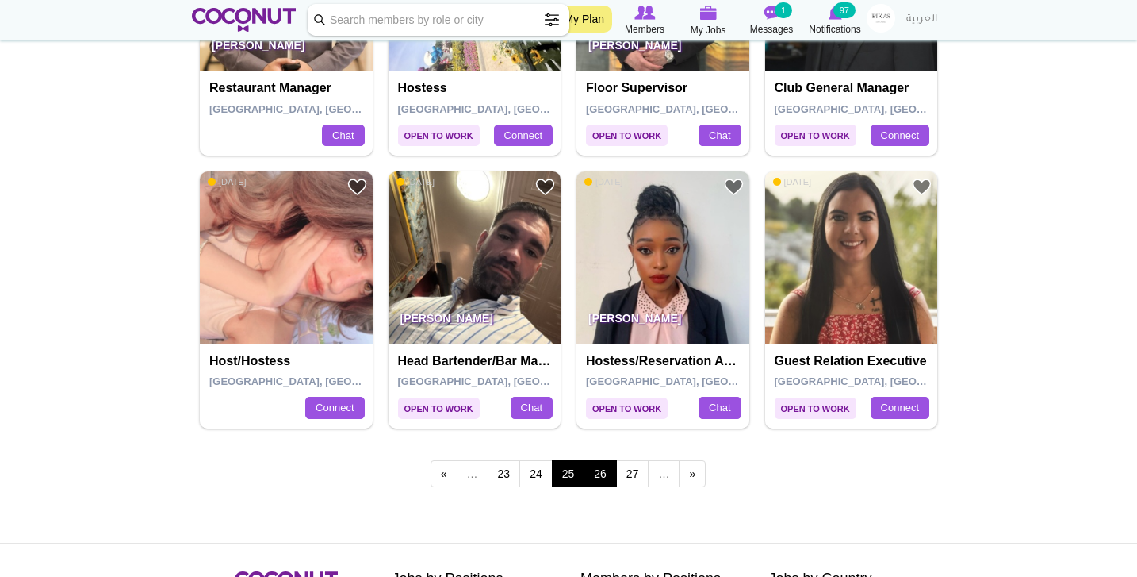
click at [611, 462] on link "26" at bounding box center [600, 473] width 33 height 27
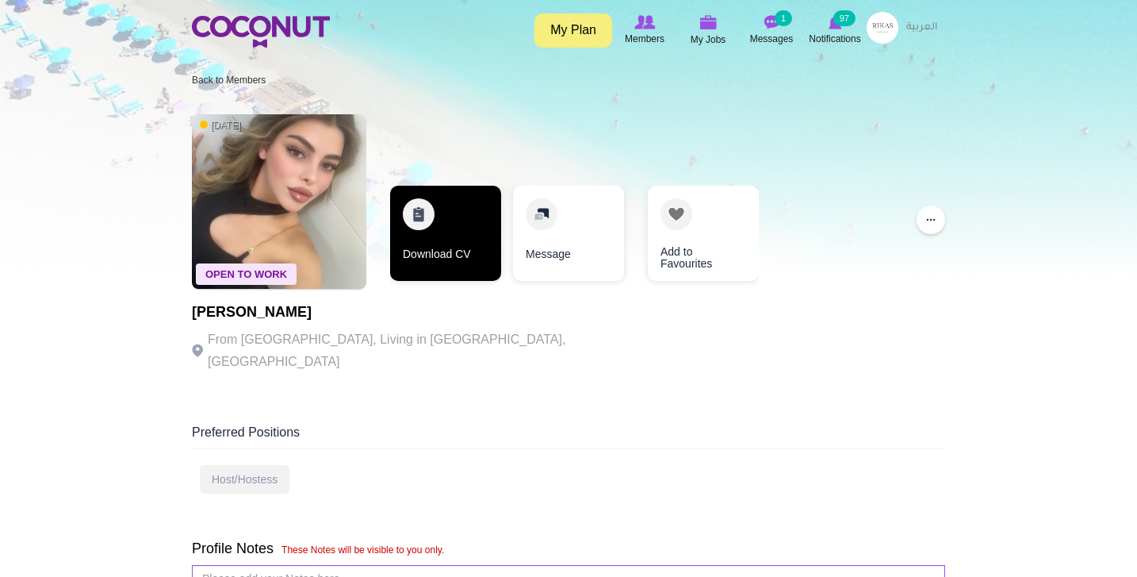
click at [468, 229] on link "Download CV" at bounding box center [445, 233] width 111 height 95
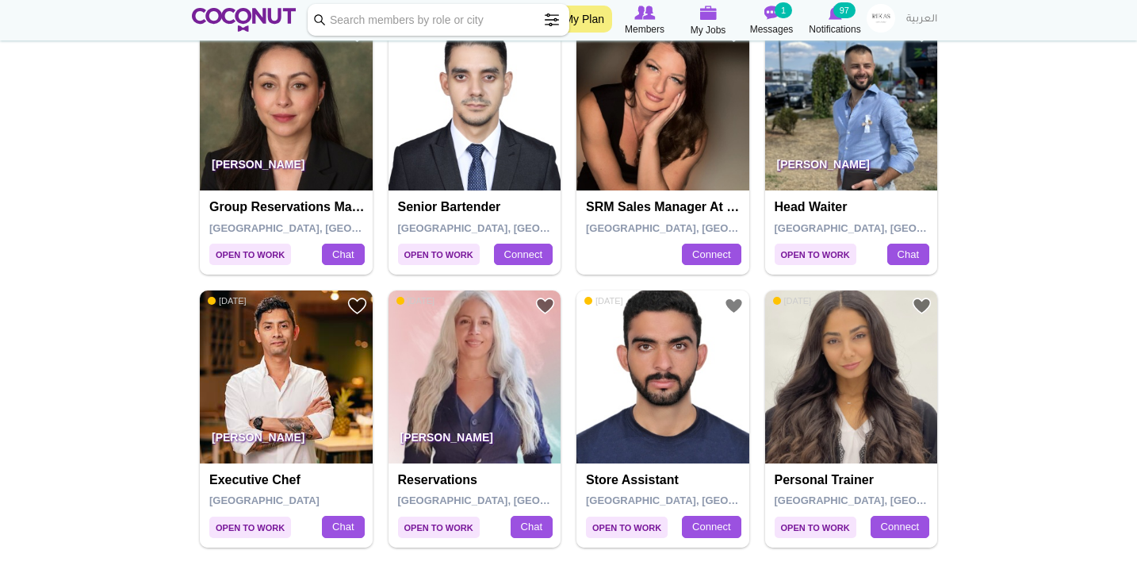
scroll to position [2566, 0]
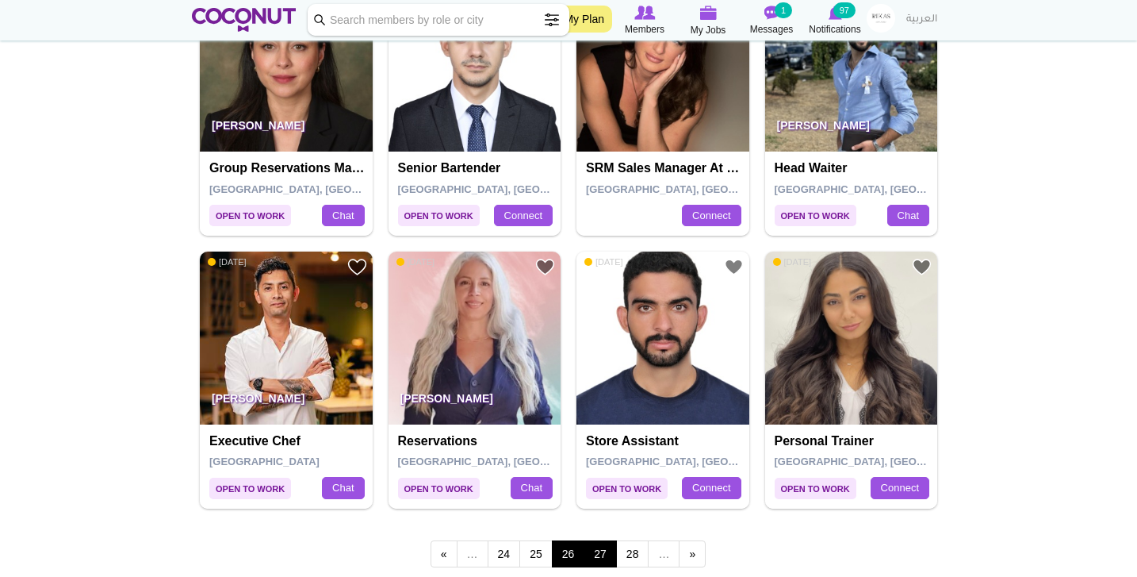
click at [604, 540] on link "27" at bounding box center [600, 553] width 33 height 27
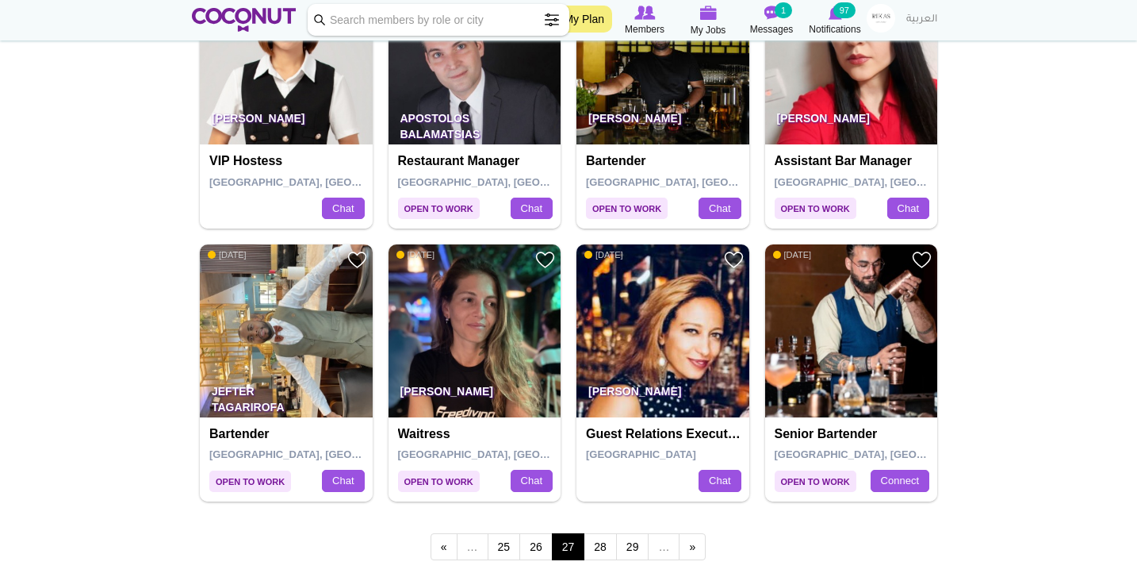
scroll to position [2597, 0]
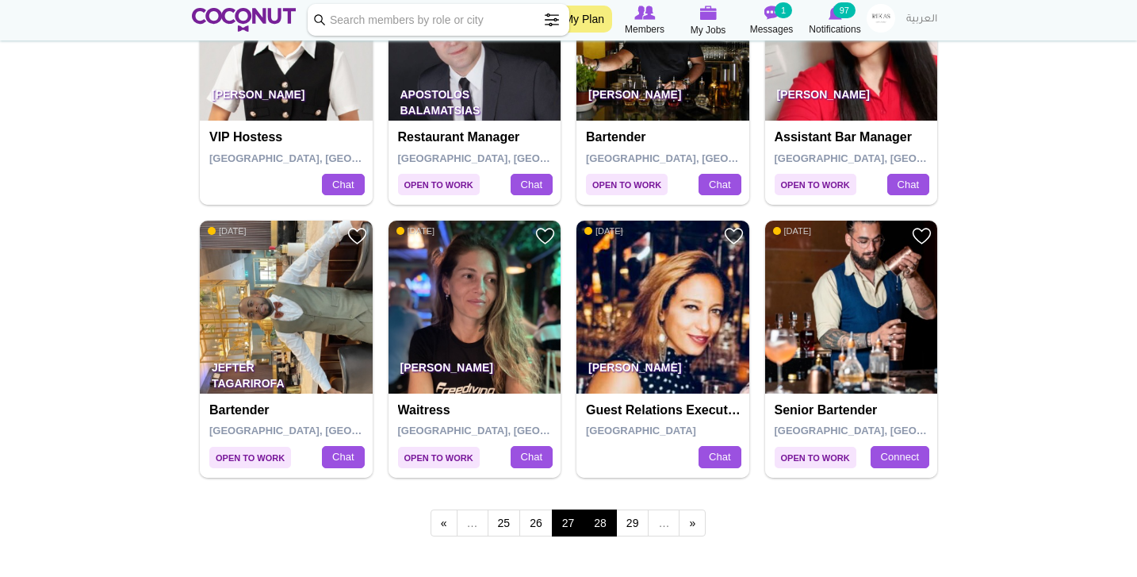
click at [598, 512] on link "28" at bounding box center [600, 522] width 33 height 27
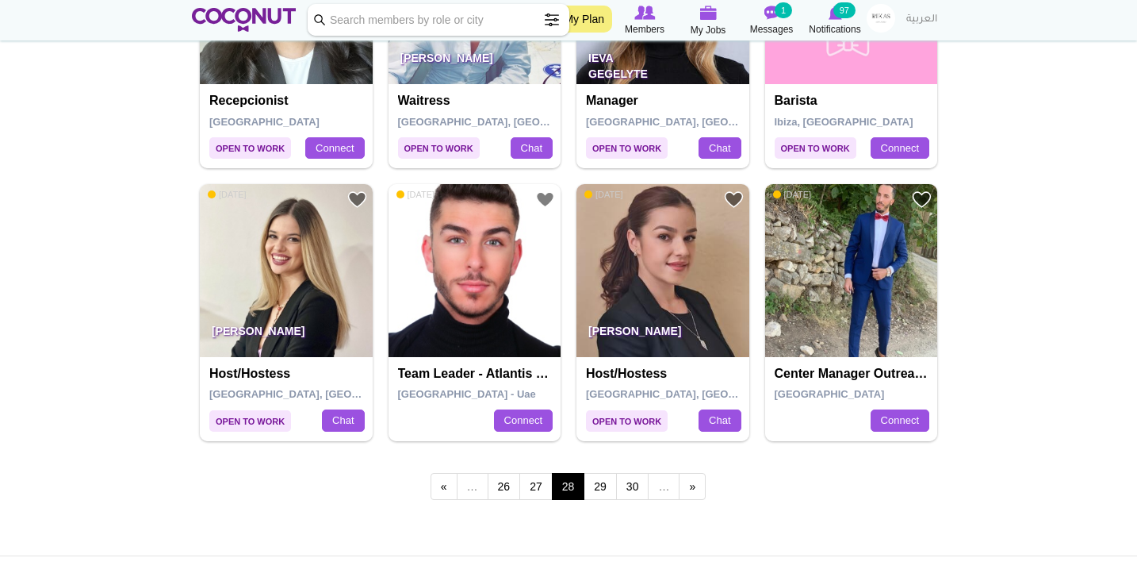
scroll to position [2650, 0]
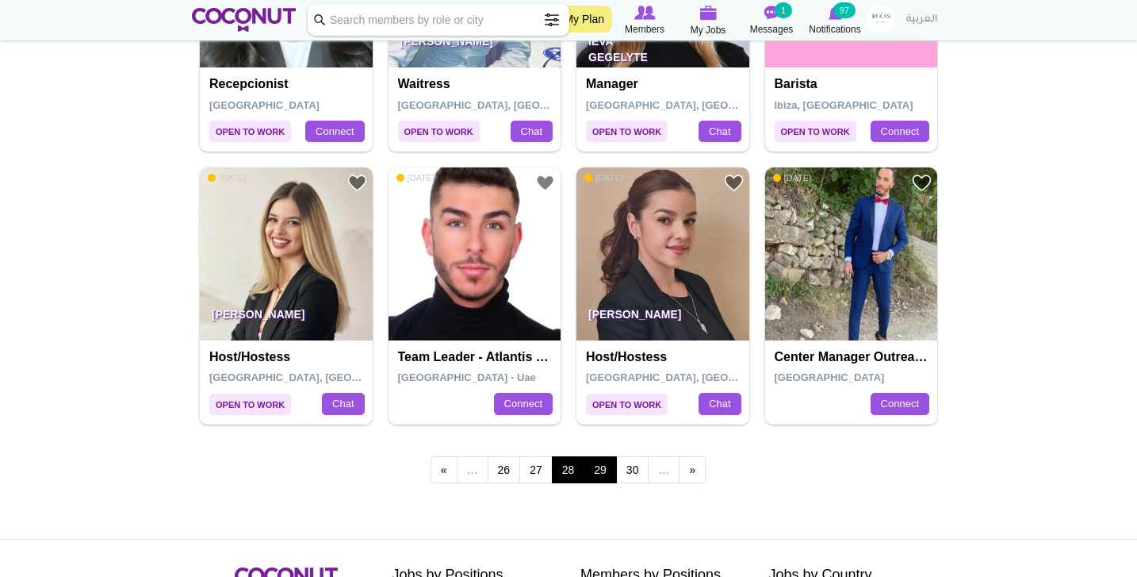
click at [591, 456] on link "29" at bounding box center [600, 469] width 33 height 27
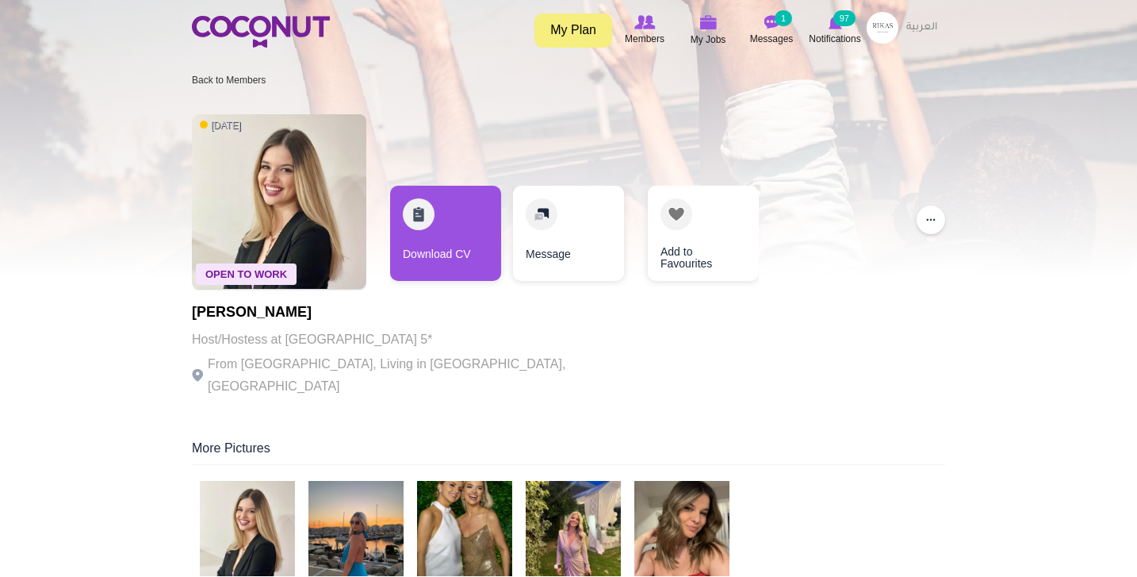
click at [260, 497] on img at bounding box center [247, 528] width 95 height 95
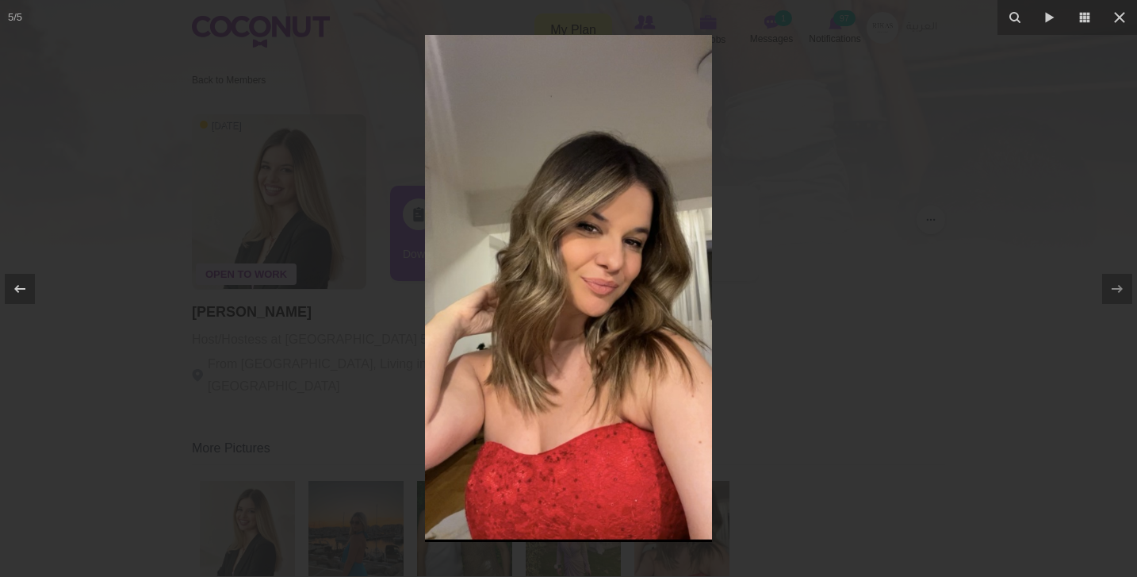
click at [222, 353] on div at bounding box center [568, 288] width 1137 height 577
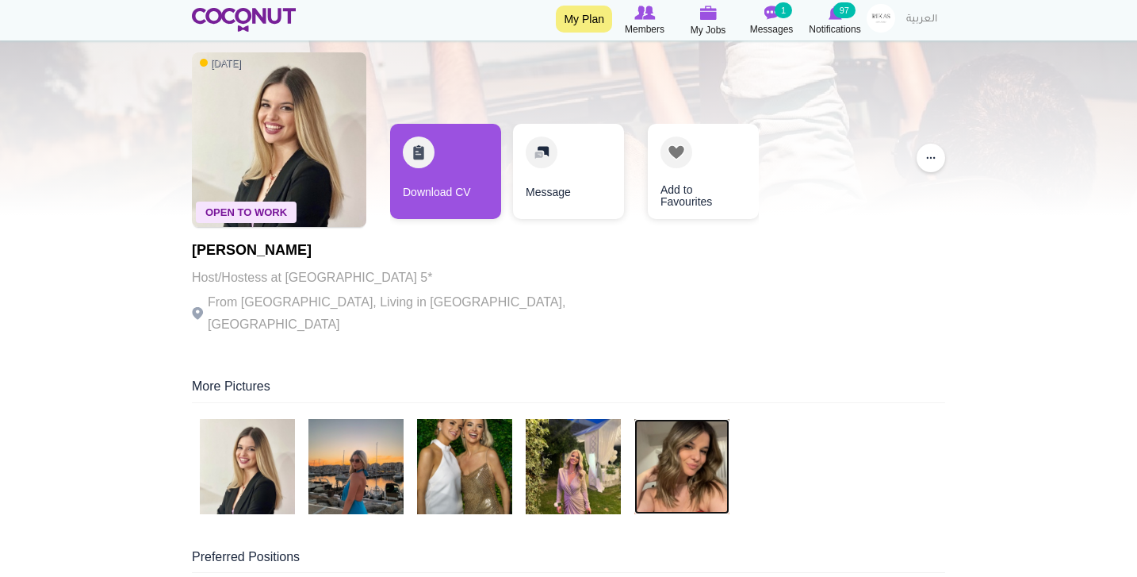
scroll to position [59, 0]
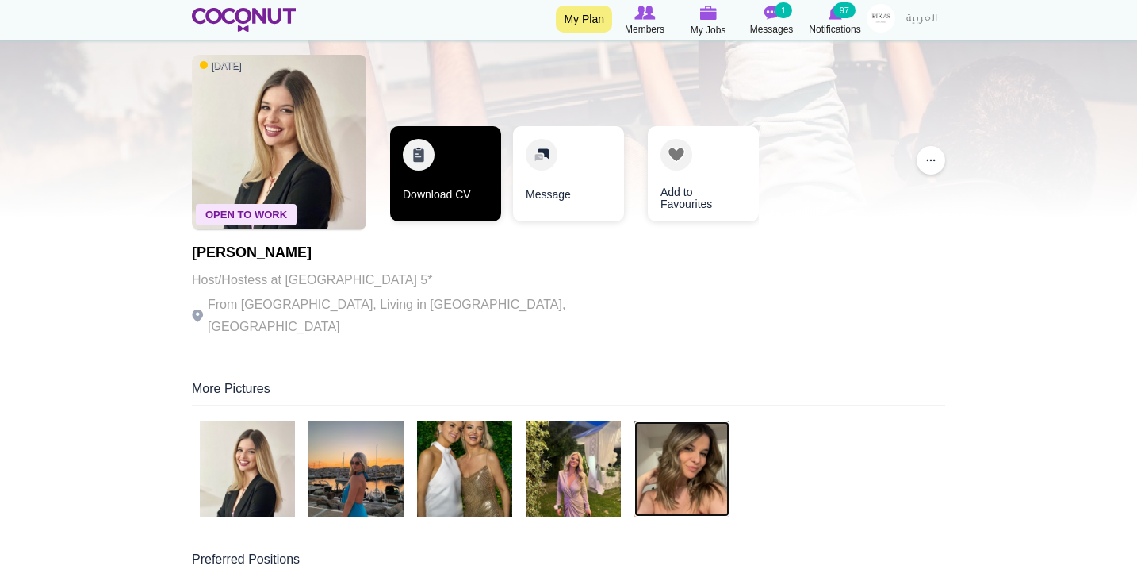
click at [484, 190] on link "Download CV" at bounding box center [445, 173] width 111 height 95
click at [458, 171] on link "Download CV" at bounding box center [445, 173] width 111 height 95
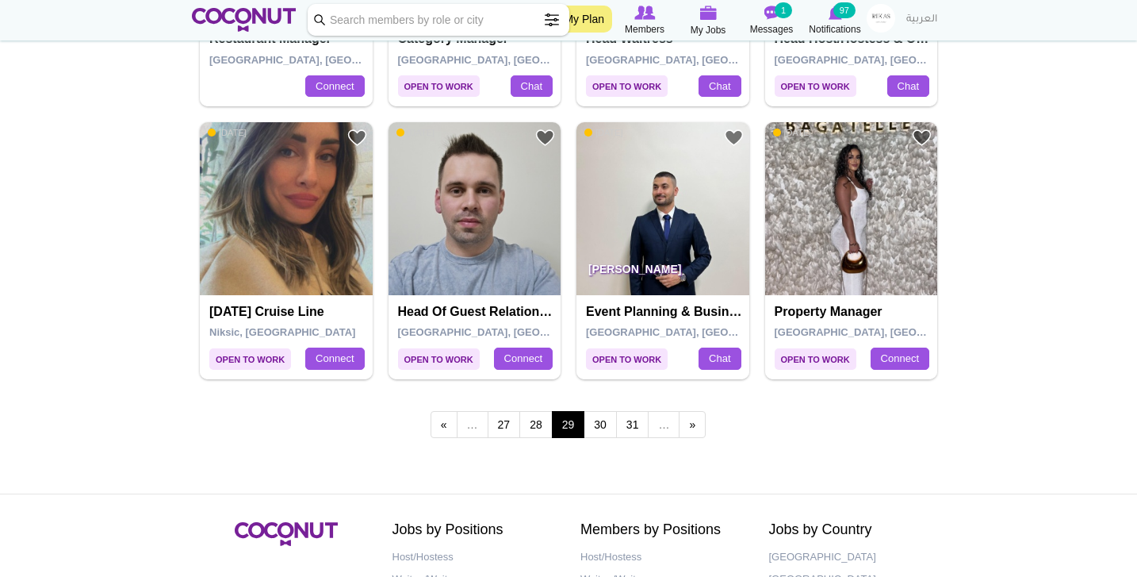
scroll to position [2697, 0]
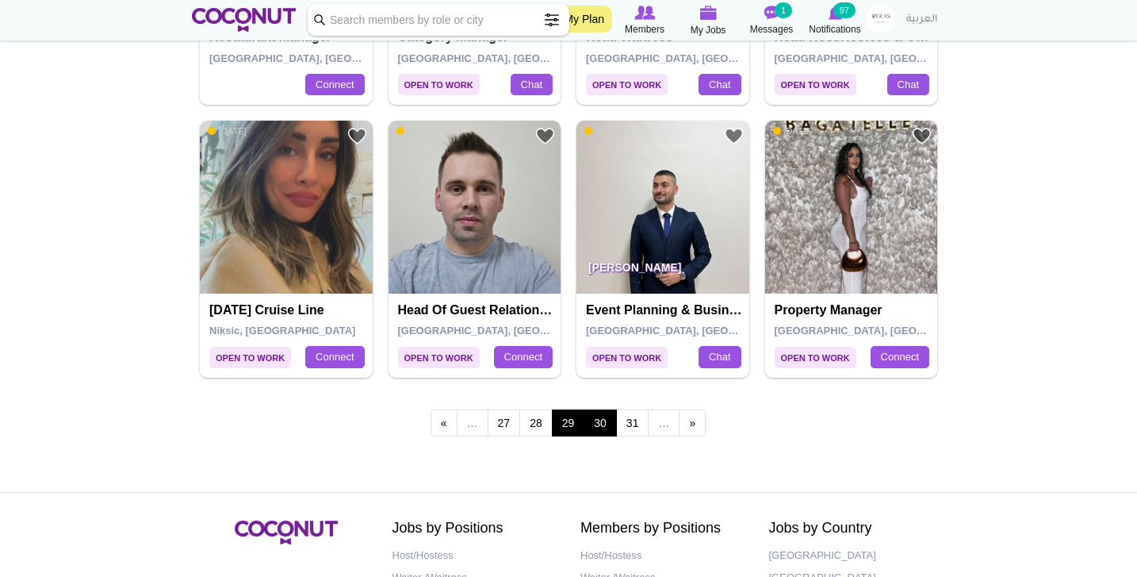
click at [586, 409] on link "30" at bounding box center [600, 422] width 33 height 27
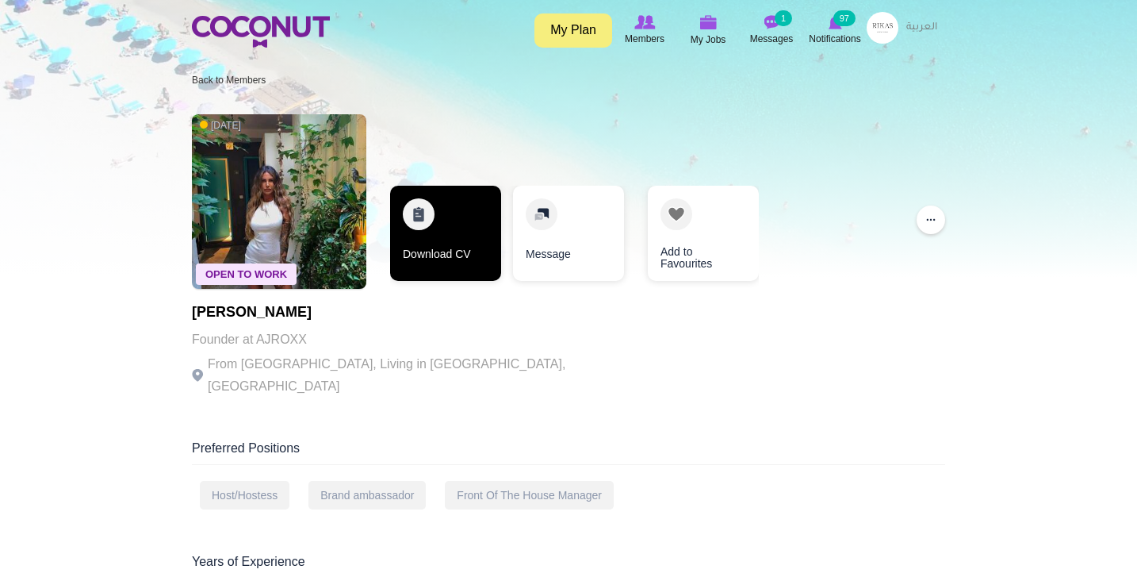
click at [447, 235] on link "Download CV" at bounding box center [445, 233] width 111 height 95
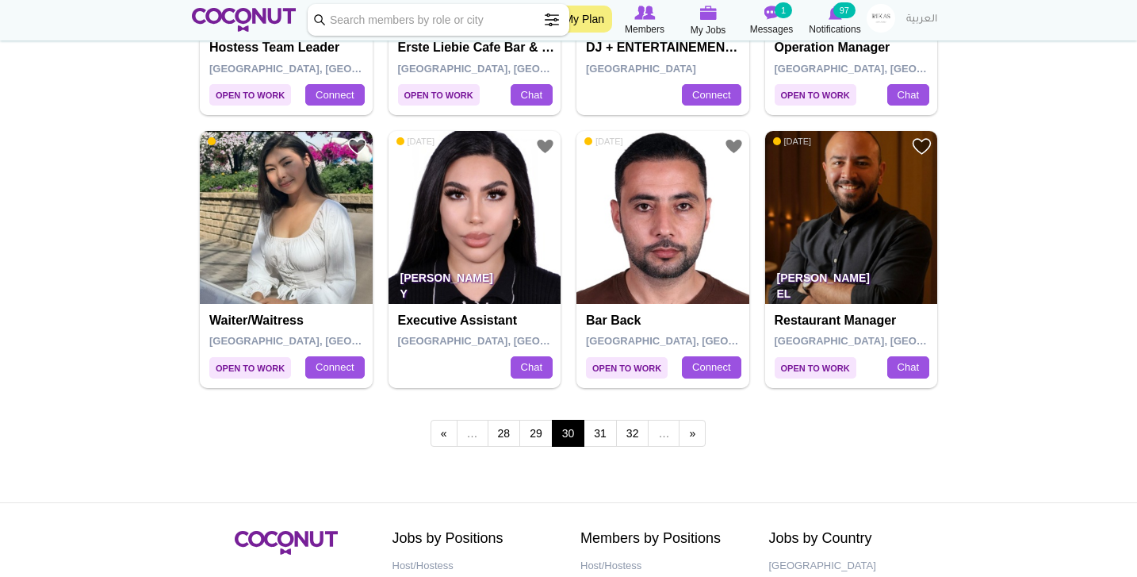
scroll to position [2693, 0]
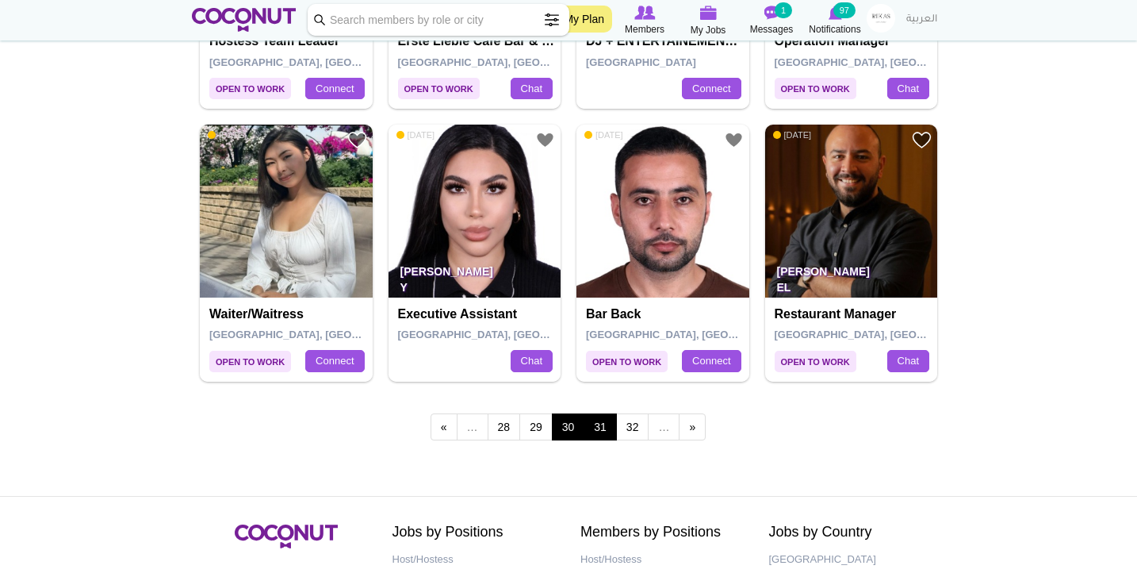
click at [602, 416] on link "31" at bounding box center [600, 426] width 33 height 27
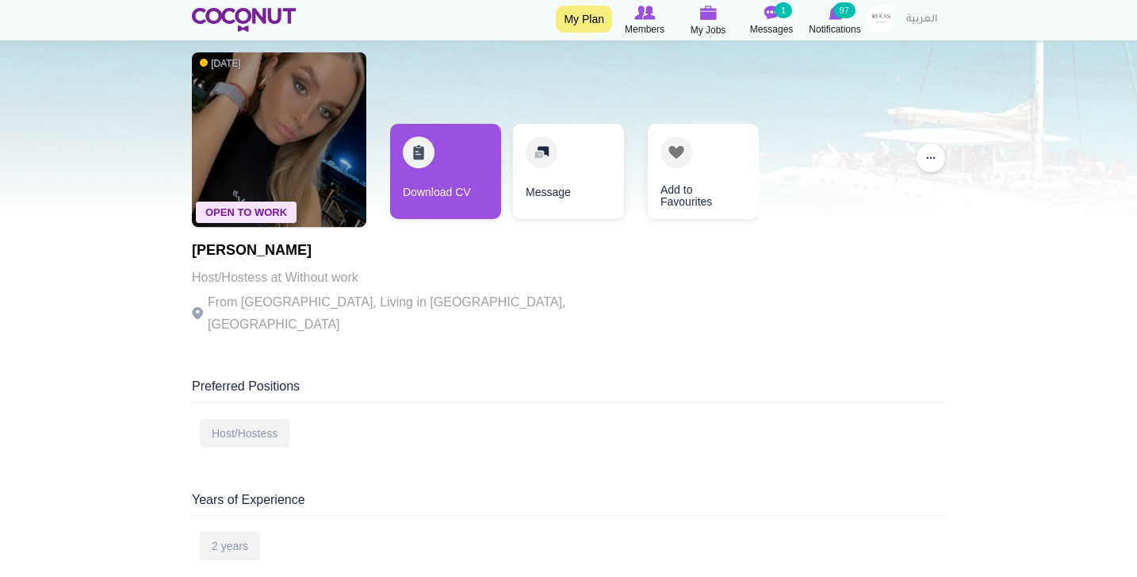
scroll to position [66, 0]
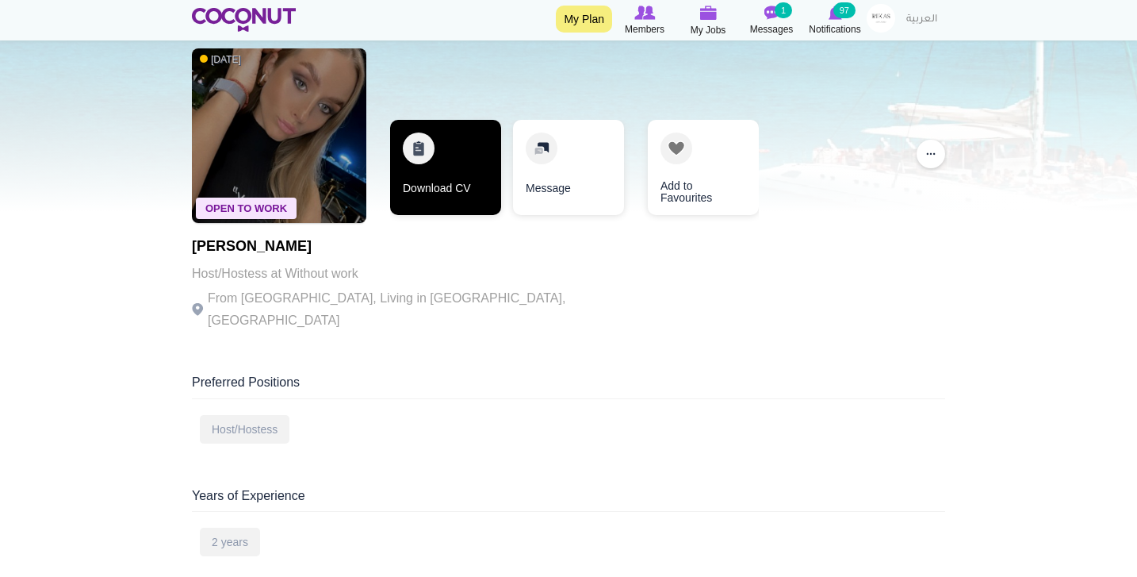
click at [412, 187] on link "Download CV" at bounding box center [445, 167] width 111 height 95
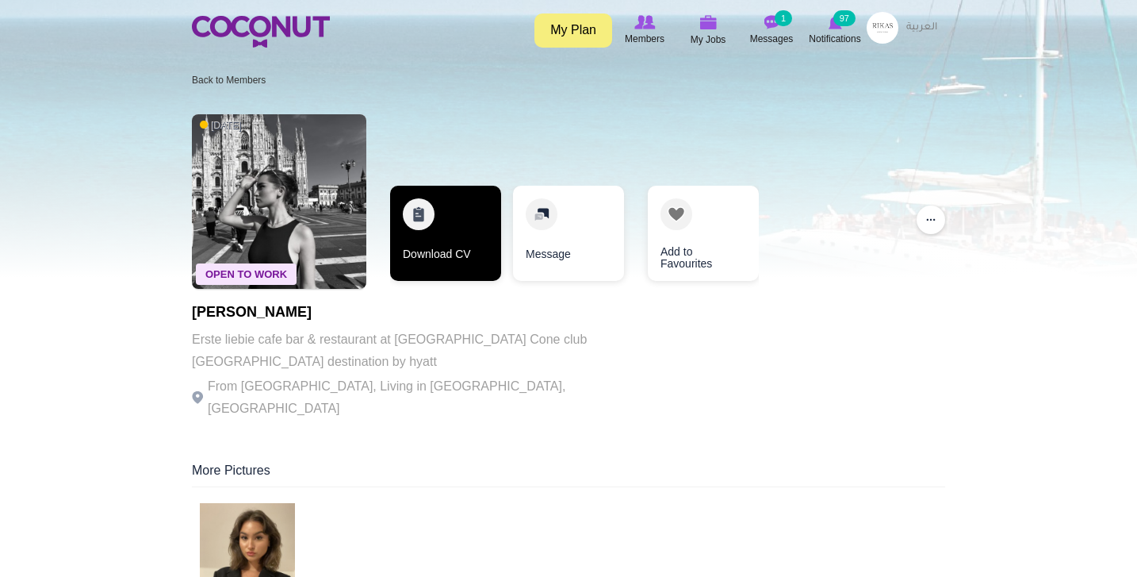
click at [442, 231] on link "Download CV" at bounding box center [445, 233] width 111 height 95
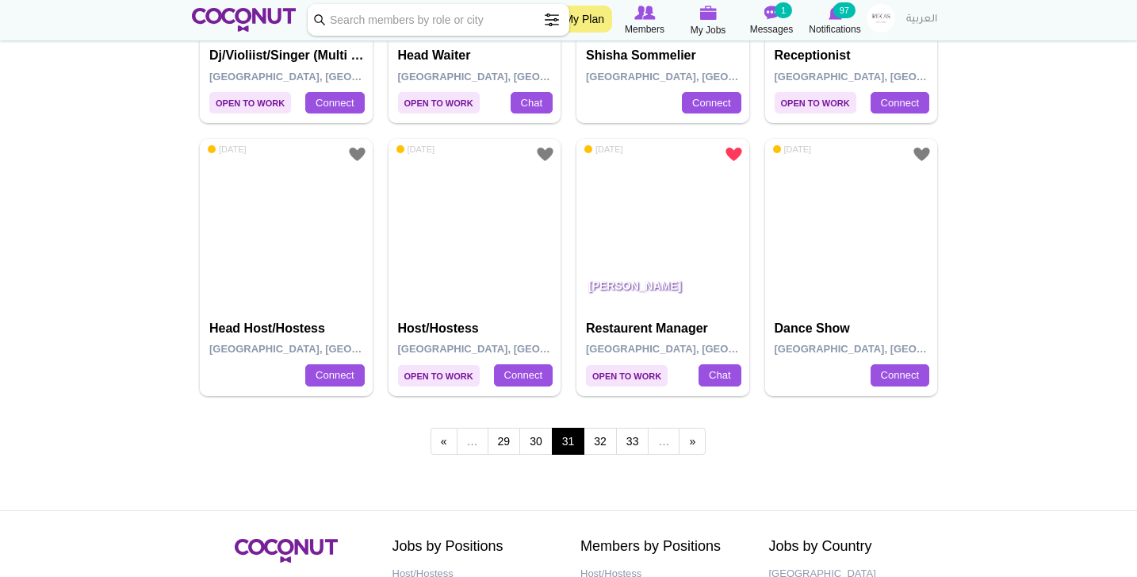
scroll to position [2682, 0]
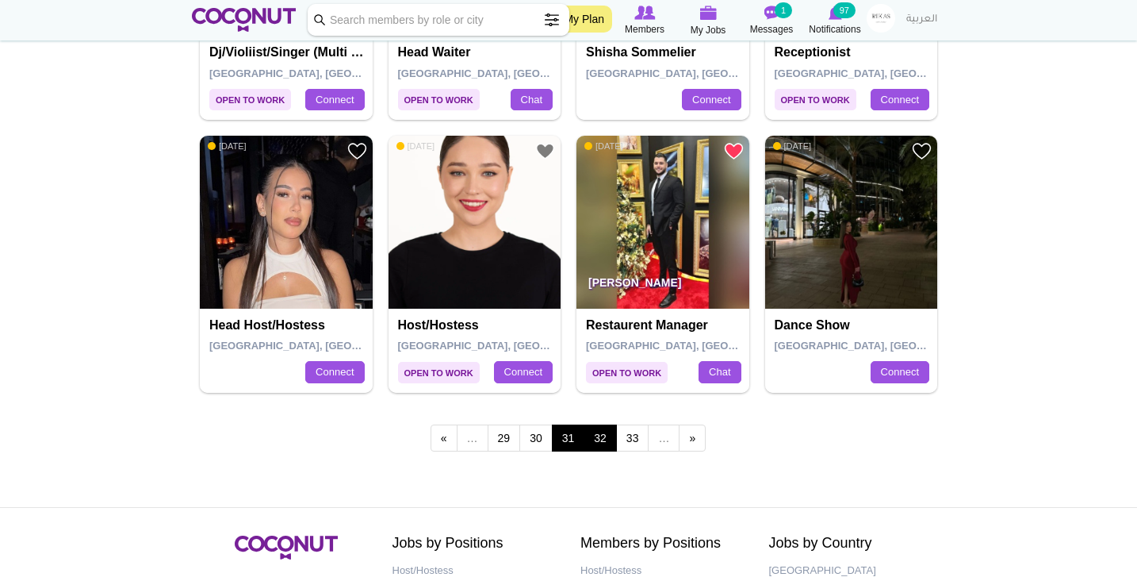
click at [611, 424] on link "32" at bounding box center [600, 437] width 33 height 27
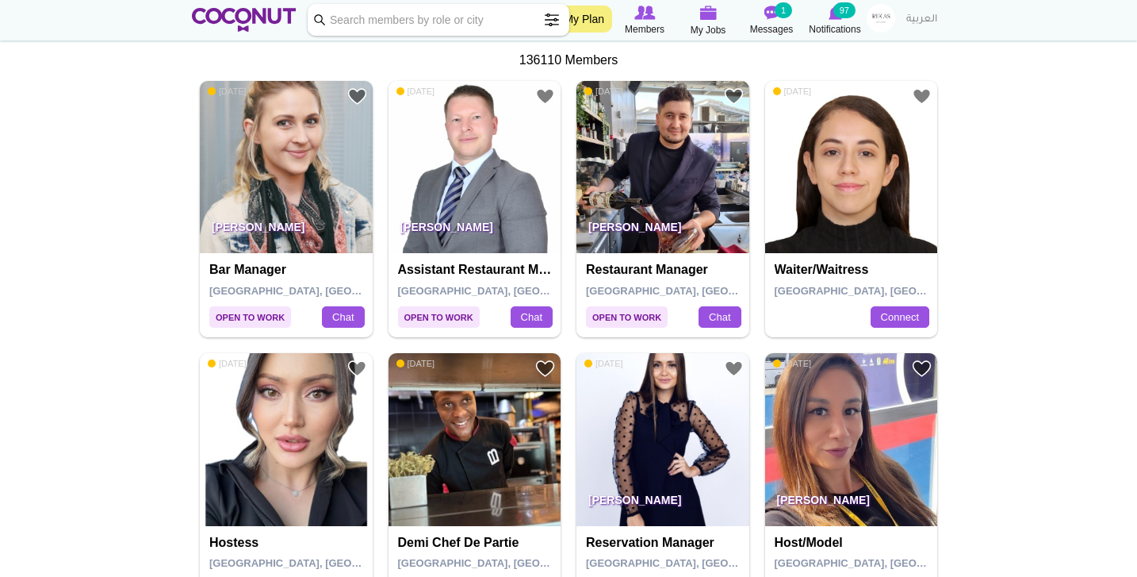
scroll to position [287, 0]
